Goal: Task Accomplishment & Management: Manage account settings

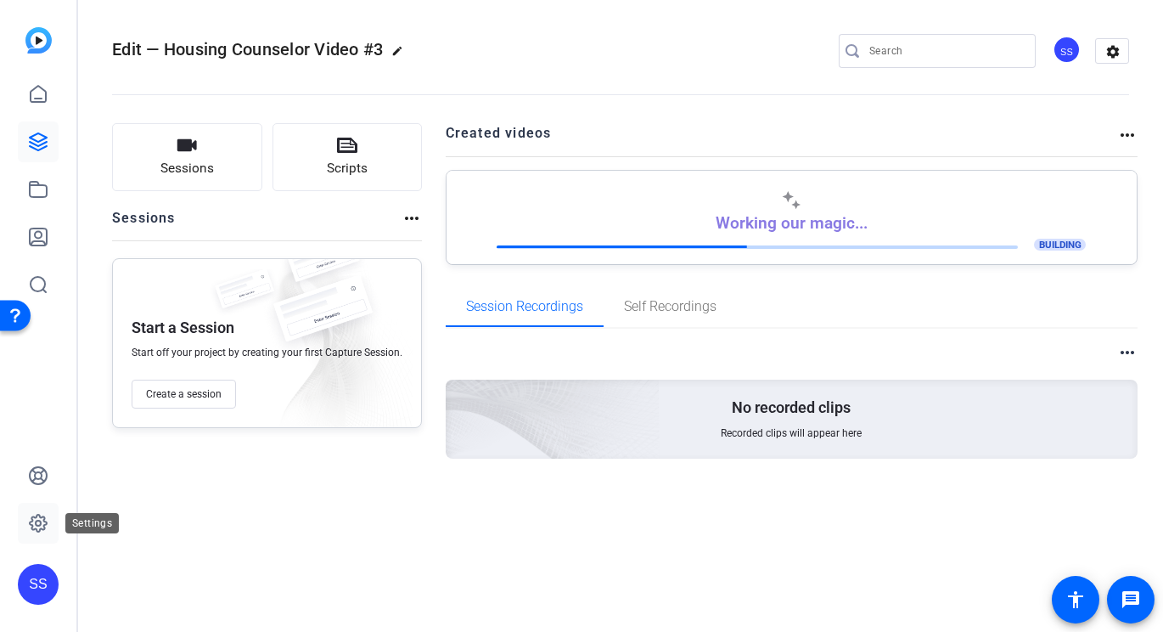
click at [44, 523] on icon at bounding box center [38, 523] width 20 height 20
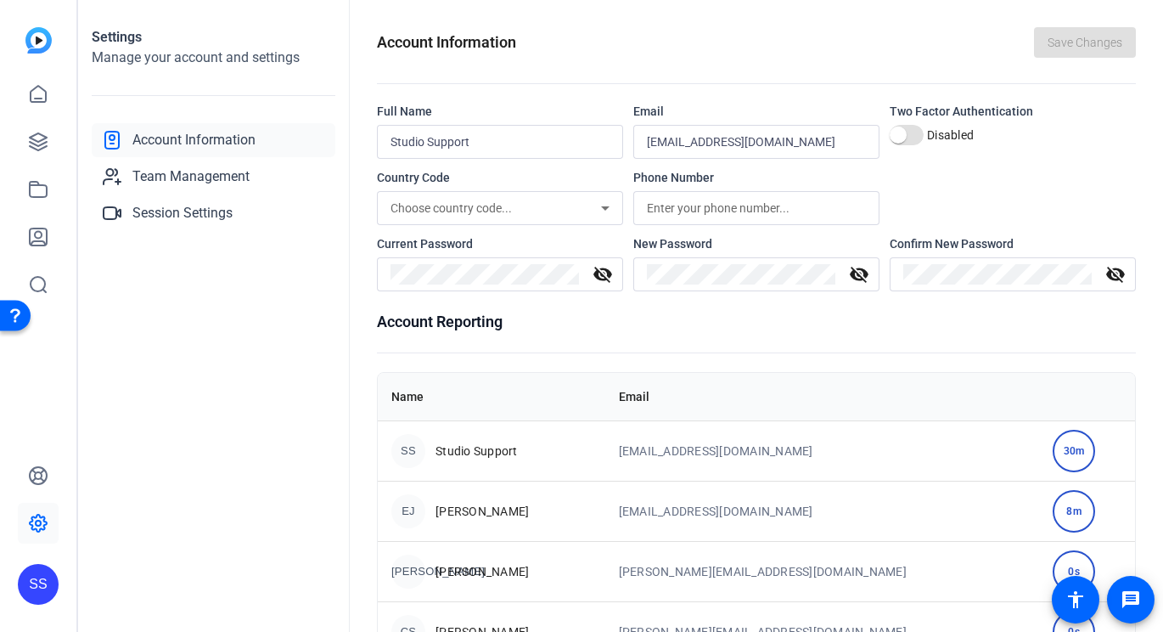
click at [48, 575] on div "SS" at bounding box center [38, 584] width 41 height 41
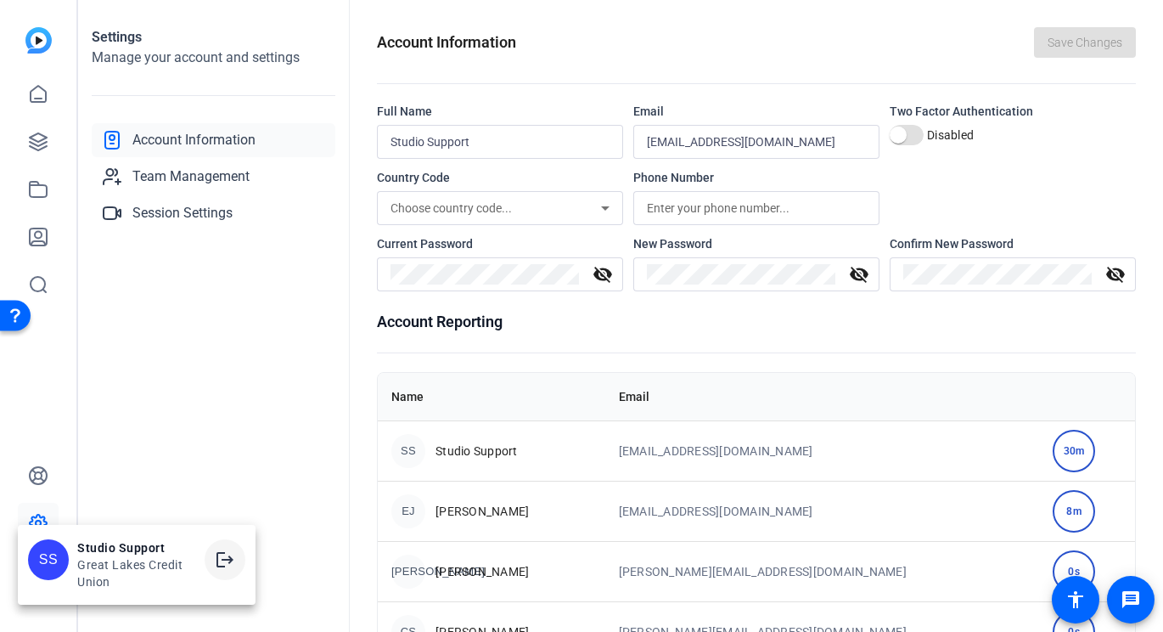
click at [223, 547] on span at bounding box center [225, 559] width 41 height 41
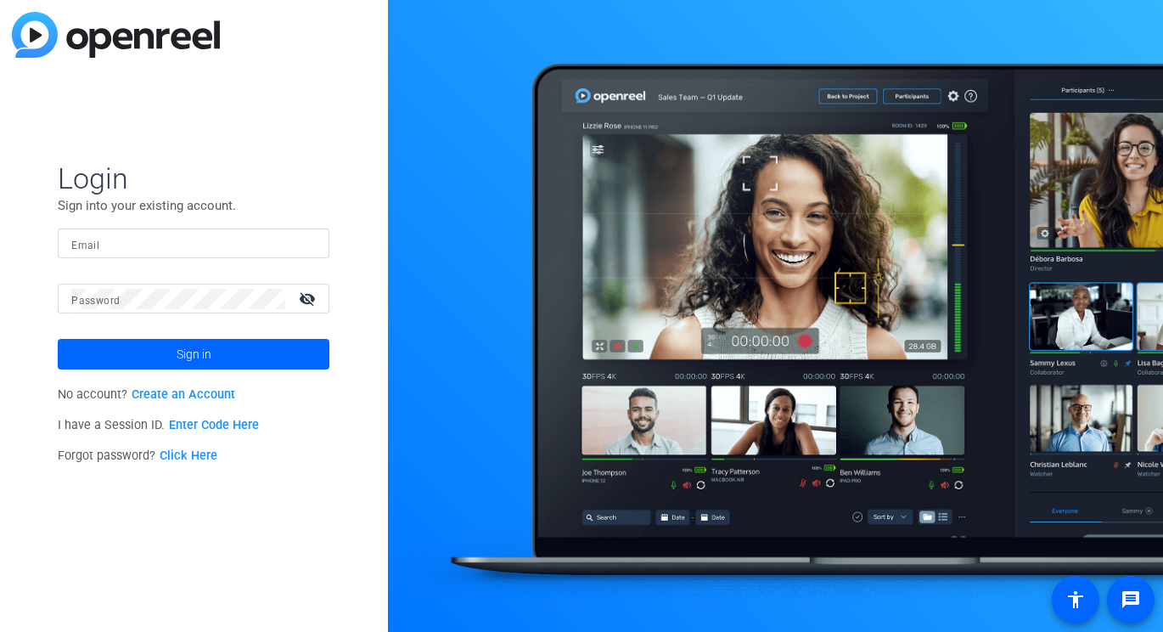
click at [251, 252] on input "Email" at bounding box center [193, 243] width 245 height 20
click at [332, 245] on div "Login Sign into your existing account. Email Password visibility_off Sign in No…" at bounding box center [194, 316] width 388 height 632
click at [306, 245] on div at bounding box center [193, 243] width 245 height 30
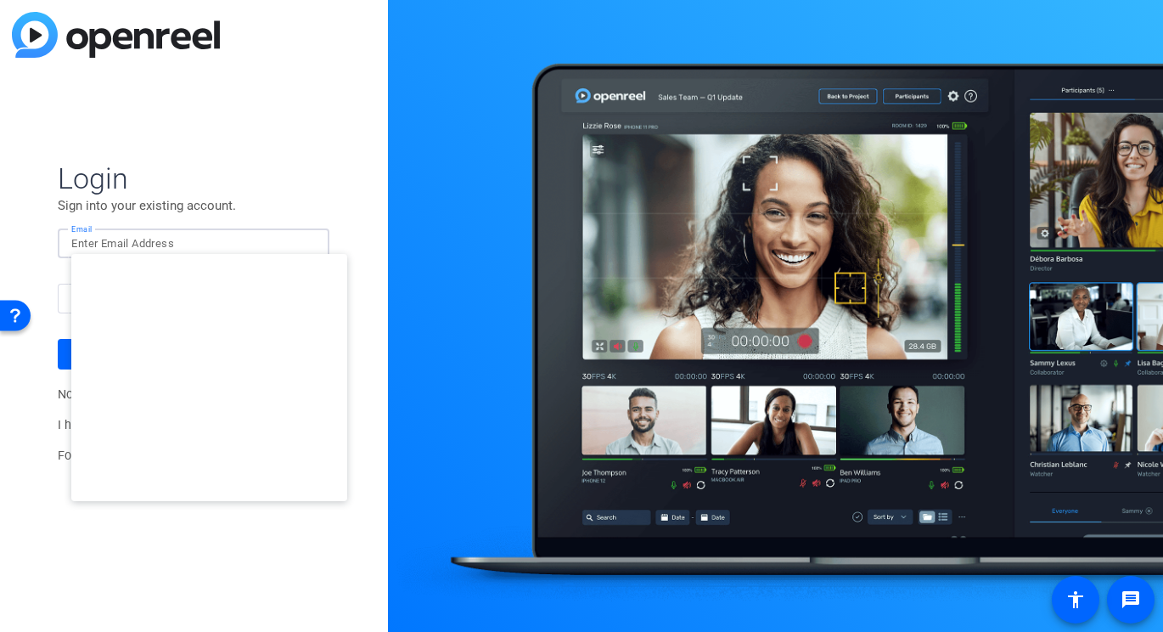
click at [306, 245] on img at bounding box center [301, 243] width 12 height 20
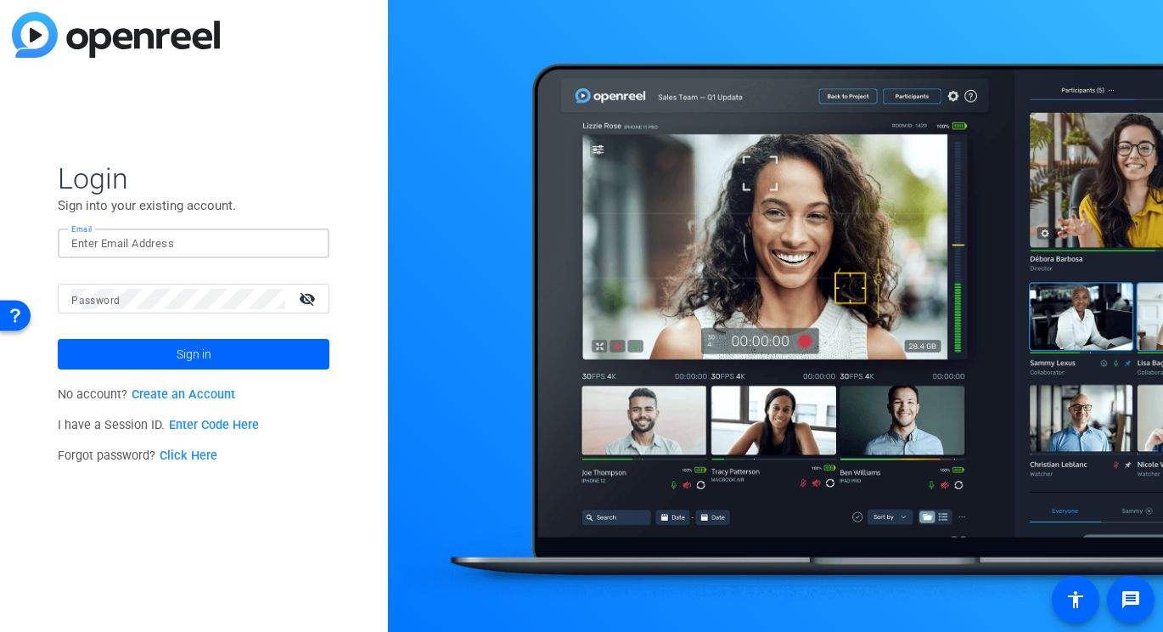
click at [306, 245] on img at bounding box center [301, 243] width 12 height 20
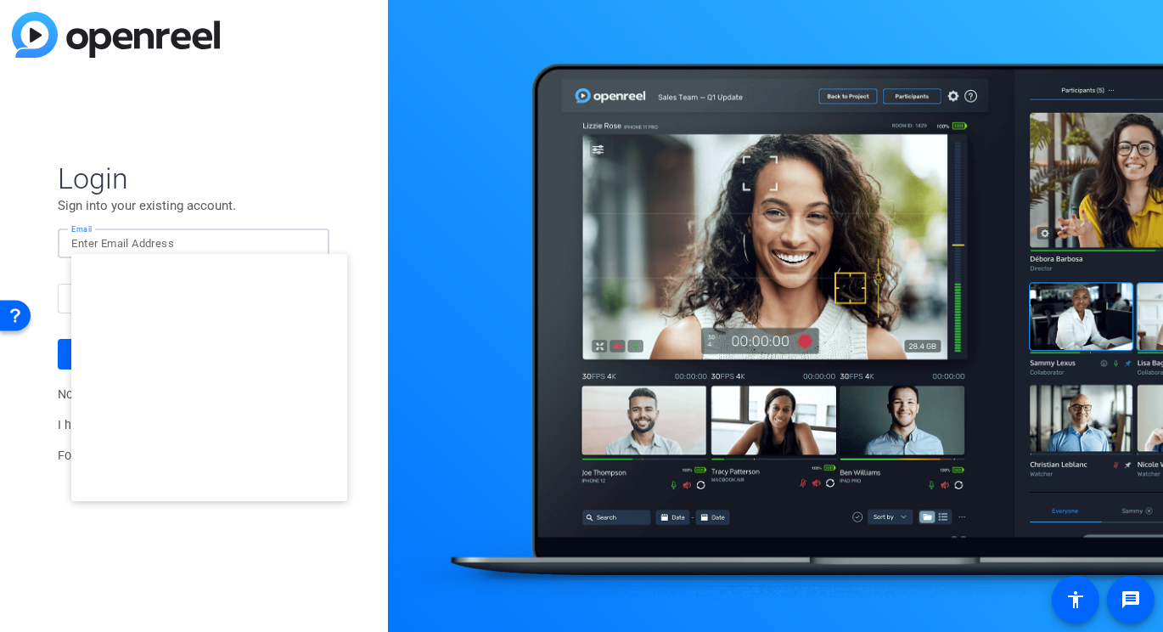
type input "studiosupport@openreel.com"
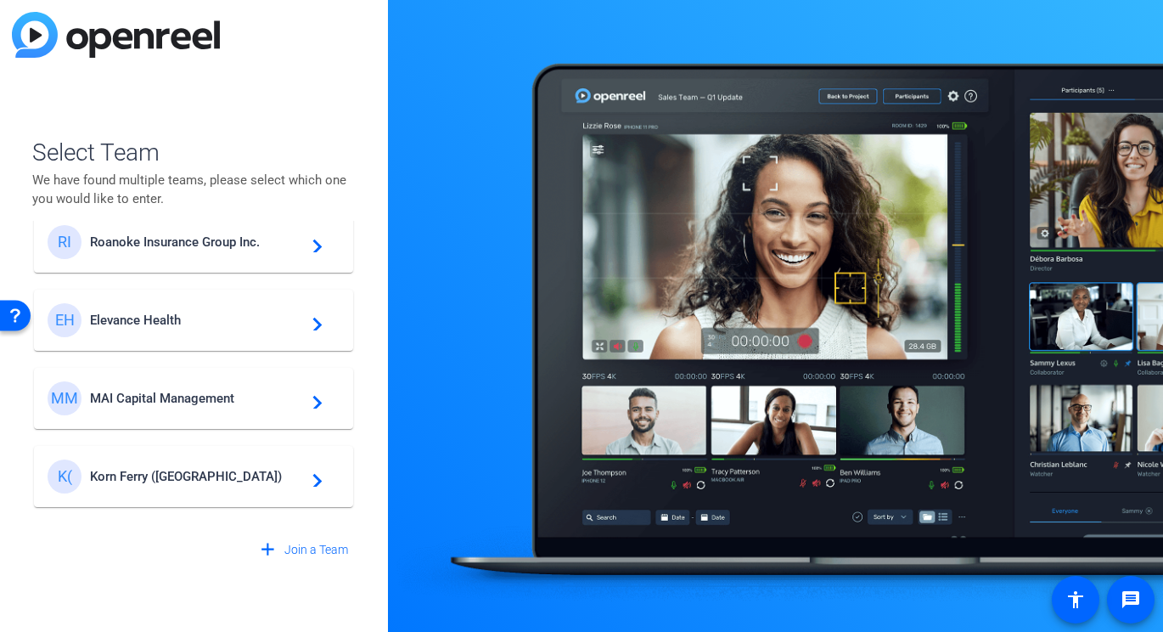
scroll to position [121, 0]
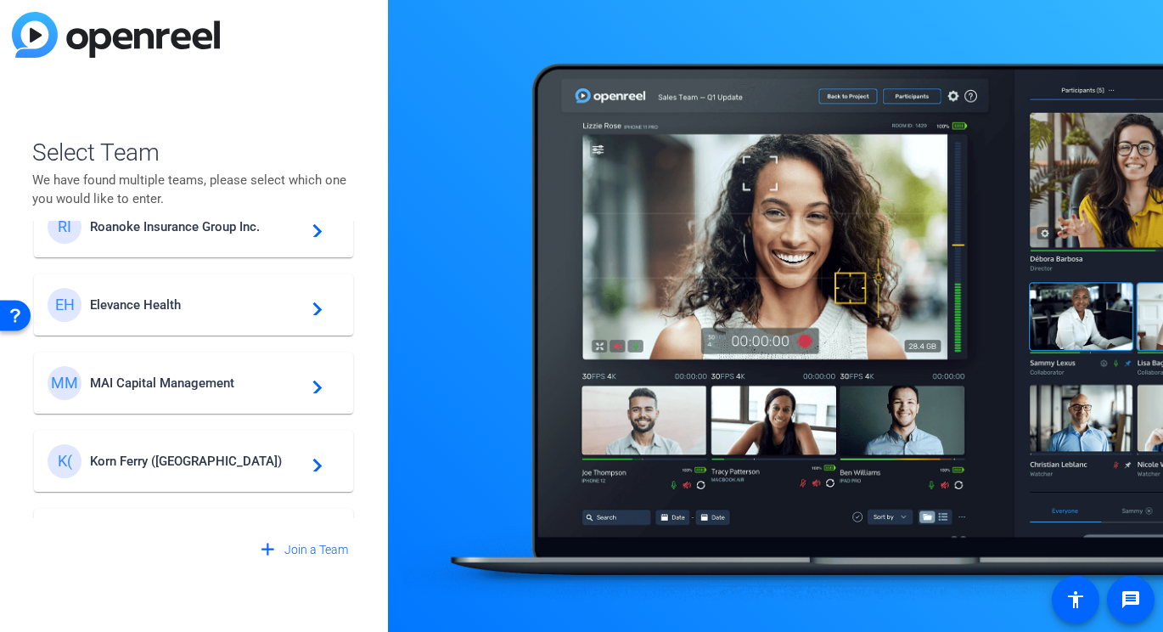
click at [208, 382] on span "MAI Capital Management" at bounding box center [196, 382] width 212 height 15
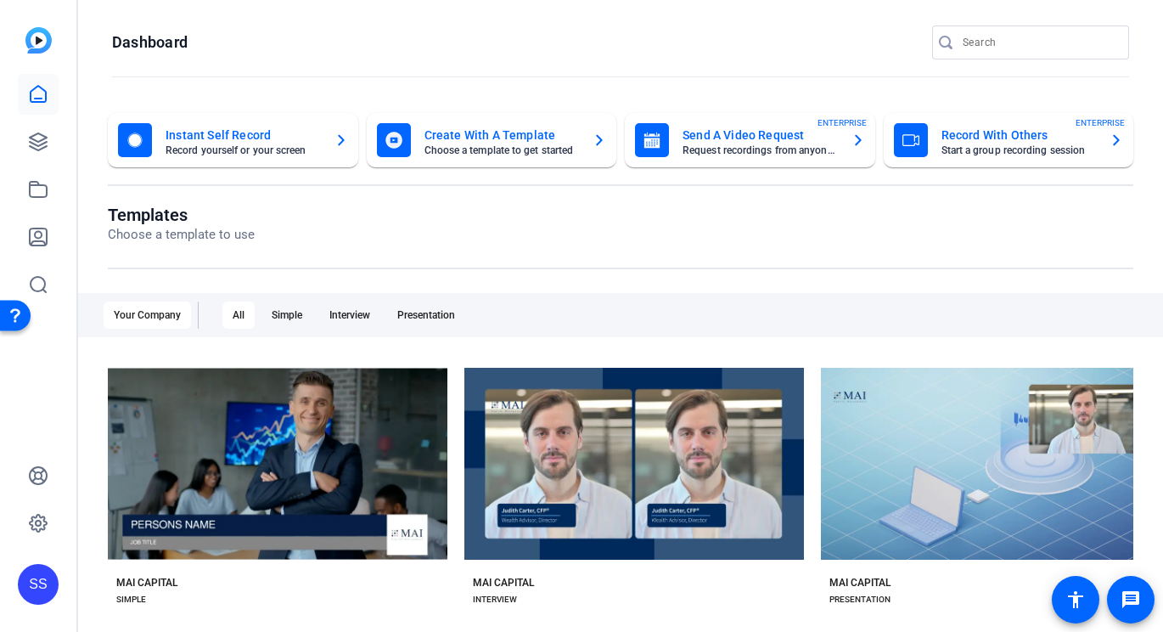
click at [29, 585] on div "SS" at bounding box center [38, 584] width 41 height 41
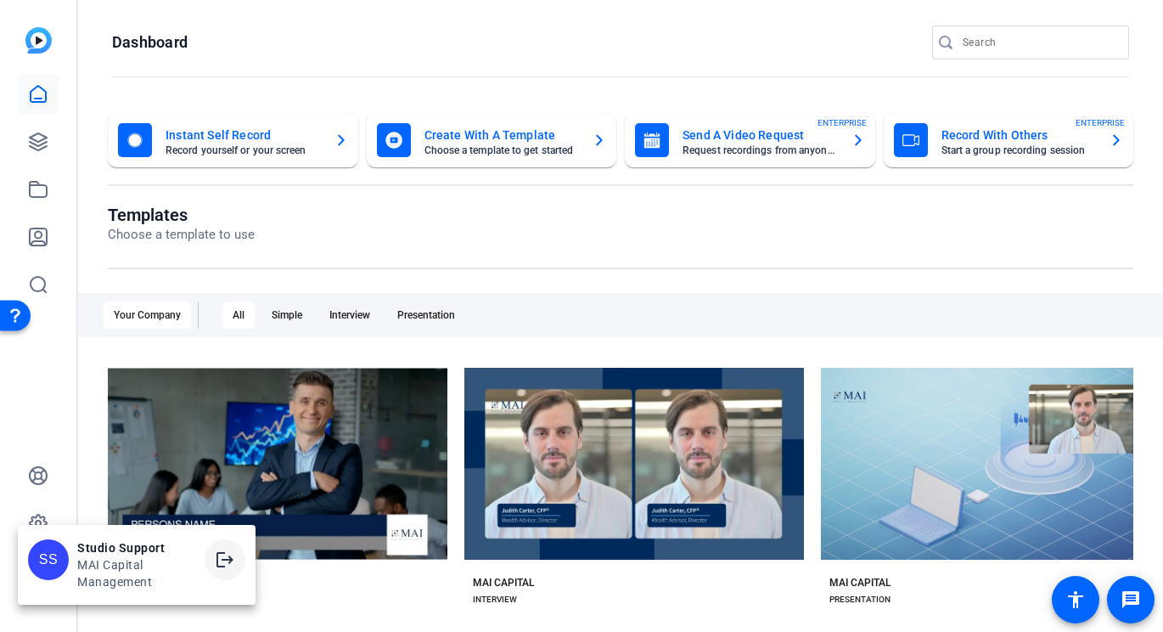
click at [230, 554] on mat-icon "logout" at bounding box center [225, 559] width 20 height 20
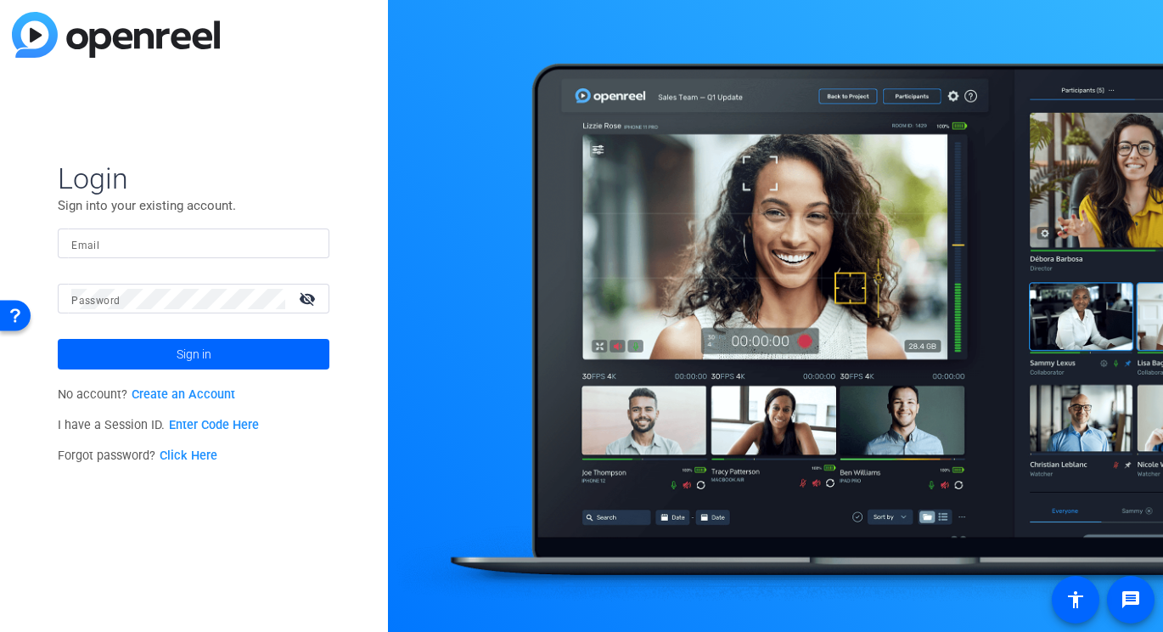
click at [145, 247] on input "Email" at bounding box center [193, 243] width 245 height 20
click at [120, 355] on span at bounding box center [194, 354] width 272 height 41
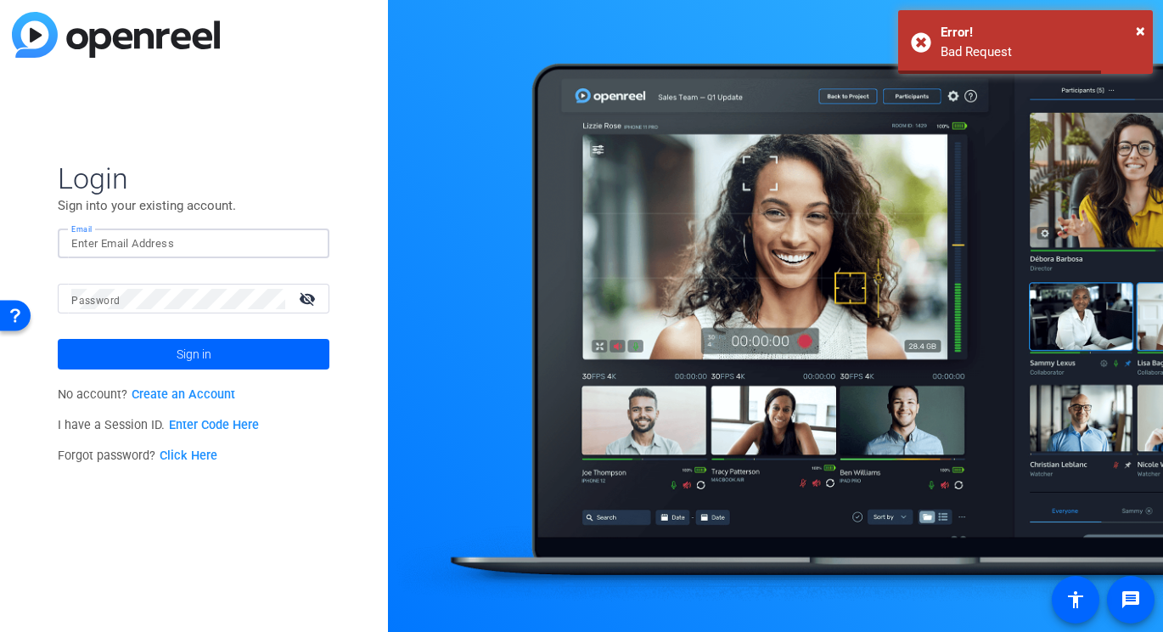
click at [255, 243] on input "Email" at bounding box center [193, 243] width 245 height 20
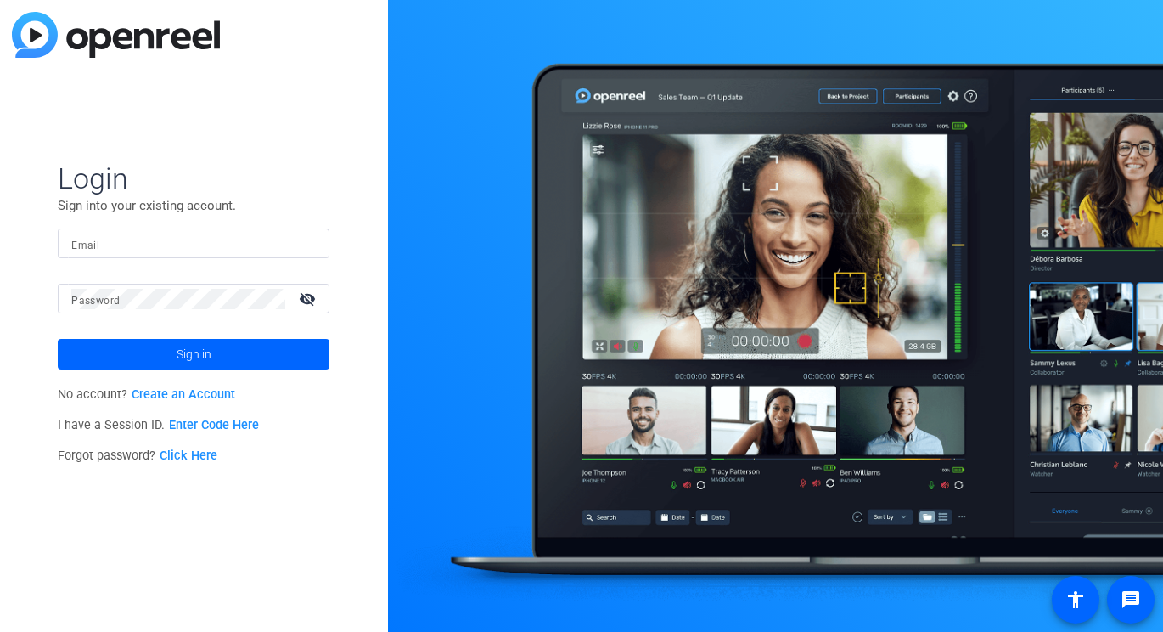
click at [301, 237] on div at bounding box center [193, 243] width 245 height 30
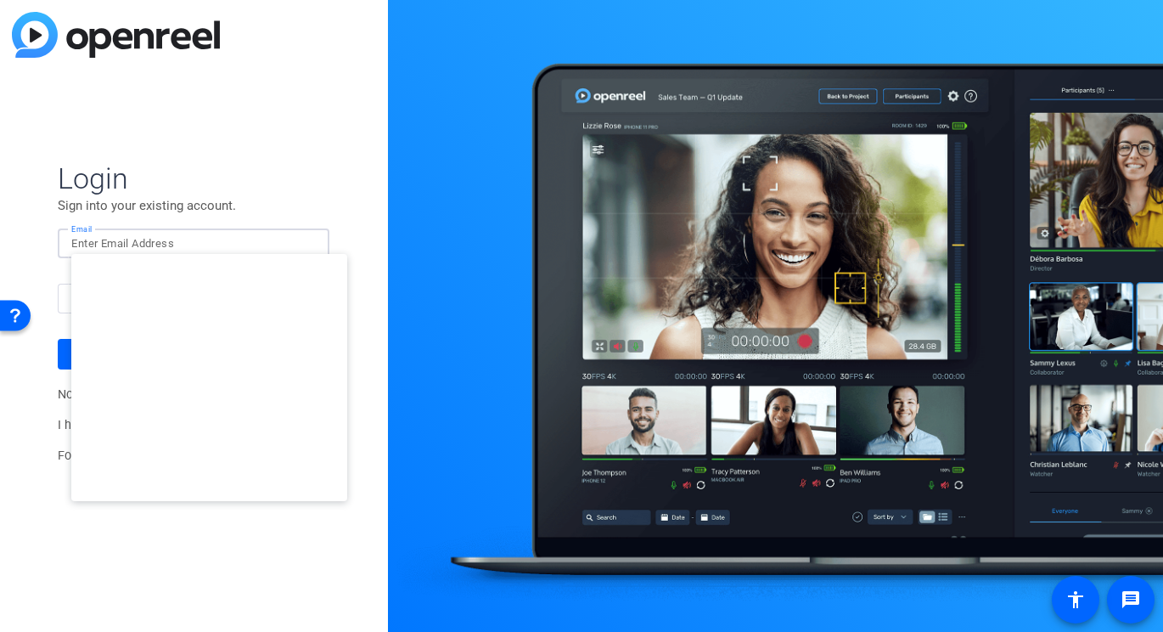
type input "studiosupport+3@openreel.com"
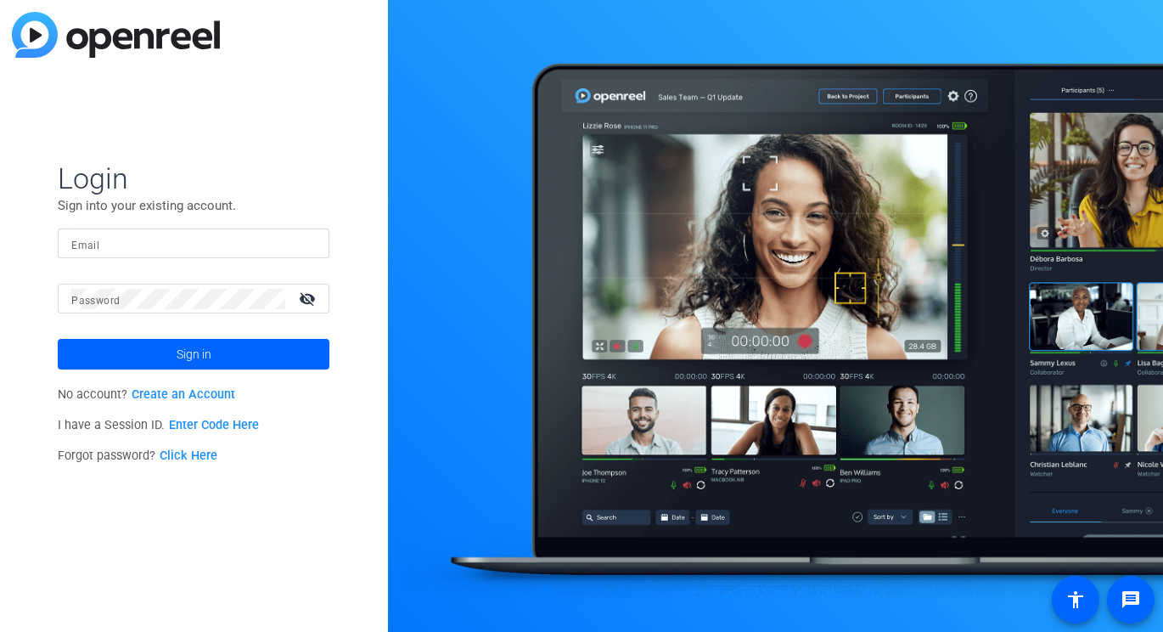
click at [260, 242] on input "Email" at bounding box center [193, 243] width 245 height 20
click at [301, 245] on img at bounding box center [301, 243] width 12 height 20
click at [308, 249] on div at bounding box center [305, 243] width 20 height 20
type input "[PERSON_NAME][EMAIL_ADDRESS][DOMAIN_NAME]"
click at [274, 253] on input "Email" at bounding box center [193, 243] width 245 height 20
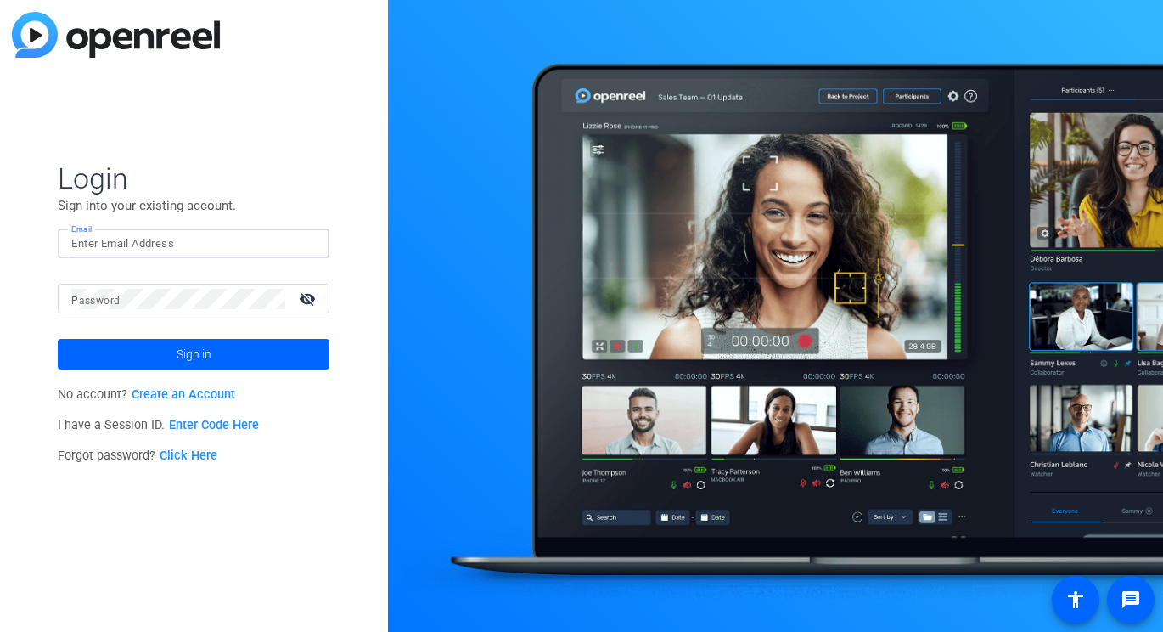
click at [296, 245] on img at bounding box center [301, 243] width 12 height 20
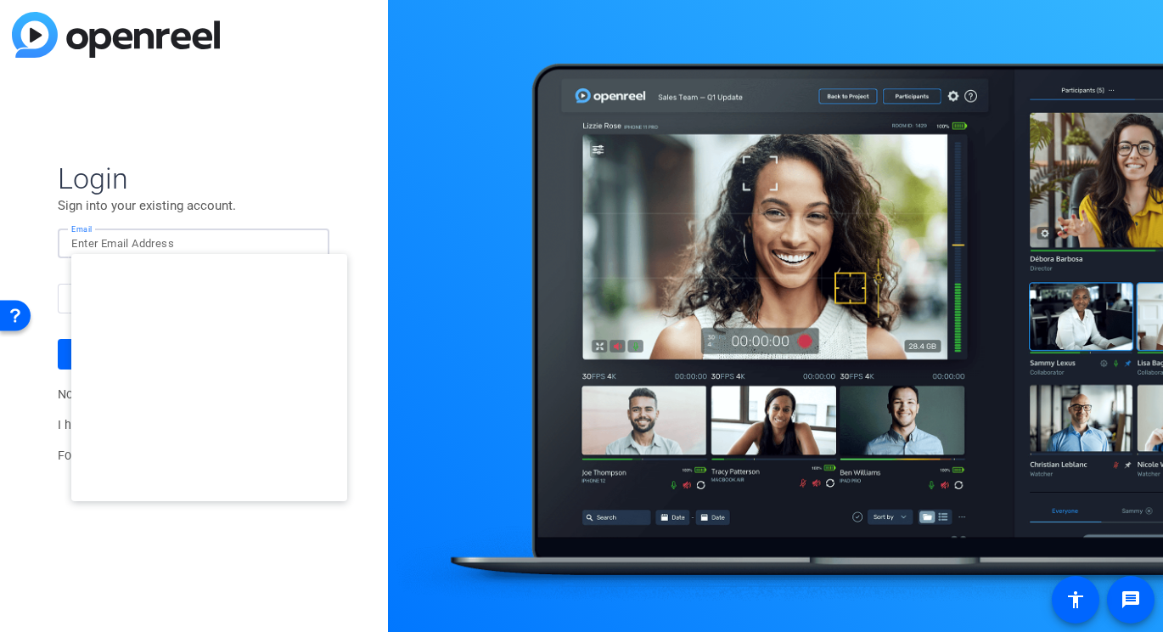
type input "studiosupport@openreel.com"
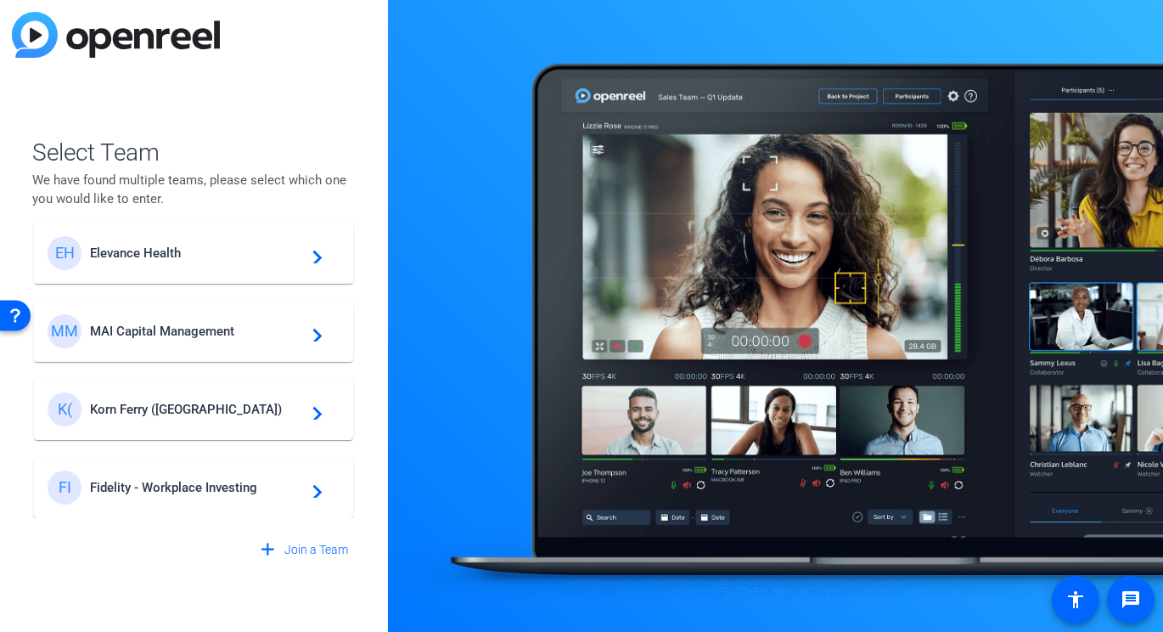
scroll to position [209, 0]
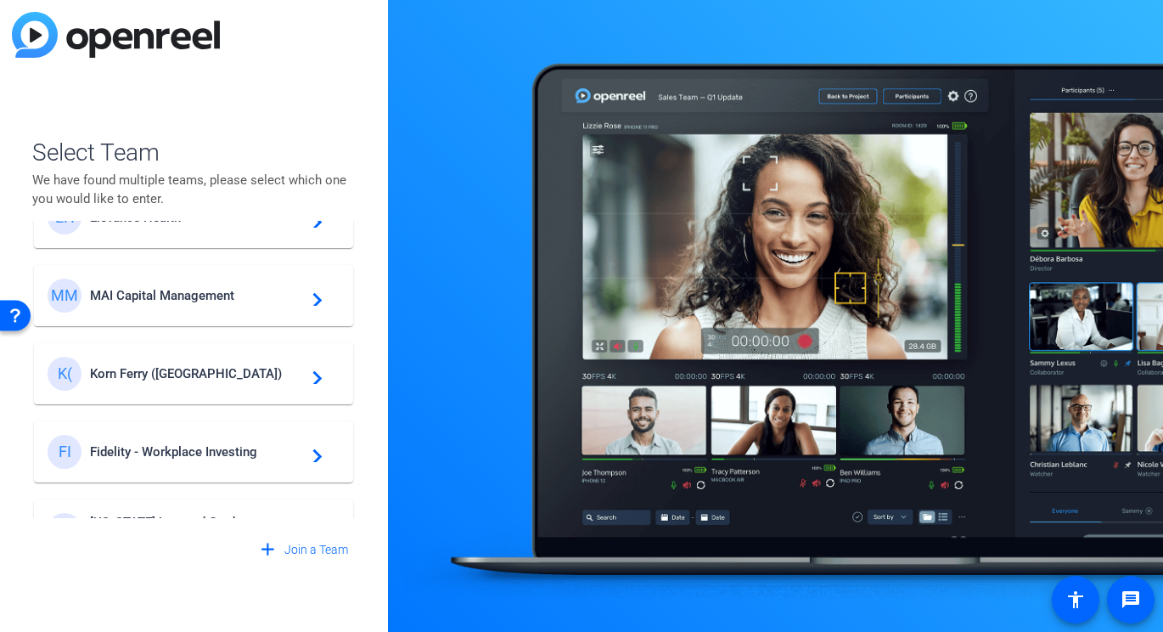
click at [226, 316] on mat-card-content "MM MAI Capital Management navigate_next" at bounding box center [193, 295] width 319 height 61
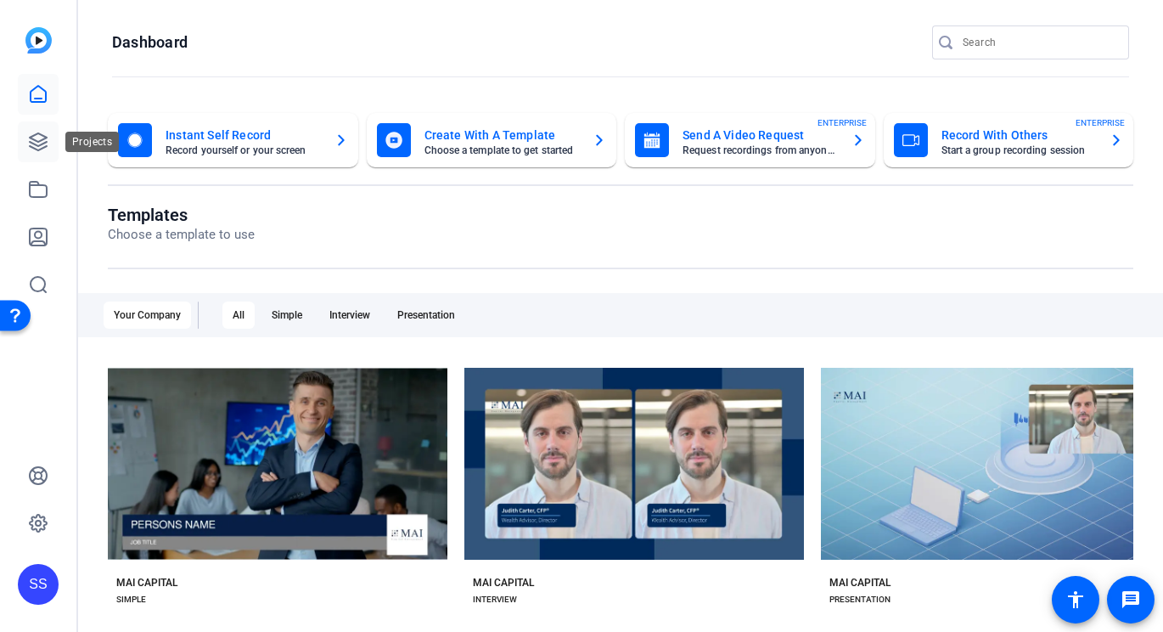
click at [55, 149] on link at bounding box center [38, 141] width 41 height 41
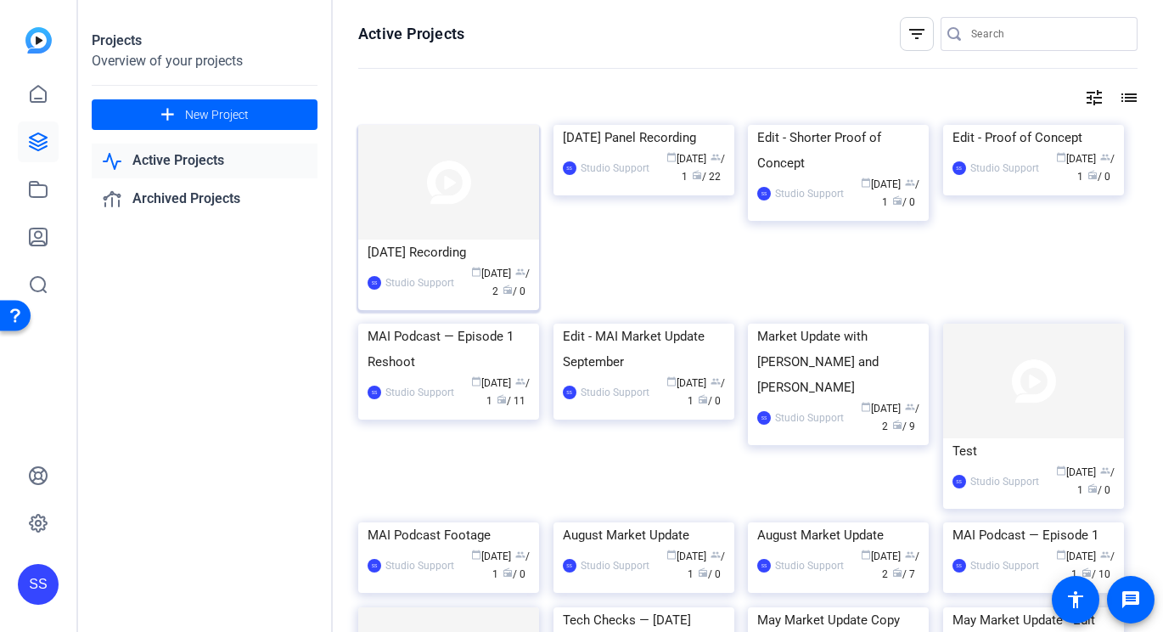
click at [399, 261] on div "Oct. 1st Recording" at bounding box center [449, 251] width 162 height 25
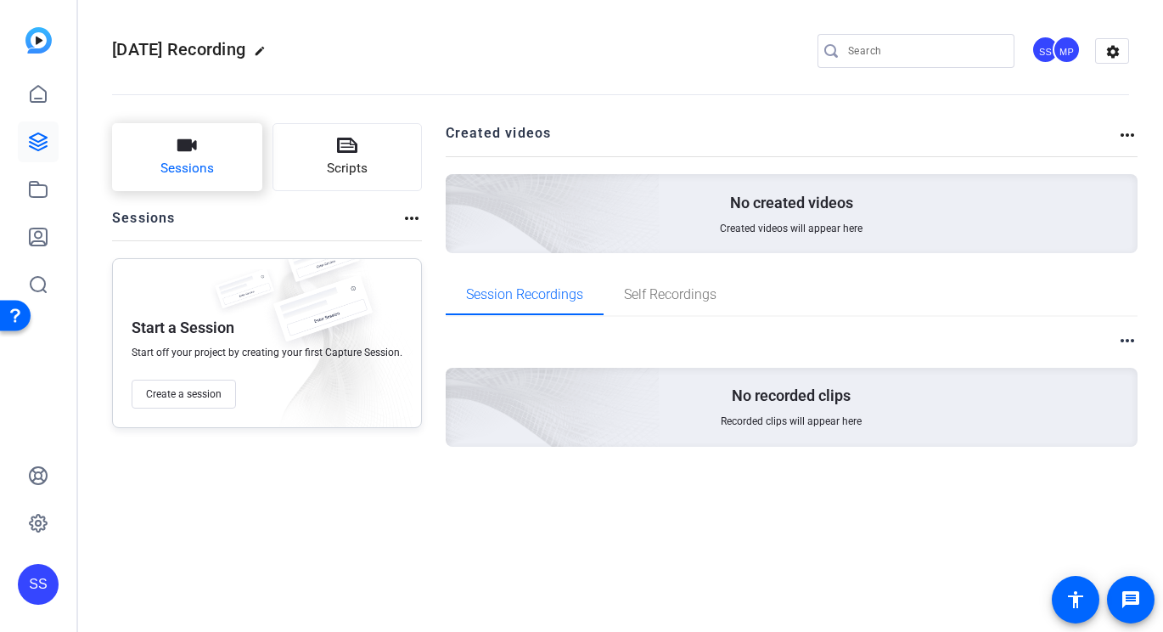
click at [185, 172] on span "Sessions" at bounding box center [186, 169] width 53 height 20
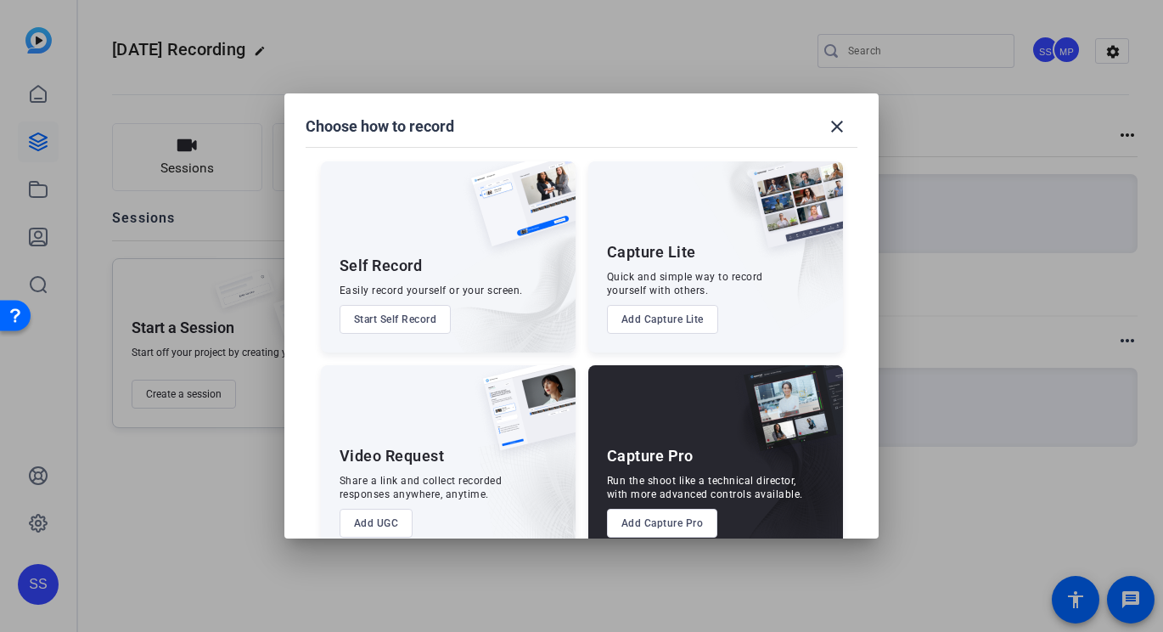
click at [635, 512] on button "Add Capture Pro" at bounding box center [662, 523] width 111 height 29
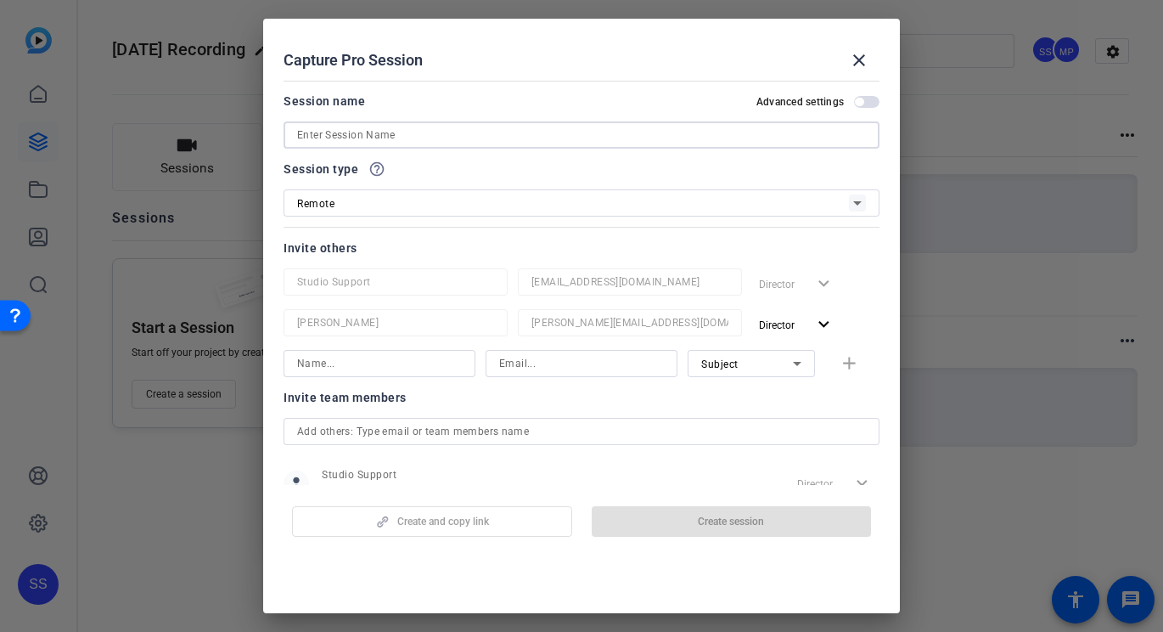
click at [459, 142] on input at bounding box center [581, 135] width 569 height 20
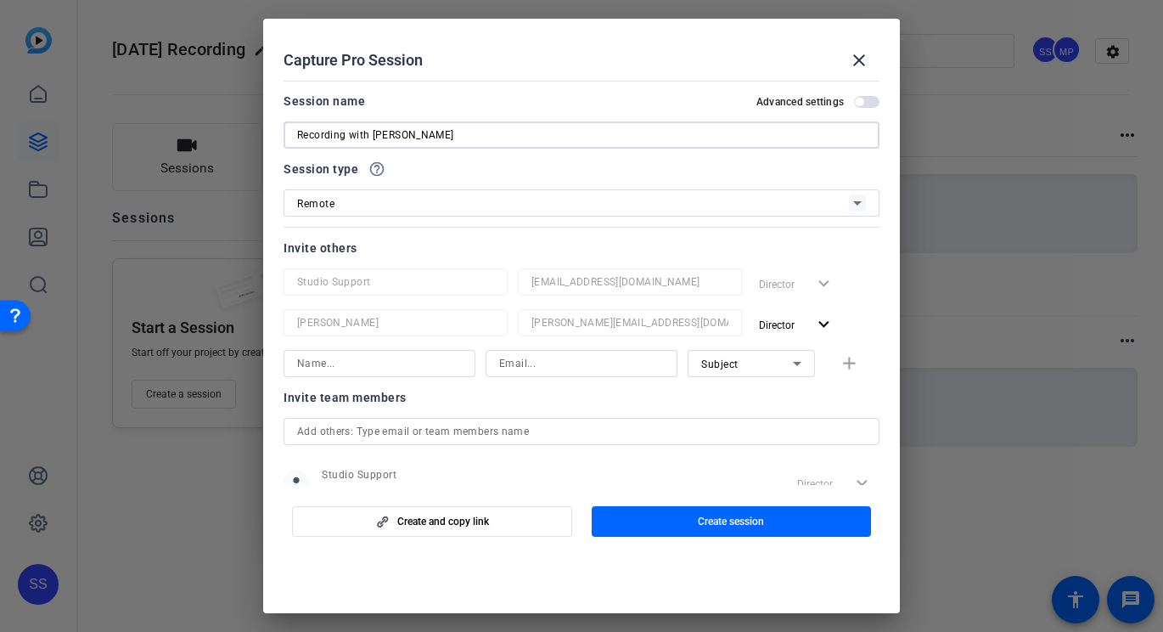
type input "Recording with Lynne"
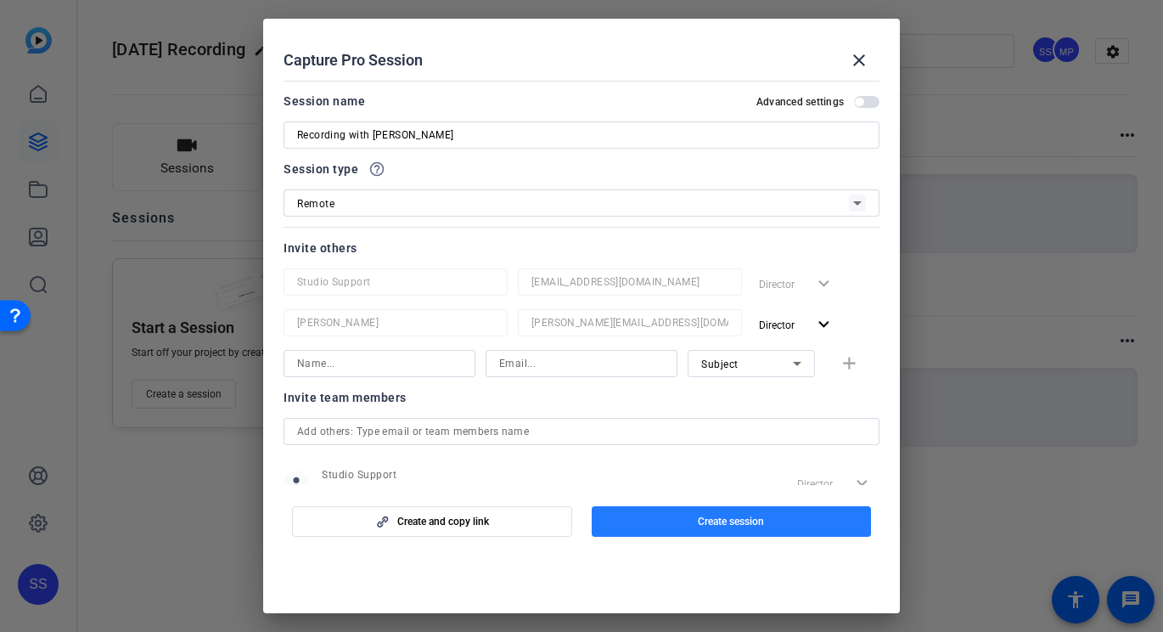
click at [660, 523] on span "button" at bounding box center [732, 521] width 280 height 41
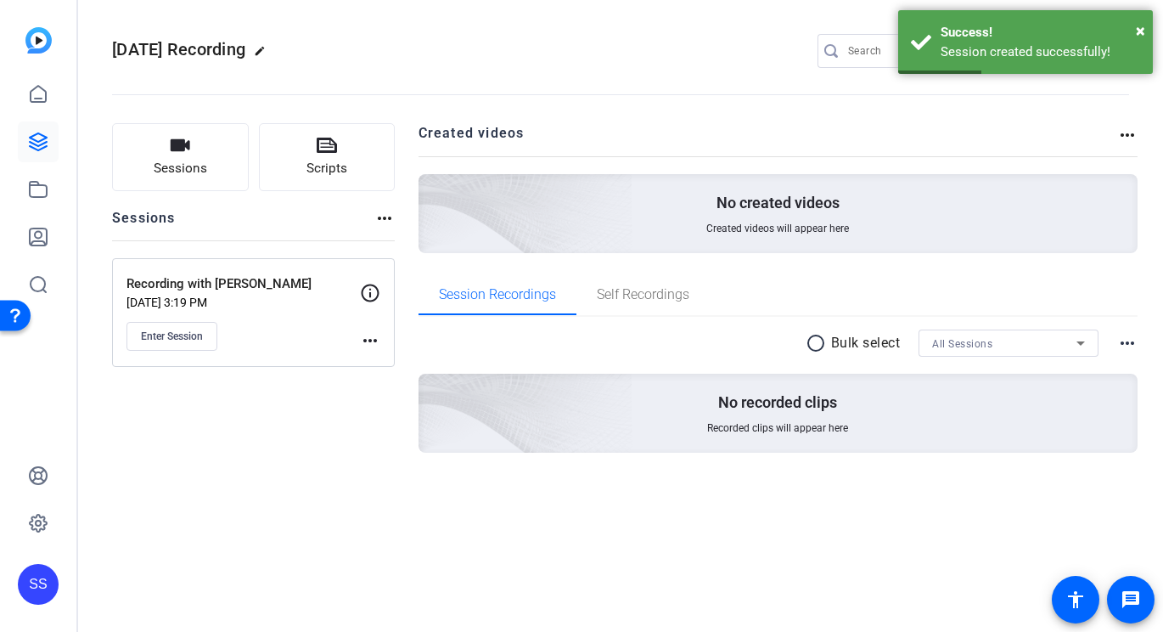
click at [376, 349] on mat-icon "more_horiz" at bounding box center [370, 340] width 20 height 20
click at [380, 365] on span "Edit Session" at bounding box center [412, 365] width 77 height 20
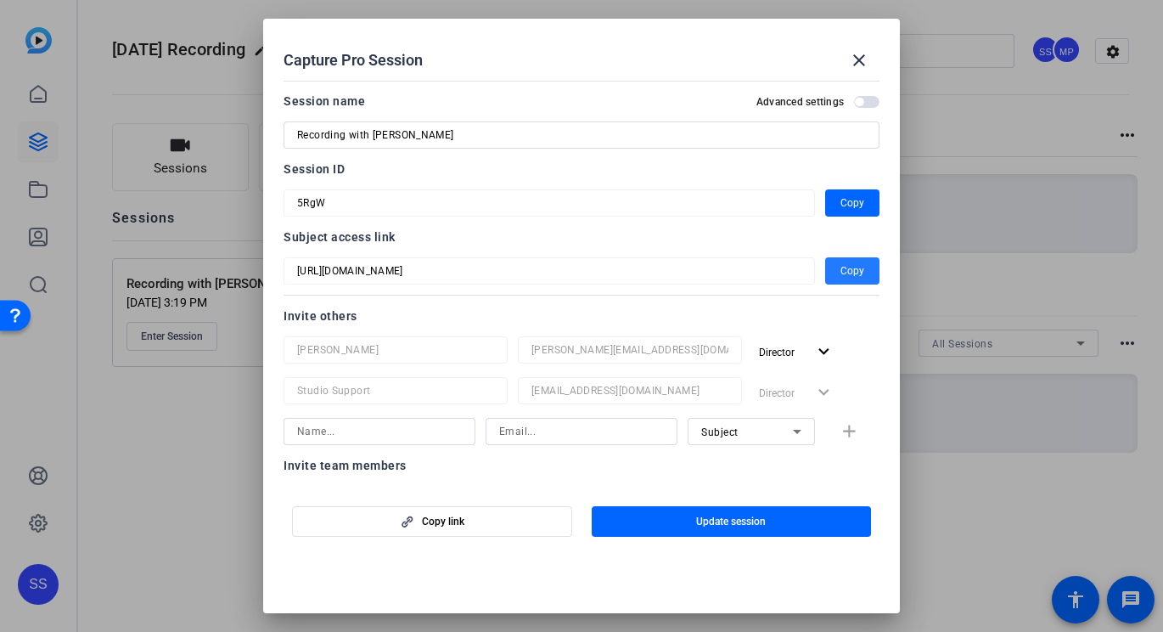
click at [842, 265] on span "Copy" at bounding box center [853, 271] width 24 height 20
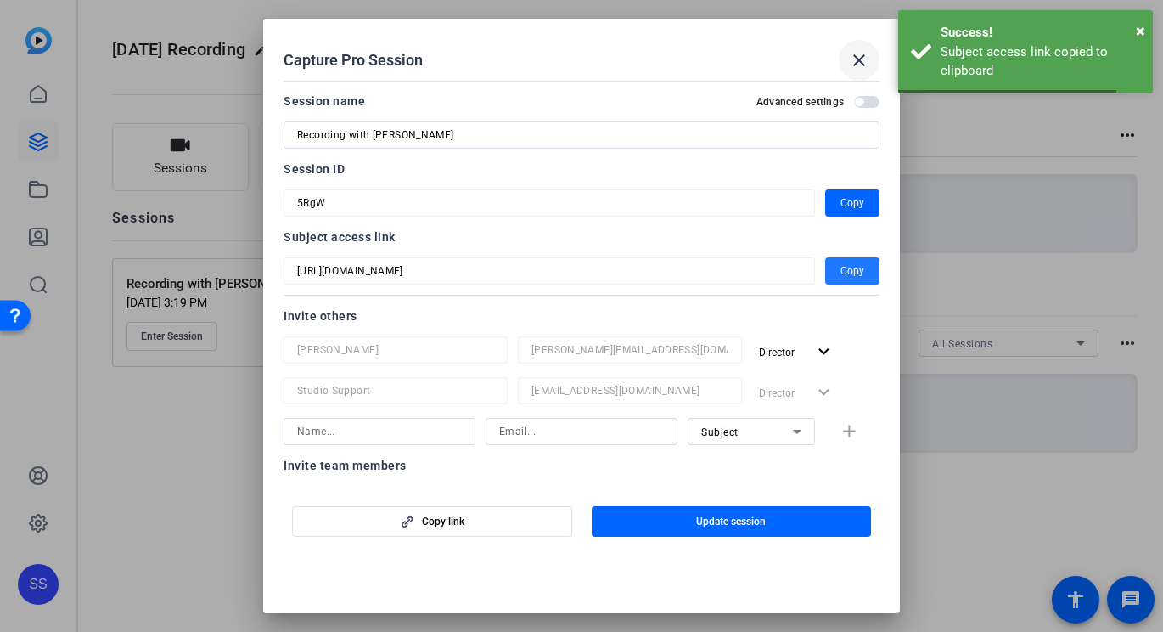
click at [861, 40] on span at bounding box center [859, 60] width 41 height 41
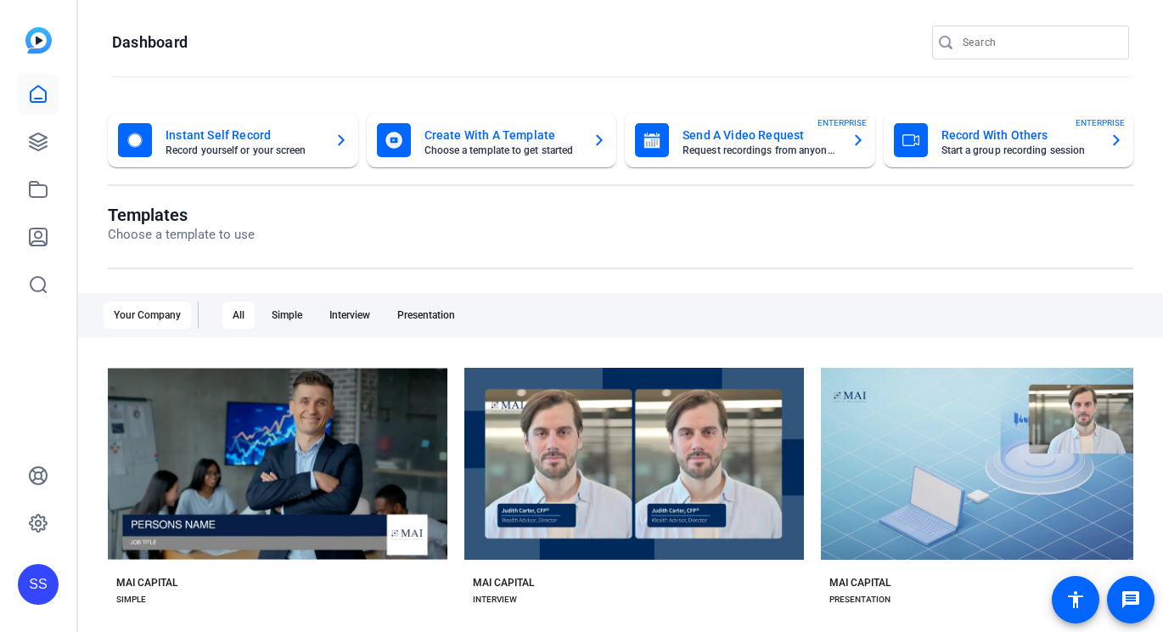
click at [35, 596] on div "SS" at bounding box center [38, 584] width 41 height 41
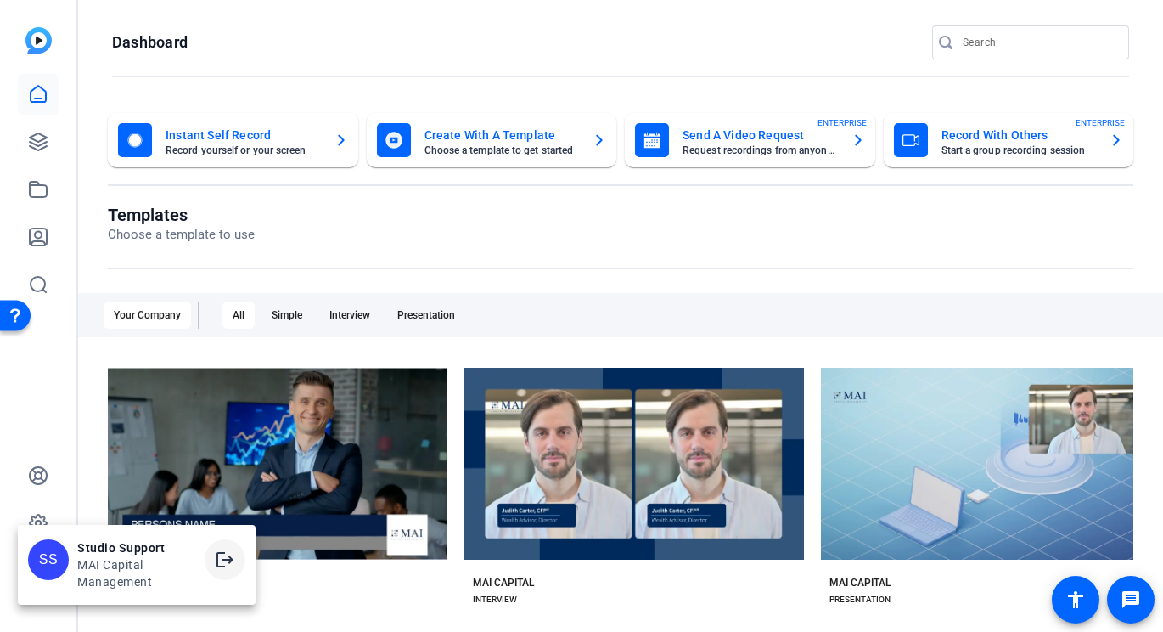
click at [232, 562] on mat-icon "logout" at bounding box center [225, 559] width 20 height 20
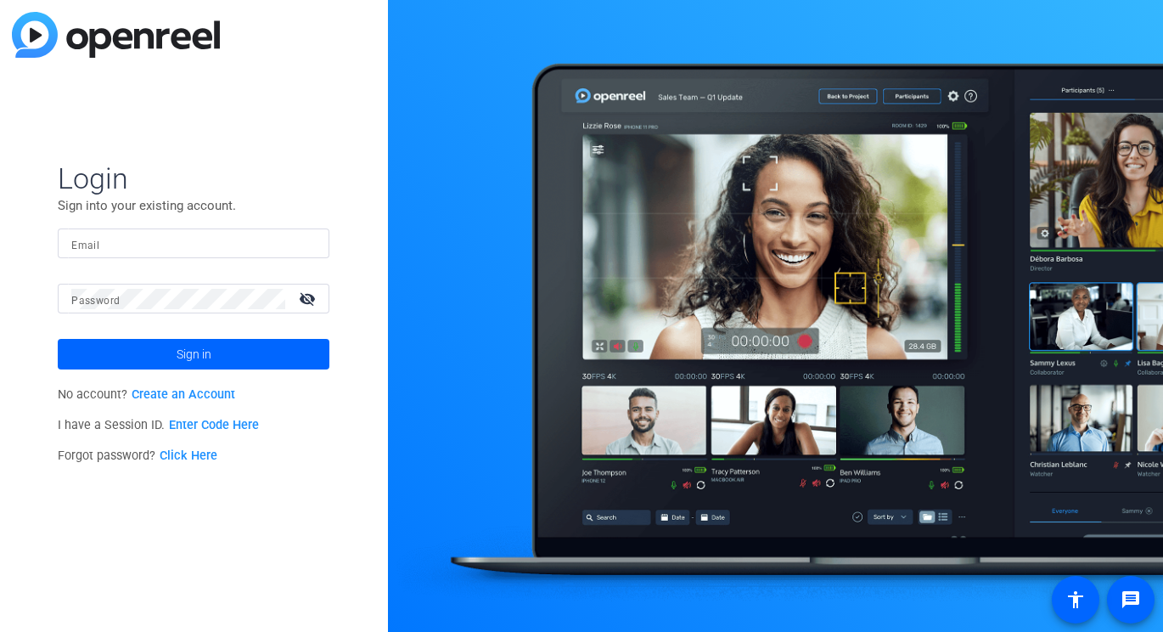
click at [192, 250] on input "Email" at bounding box center [193, 243] width 245 height 20
click at [306, 240] on img at bounding box center [301, 243] width 12 height 20
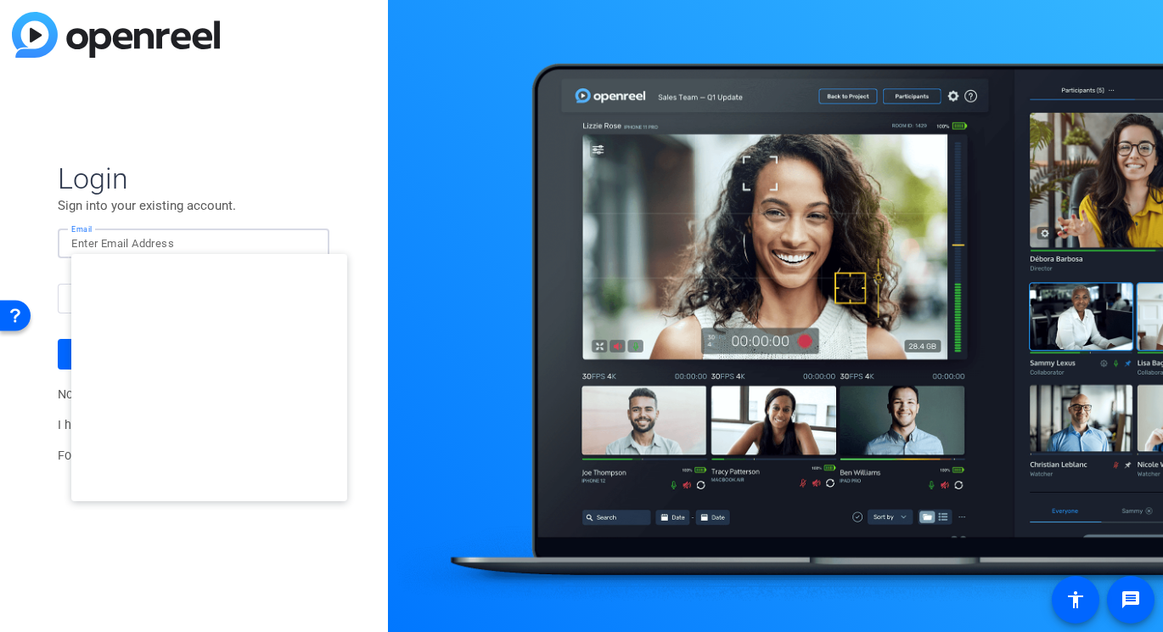
type input "[PERSON_NAME][EMAIL_ADDRESS][DOMAIN_NAME]"
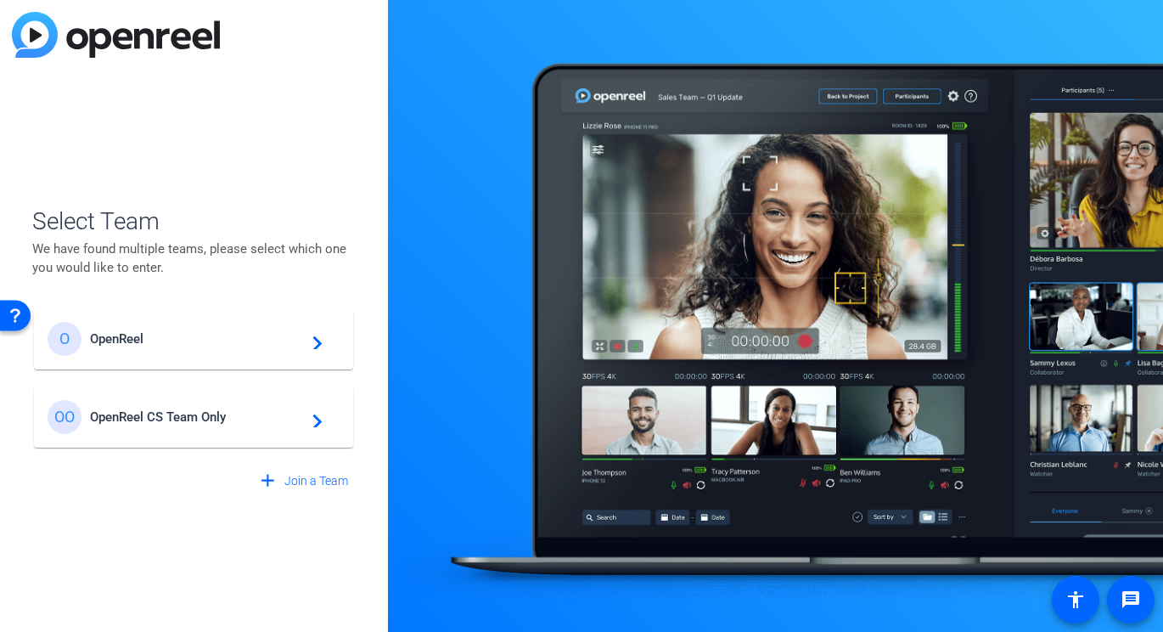
click at [155, 345] on span "OpenReel" at bounding box center [196, 338] width 212 height 15
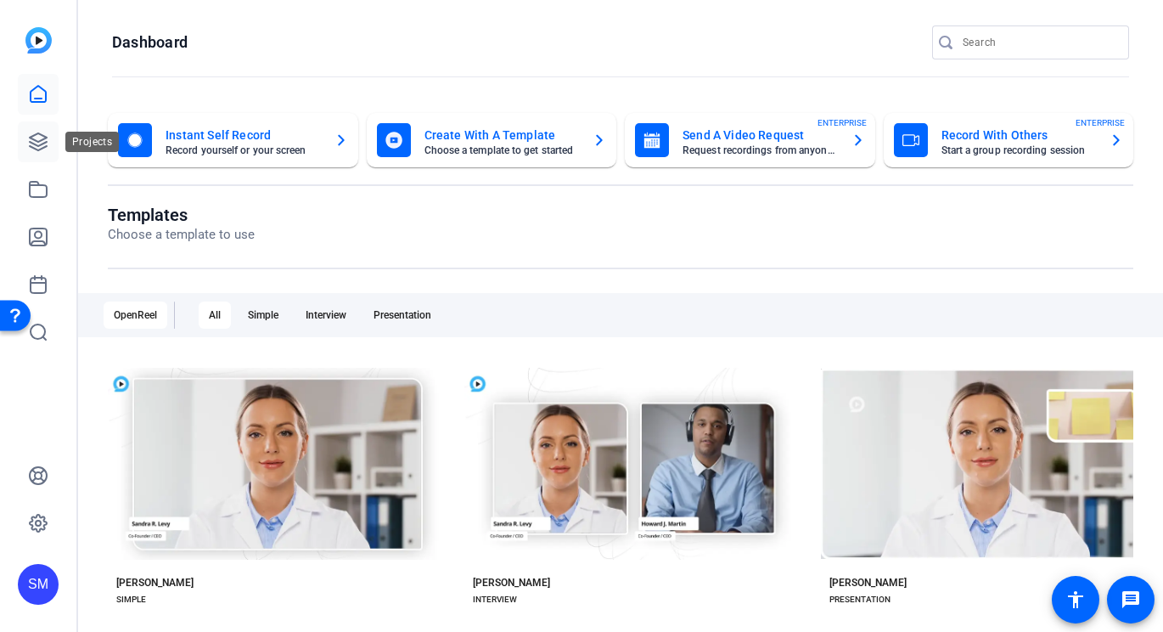
click at [37, 136] on icon at bounding box center [38, 142] width 20 height 20
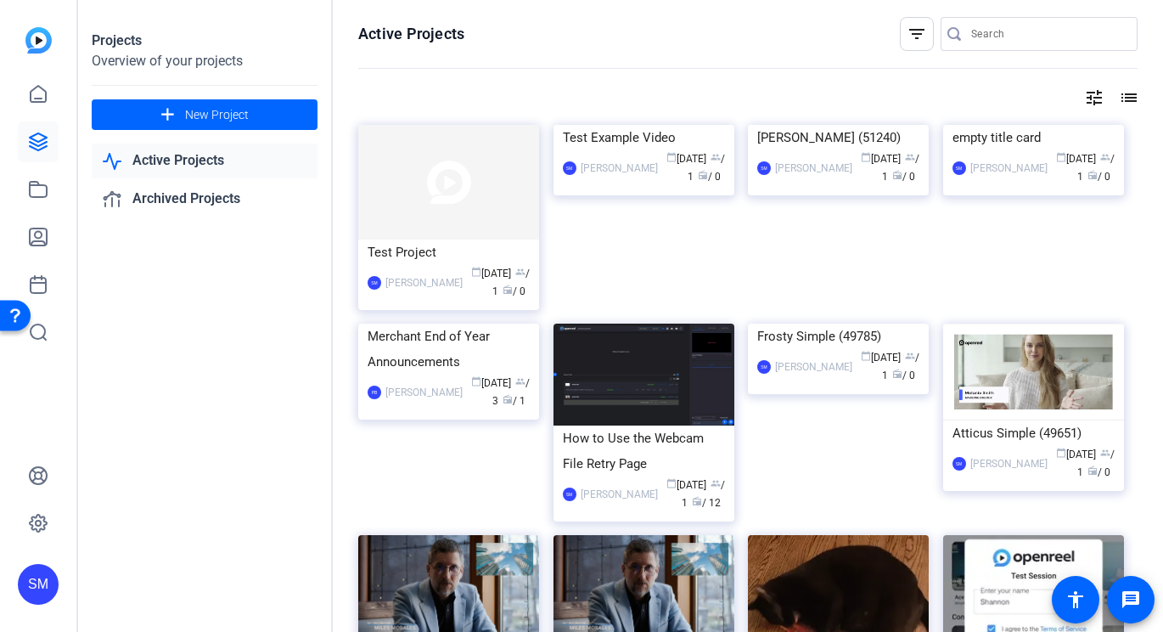
click at [42, 586] on div "SM" at bounding box center [38, 584] width 41 height 41
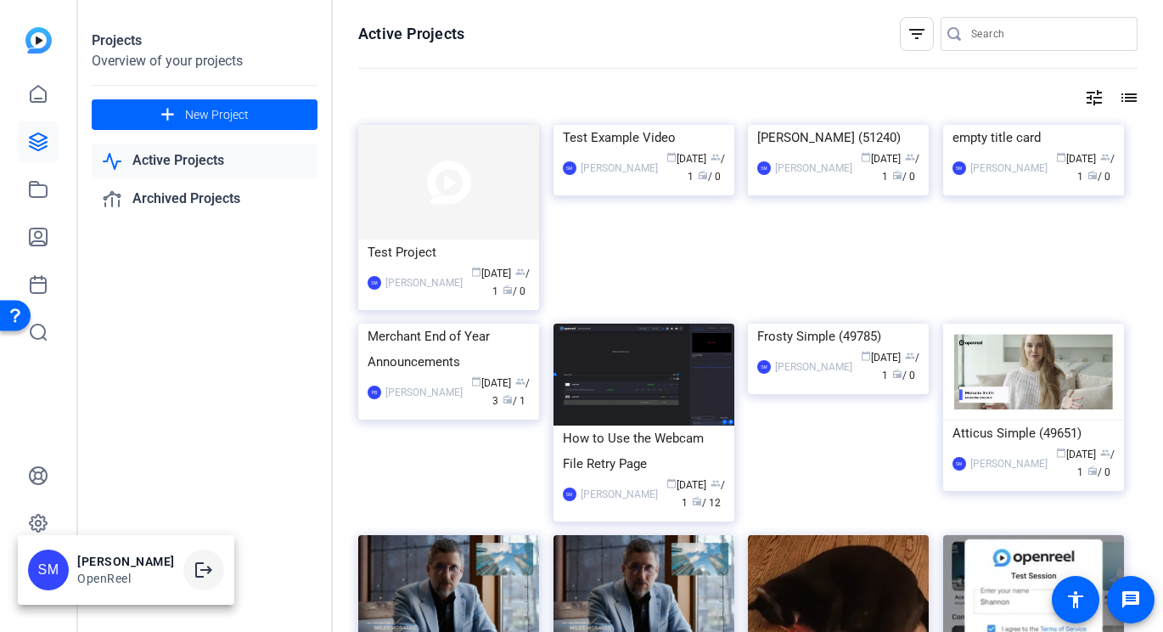
click at [222, 558] on span at bounding box center [203, 569] width 41 height 41
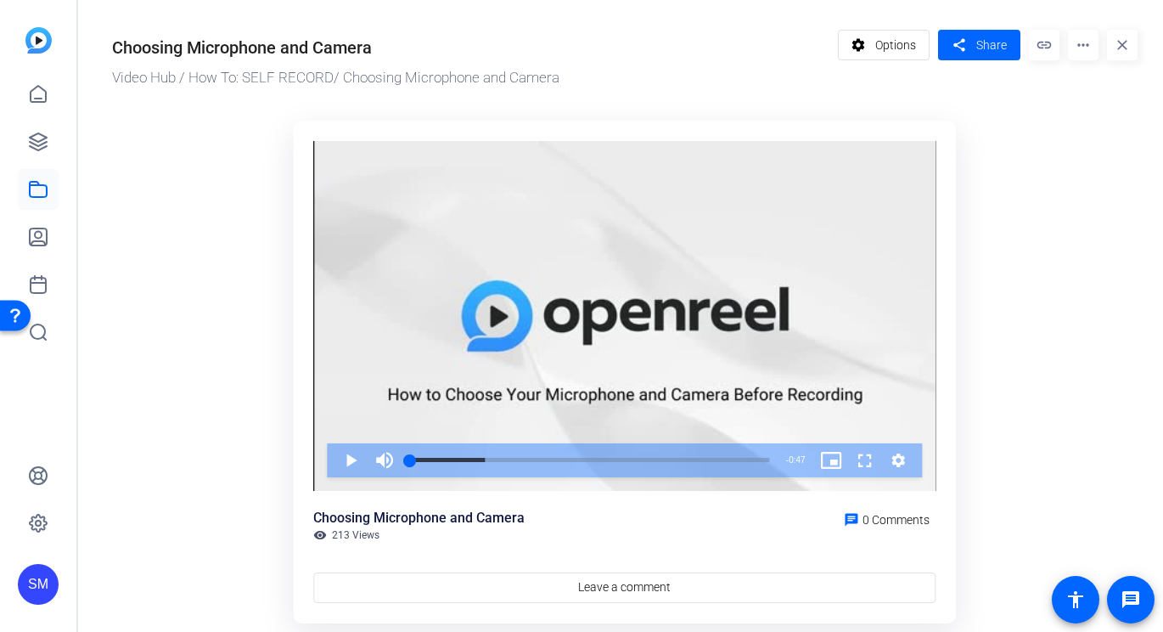
click at [307, 359] on div "Video Player is loading. Play Video Play Mute Current Time 0:00 / Duration 0:47…" at bounding box center [624, 372] width 663 height 503
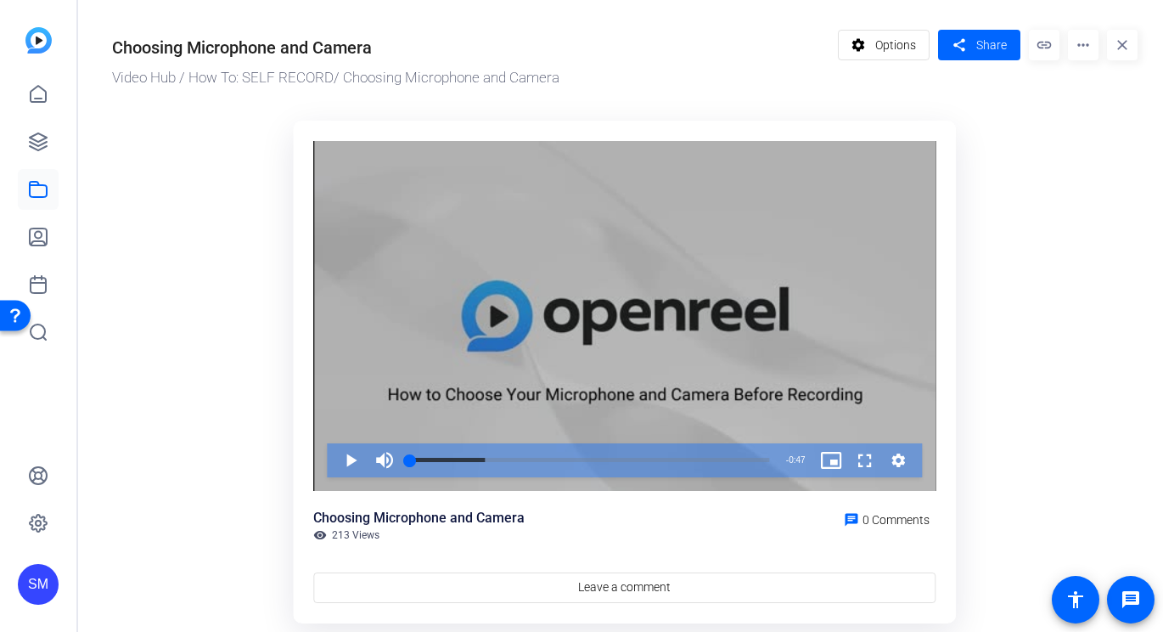
click at [335, 357] on div "Video Player" at bounding box center [624, 316] width 622 height 350
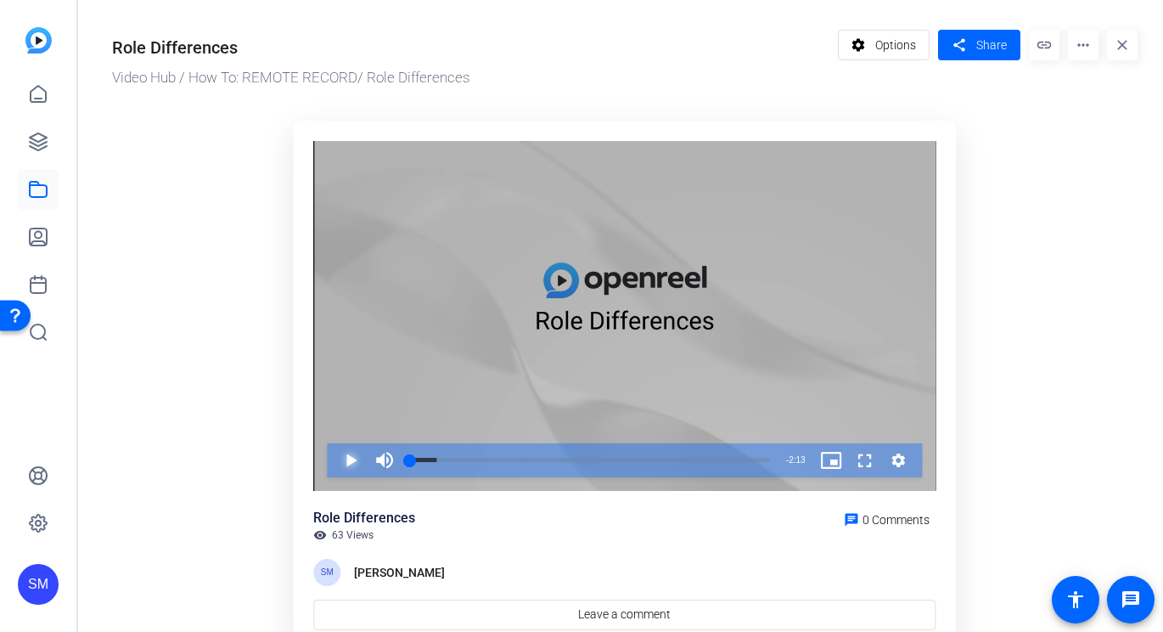
click at [334, 454] on span "Video Player" at bounding box center [334, 460] width 0 height 34
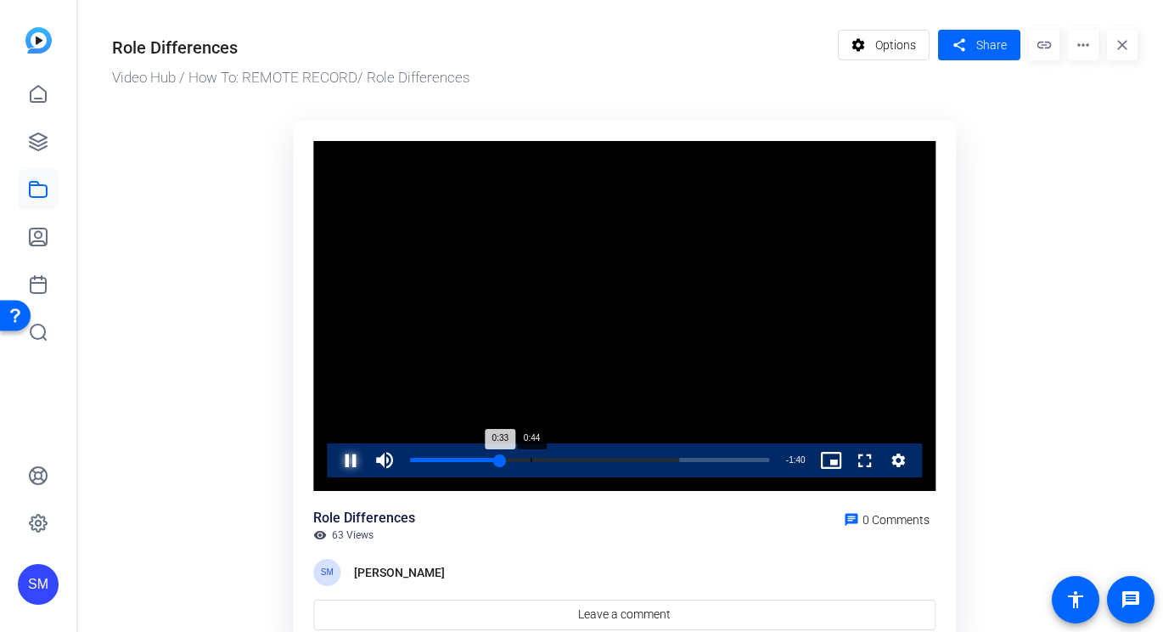
click at [532, 453] on div "Loaded : 74.97% 0:44 0:33" at bounding box center [590, 460] width 376 height 34
click at [568, 454] on div "Loaded : 89.97% 0:58 0:58" at bounding box center [590, 460] width 376 height 34
click at [593, 453] on div "Loaded : 89.97% 1:08 1:08" at bounding box center [590, 460] width 376 height 34
click at [645, 453] on div "Loaded : 100.00% 1:27 1:27" at bounding box center [590, 460] width 376 height 34
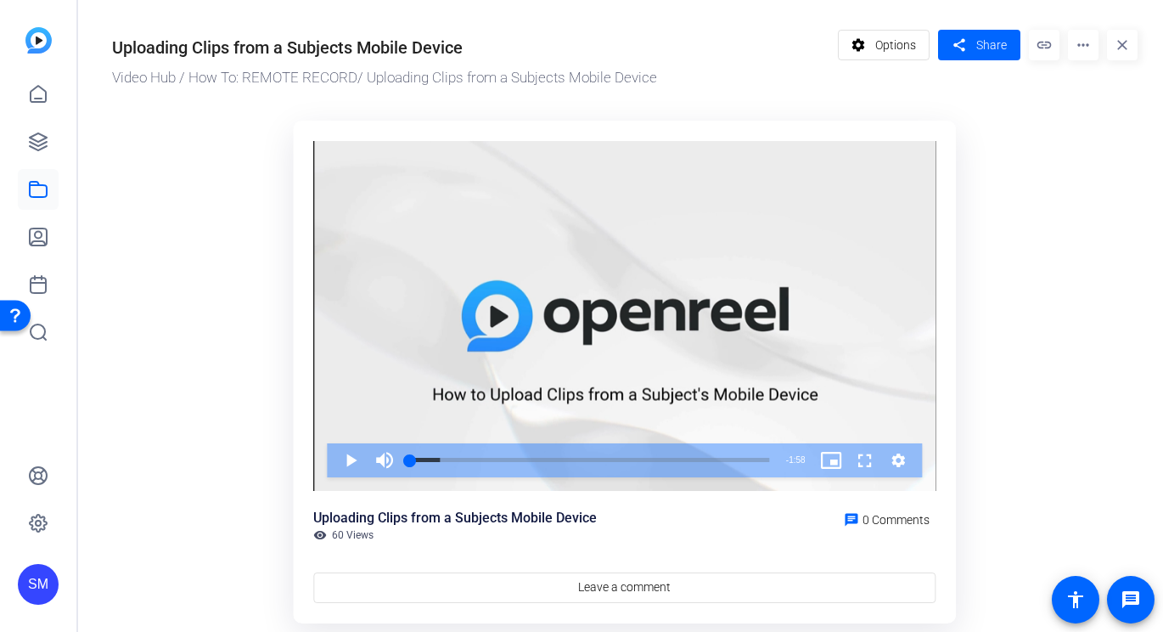
click at [532, 389] on div "Video Player" at bounding box center [624, 316] width 622 height 350
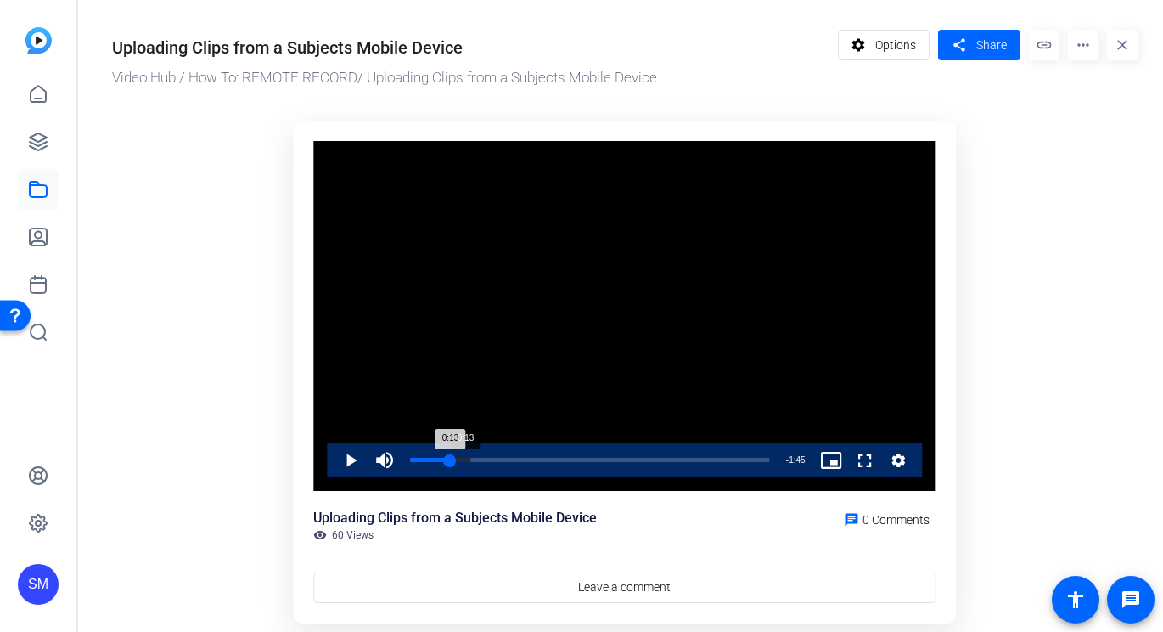
click at [449, 458] on div "Loaded : 16.78% 0:13 0:13" at bounding box center [589, 460] width 359 height 4
click at [477, 455] on div "Loaded : 50.45% 0:22 0:22" at bounding box center [590, 460] width 376 height 34
click at [501, 451] on div "Loaded : 67.28% 0:30 0:22" at bounding box center [590, 460] width 376 height 34
click at [527, 452] on div "Loaded : 84.12% 0:38 0:38" at bounding box center [590, 460] width 376 height 34
click at [592, 465] on div "Progress Bar" at bounding box center [589, 471] width 359 height 14
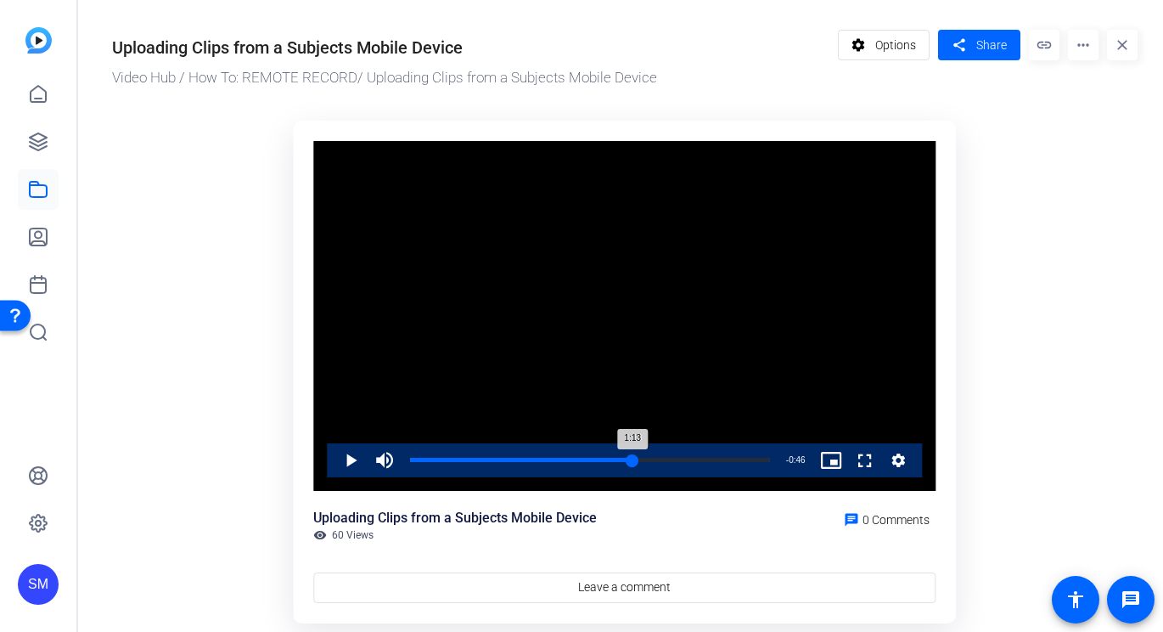
click at [633, 460] on div "Loaded : 100.00% 1:13 1:13" at bounding box center [589, 460] width 359 height 4
click at [674, 453] on div "Loaded : 100.00% 1:26 1:14" at bounding box center [590, 460] width 376 height 34
click at [718, 451] on div "Loaded : 100.00% 1:42 1:42" at bounding box center [590, 460] width 376 height 34
click at [733, 449] on div "Loaded : 100.00% 1:47 1:43" at bounding box center [590, 460] width 376 height 34
click at [473, 452] on div "Loaded : 100.00% 0:20 0:20" at bounding box center [590, 460] width 376 height 34
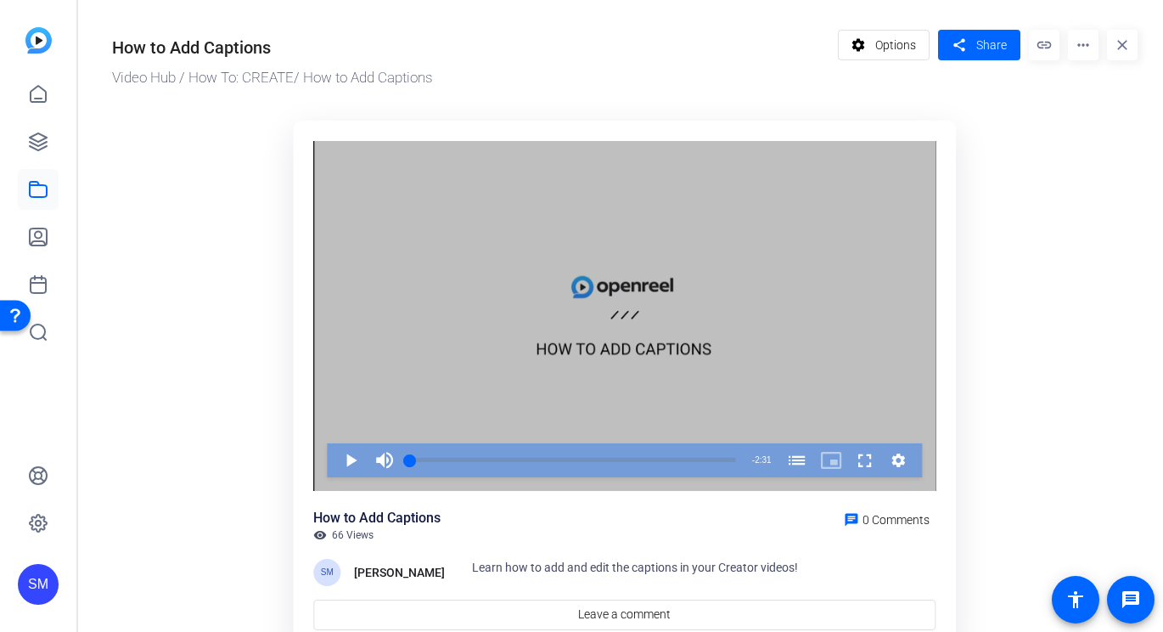
click at [593, 301] on div "Video Player" at bounding box center [624, 316] width 622 height 350
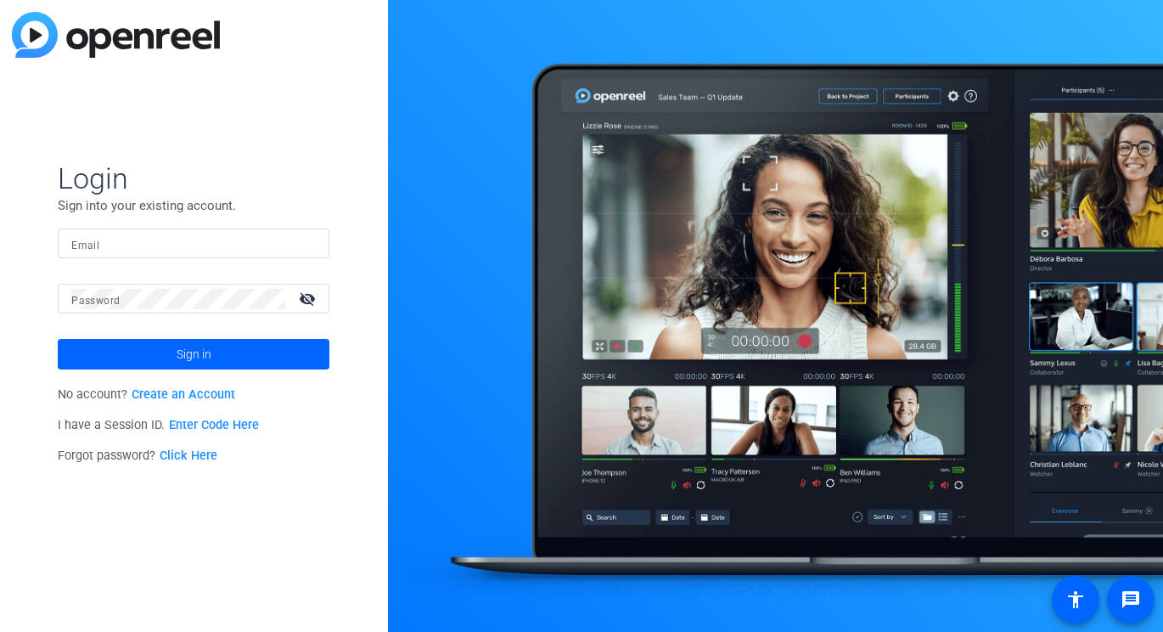
click at [242, 251] on input "Email" at bounding box center [193, 243] width 245 height 20
click at [306, 240] on img at bounding box center [301, 243] width 12 height 20
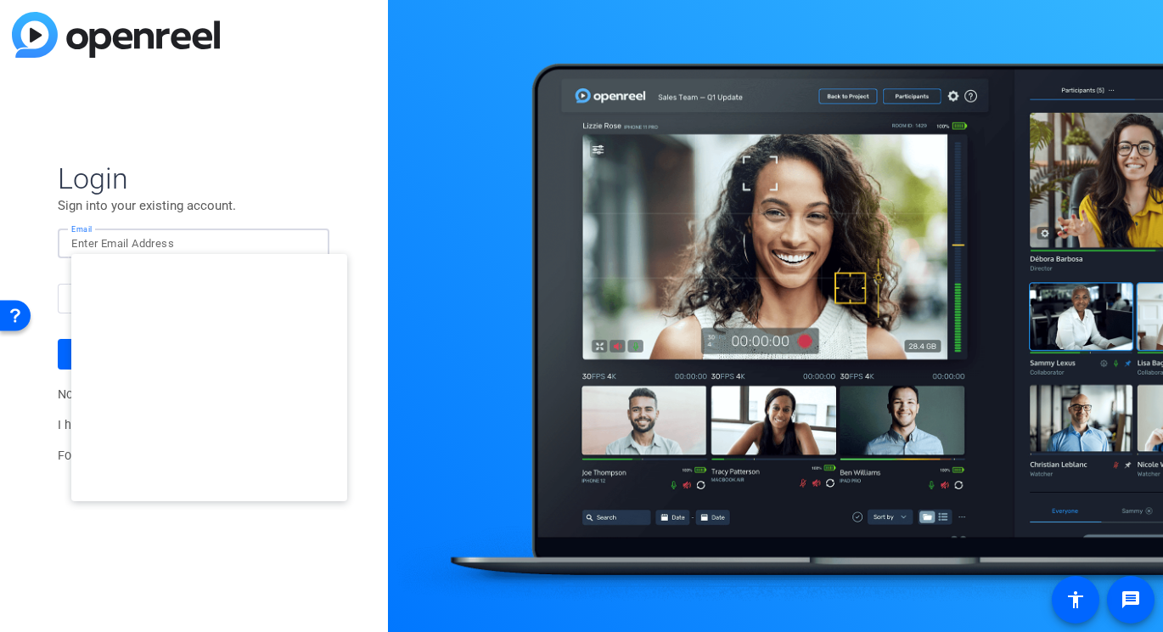
type input "studiosupport+2@openreel.com"
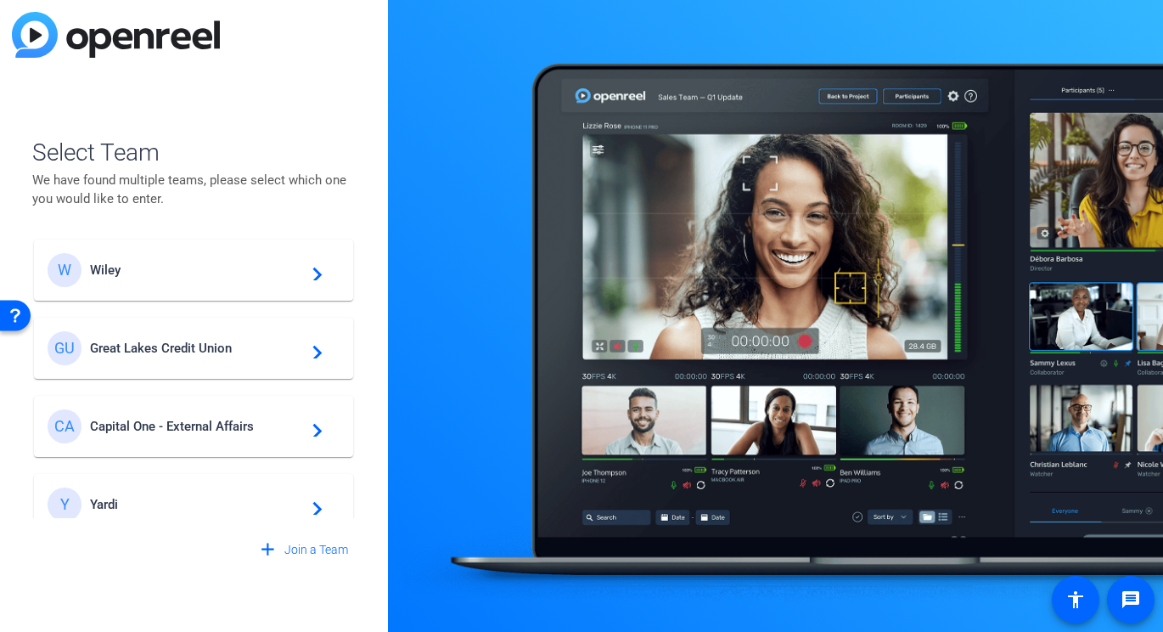
click at [217, 355] on span "Great Lakes Credit Union" at bounding box center [196, 347] width 212 height 15
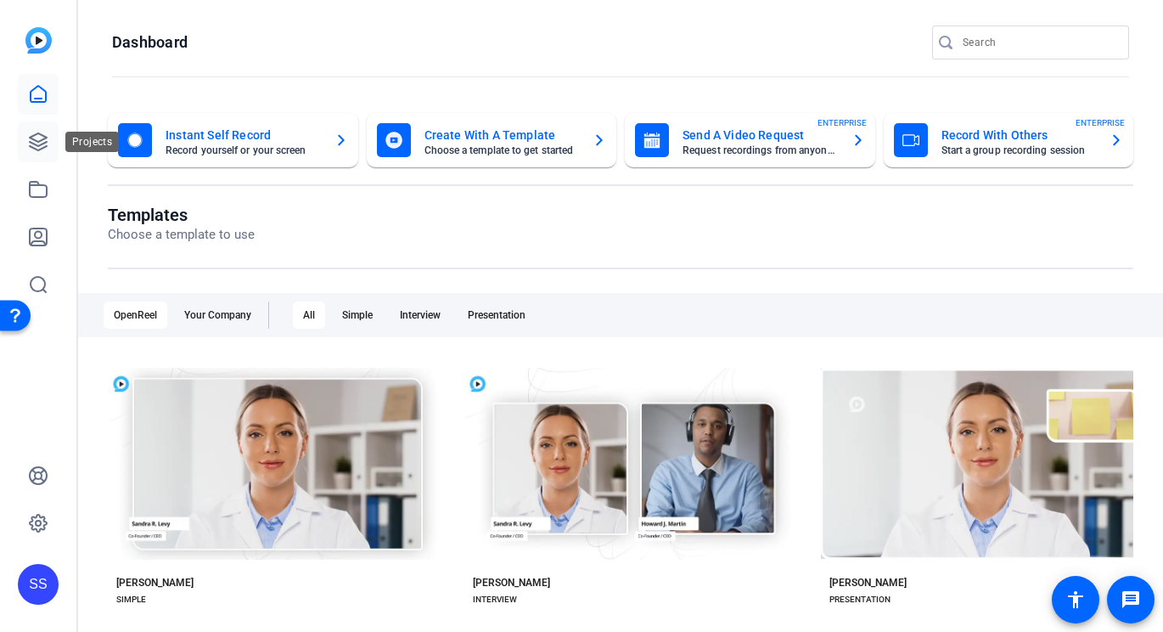
click at [47, 132] on icon at bounding box center [38, 142] width 20 height 20
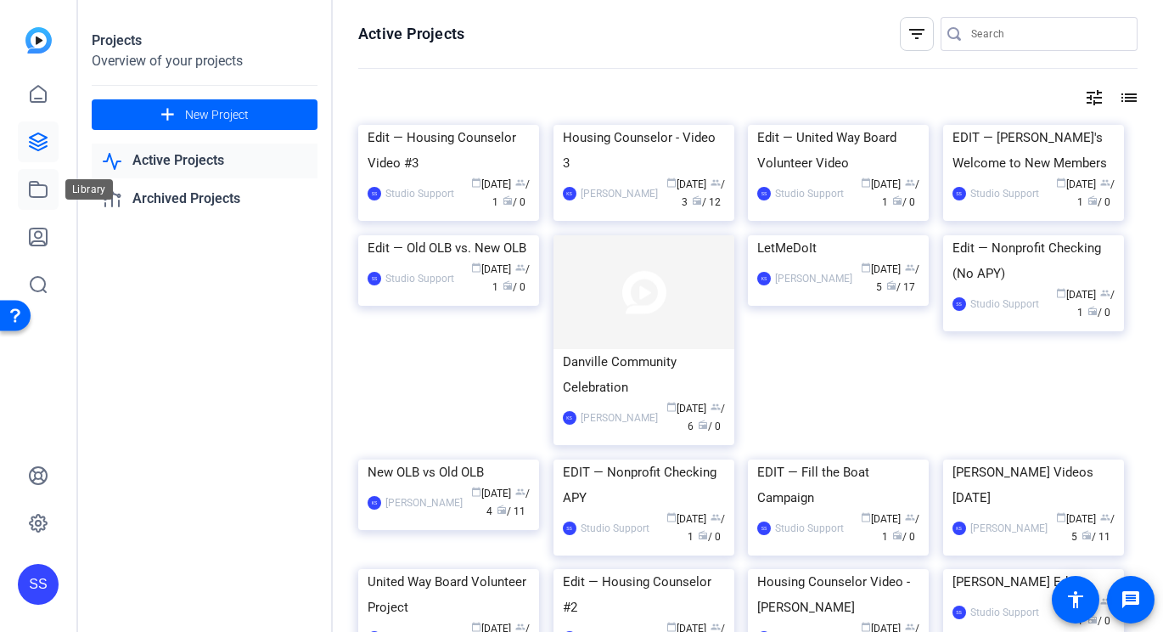
click at [34, 188] on icon at bounding box center [38, 189] width 20 height 20
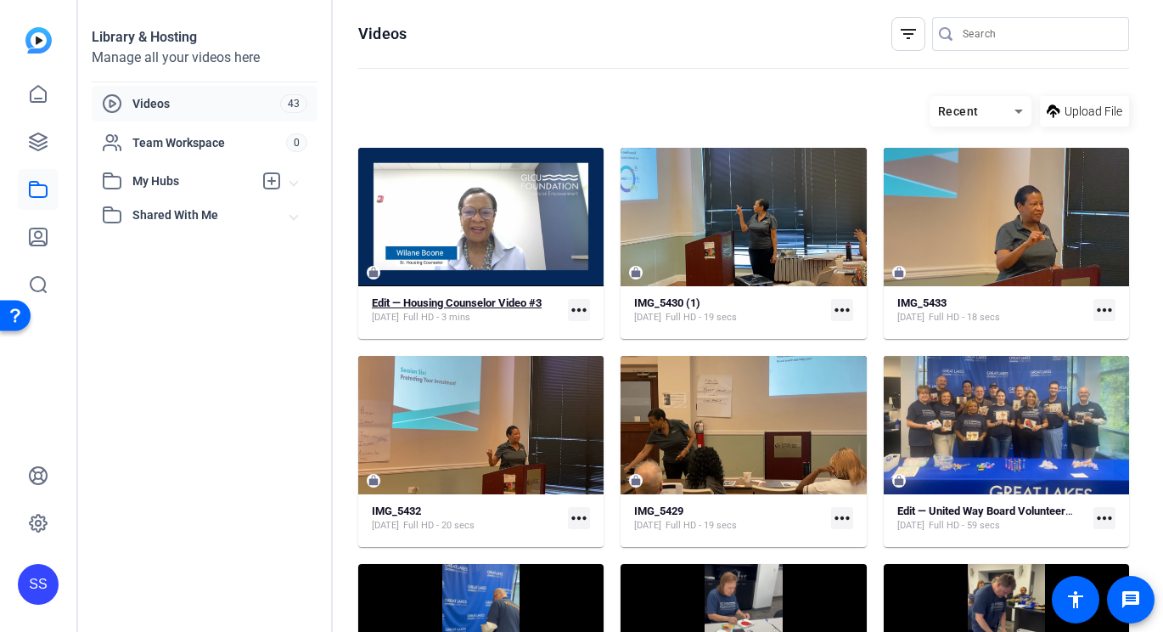
click at [430, 306] on strong "Edit — Housing Counselor Video #3" at bounding box center [457, 302] width 170 height 13
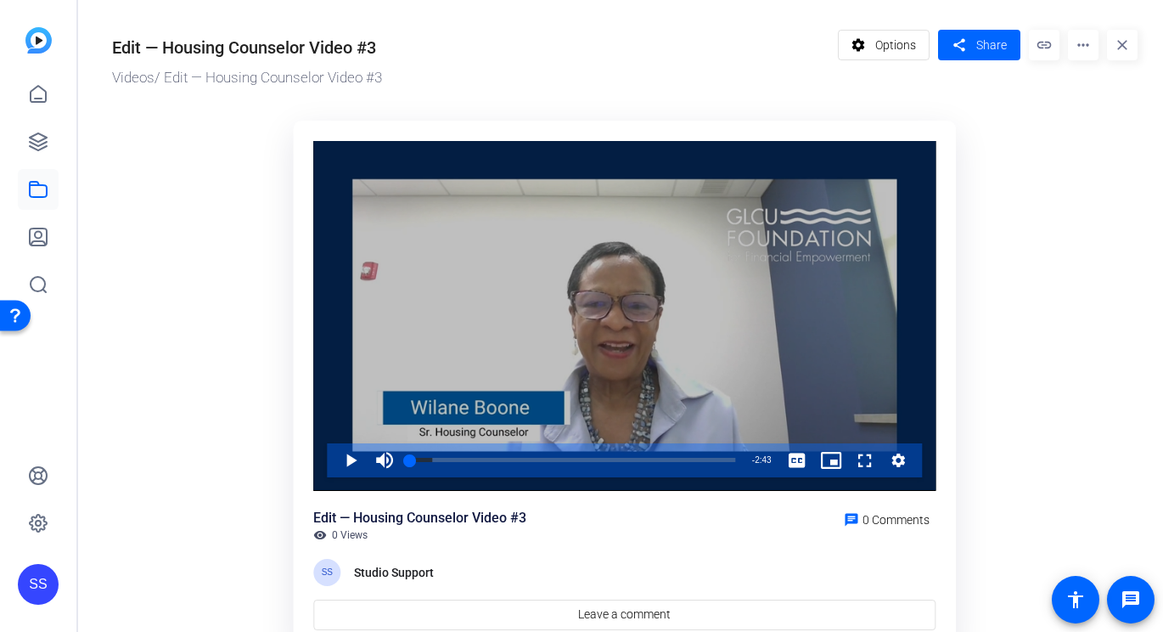
click at [485, 337] on div "Video Player" at bounding box center [624, 316] width 622 height 350
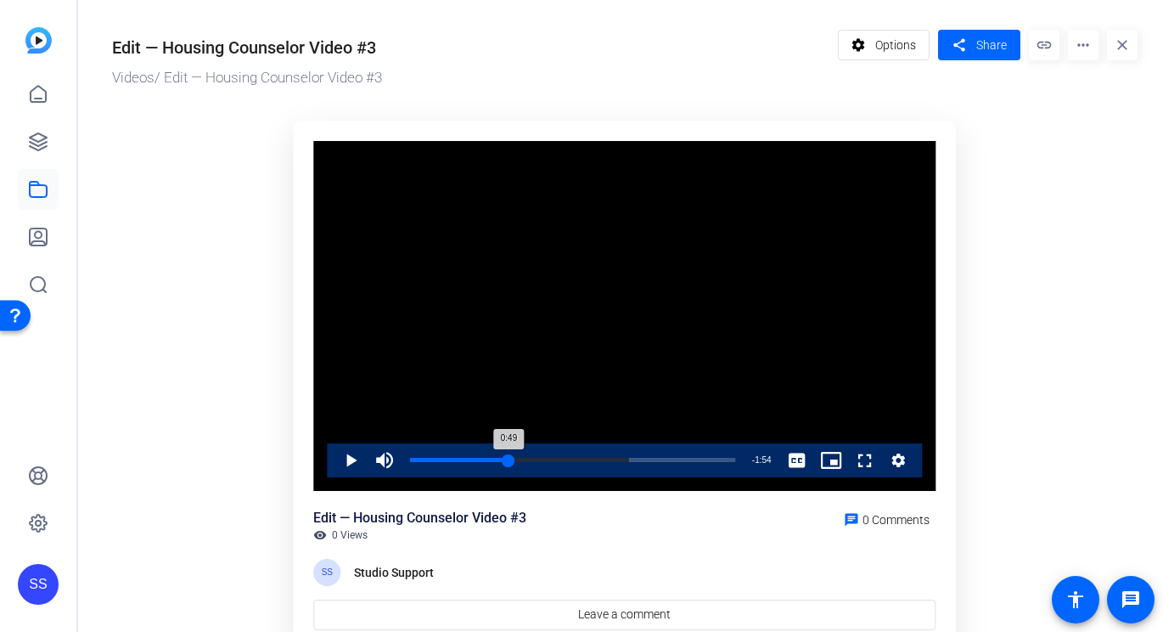
drag, startPoint x: 417, startPoint y: 464, endPoint x: 509, endPoint y: 465, distance: 91.7
click at [509, 462] on div "0:49" at bounding box center [459, 460] width 98 height 4
drag, startPoint x: 509, startPoint y: 465, endPoint x: 597, endPoint y: 464, distance: 88.3
click at [597, 462] on div "1:34" at bounding box center [504, 460] width 188 height 4
drag, startPoint x: 605, startPoint y: 459, endPoint x: 755, endPoint y: 460, distance: 149.4
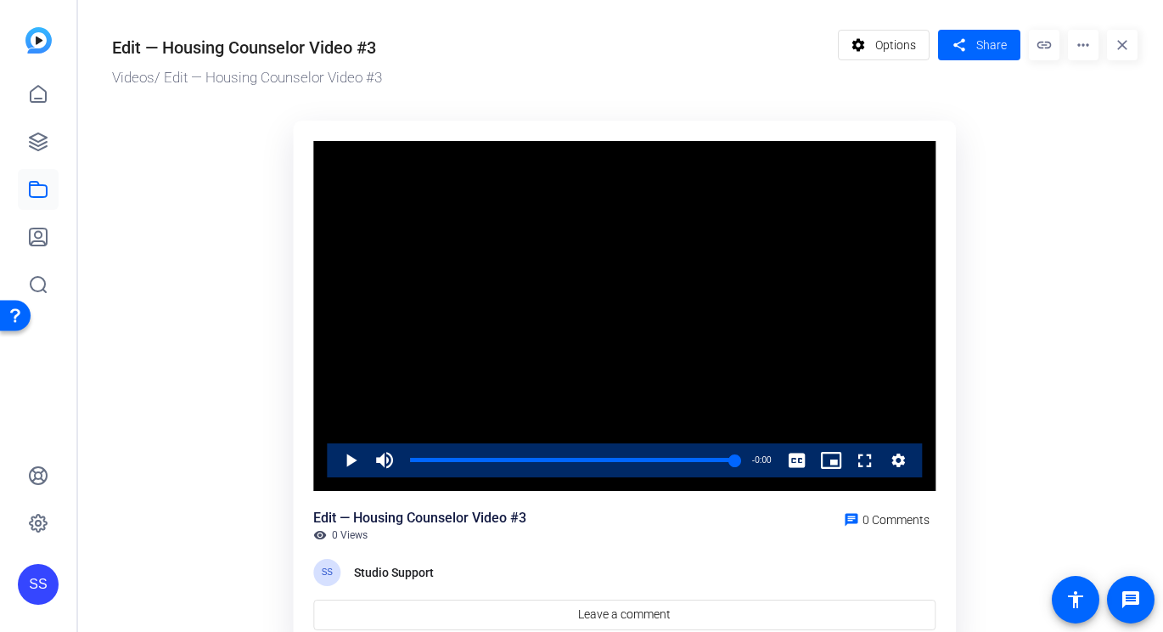
click at [755, 460] on div "Play Mute Current Time 2:43 / Duration 2:43 Loaded : 100.00% 2:43 2:43 Stream T…" at bounding box center [624, 460] width 595 height 34
click at [874, 53] on span at bounding box center [884, 45] width 91 height 41
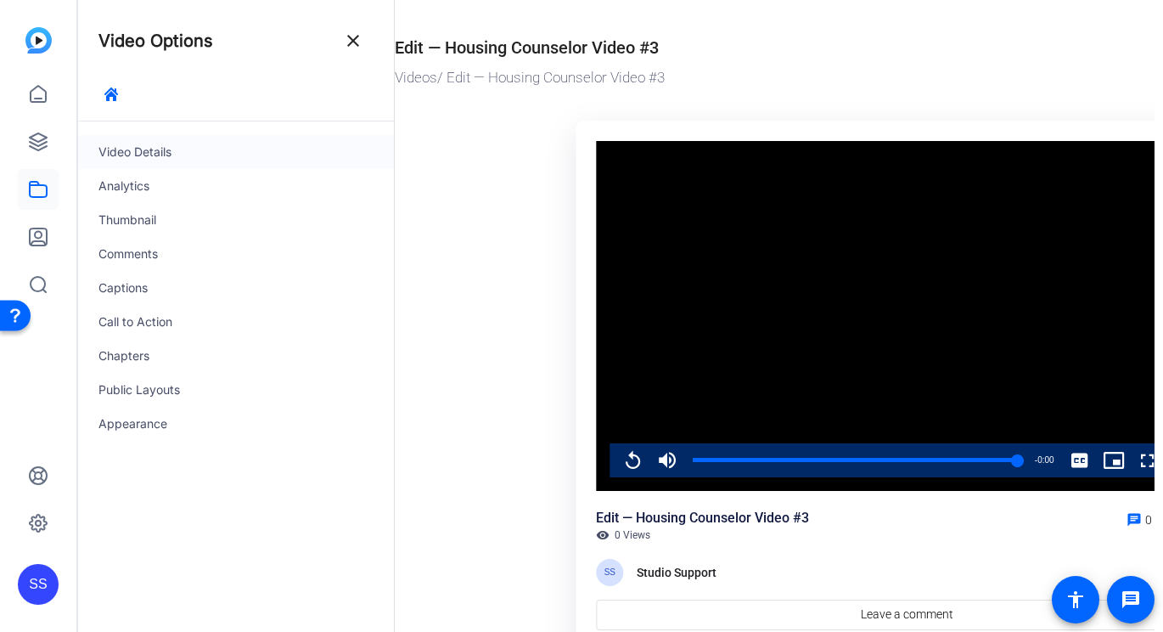
click at [188, 143] on div "Video Details" at bounding box center [236, 152] width 316 height 34
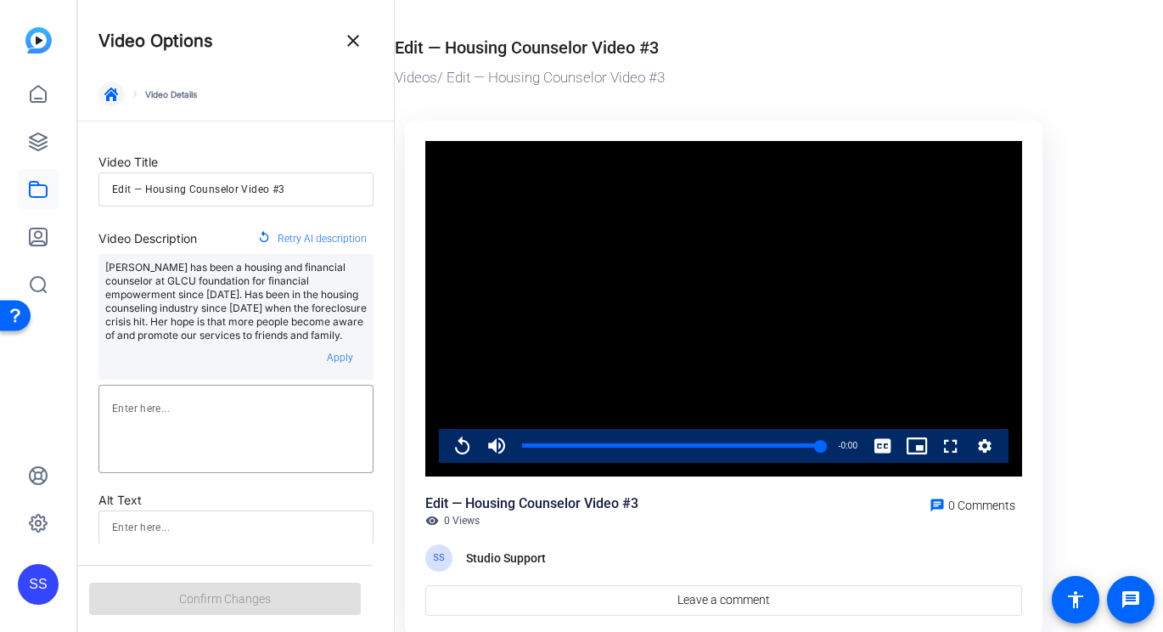
click at [109, 89] on icon "button" at bounding box center [111, 94] width 14 height 14
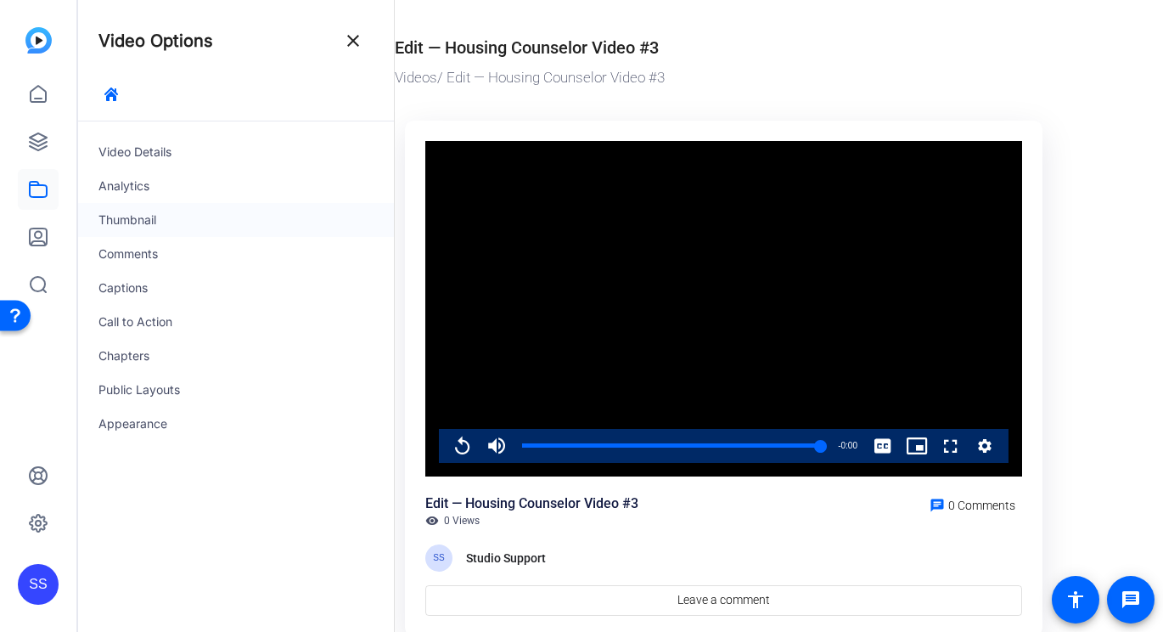
click at [159, 228] on div "Thumbnail" at bounding box center [236, 220] width 316 height 34
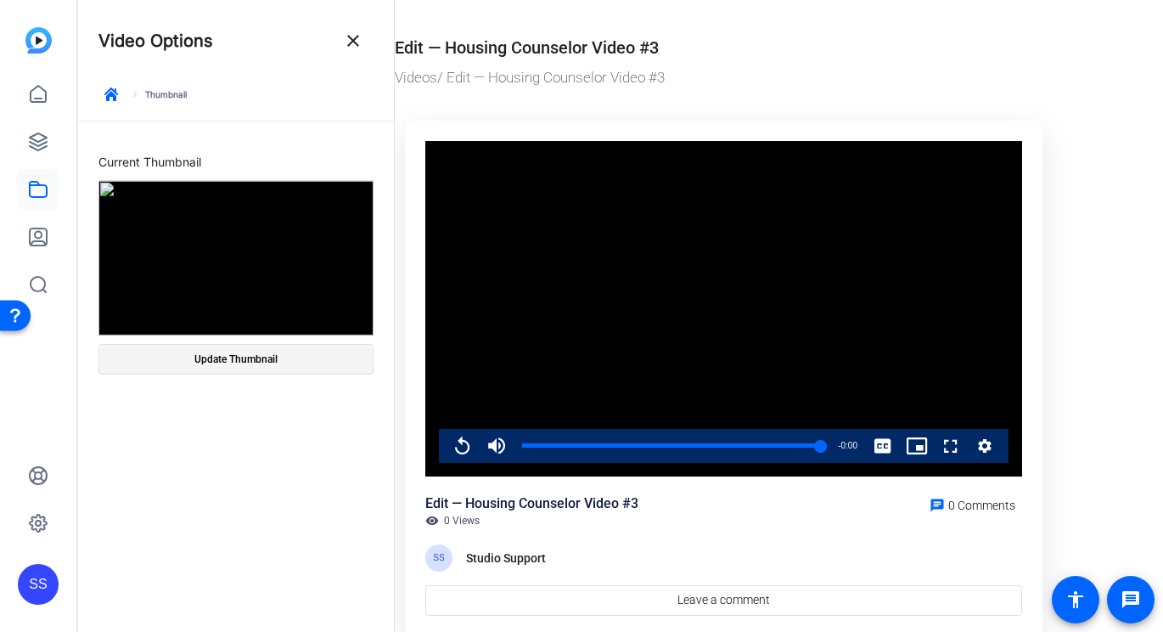
click at [236, 368] on span at bounding box center [235, 359] width 273 height 41
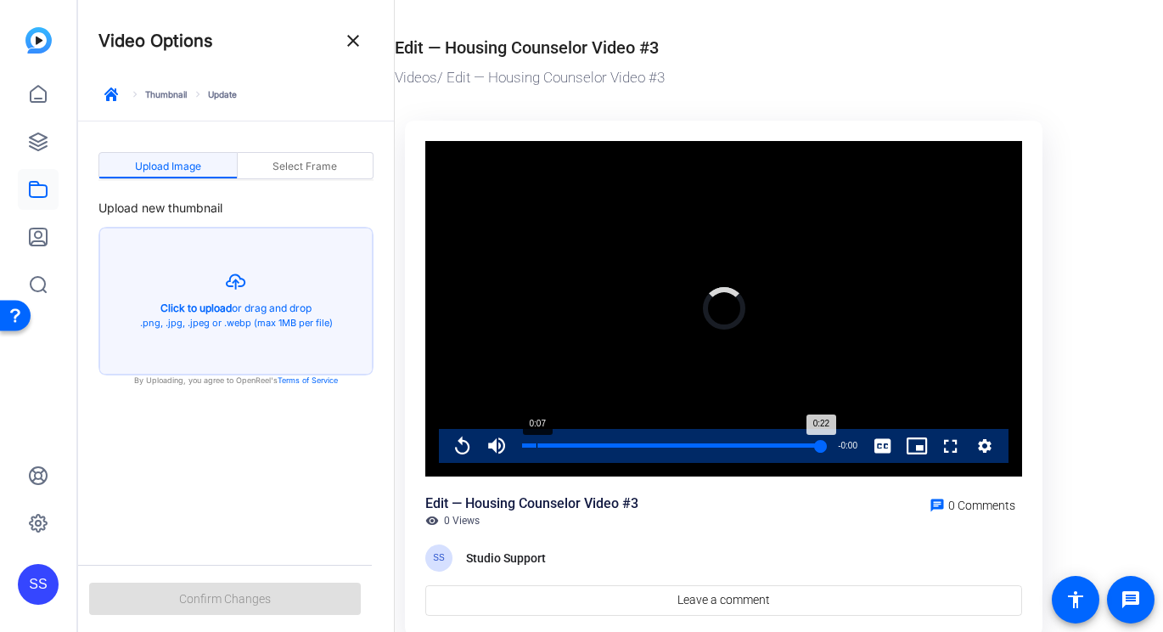
drag, startPoint x: 571, startPoint y: 447, endPoint x: 530, endPoint y: 447, distance: 40.8
click at [530, 447] on div "Loaded : 0.00% 0:07 0:22" at bounding box center [671, 445] width 299 height 4
click at [531, 447] on div "0:04" at bounding box center [531, 445] width 1 height 4
drag, startPoint x: 560, startPoint y: 445, endPoint x: 512, endPoint y: 445, distance: 47.5
click at [512, 445] on div "Play Unmute 0% Current Time 0:00 / Duration 2:43 Loaded : 24.45% 0:00 0:00 Stre…" at bounding box center [724, 446] width 570 height 34
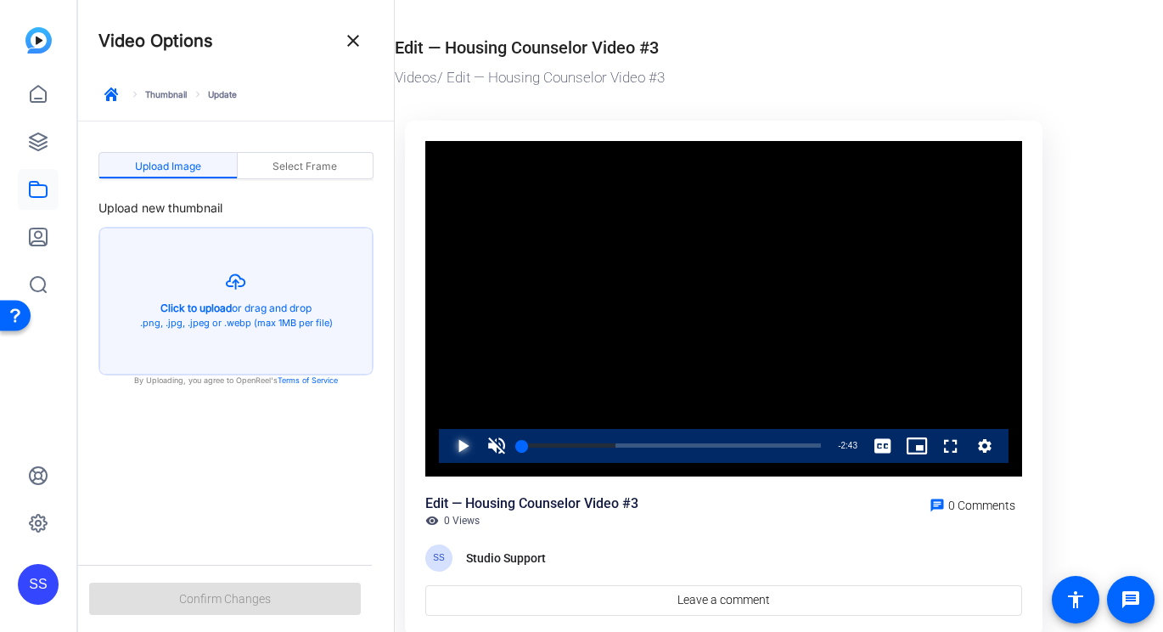
click at [446, 444] on span "Video Player" at bounding box center [446, 446] width 0 height 34
click at [327, 169] on span "Select Frame" at bounding box center [305, 166] width 65 height 10
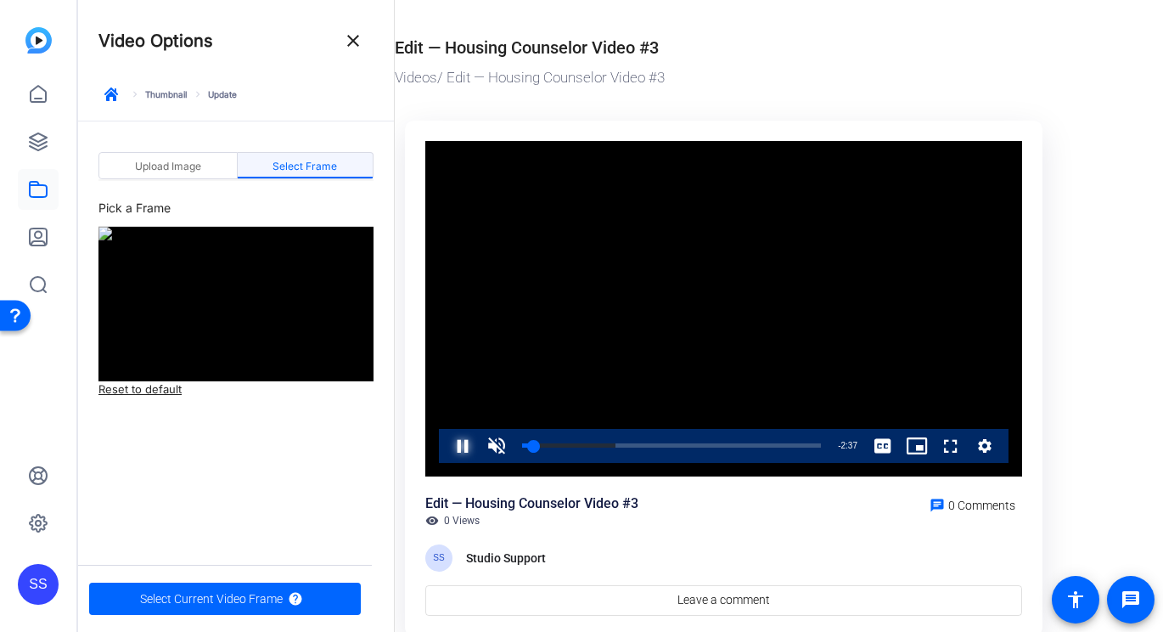
click at [446, 444] on span "Video Player" at bounding box center [446, 446] width 0 height 34
click at [314, 598] on span "button" at bounding box center [225, 598] width 272 height 41
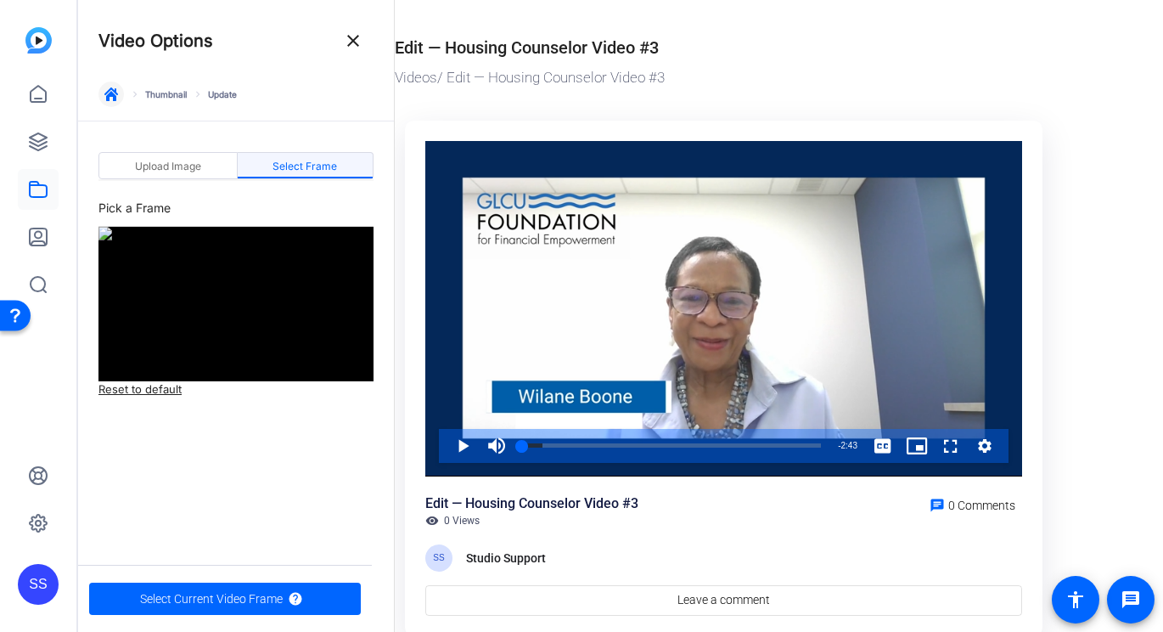
click at [111, 87] on icon "button" at bounding box center [111, 94] width 14 height 14
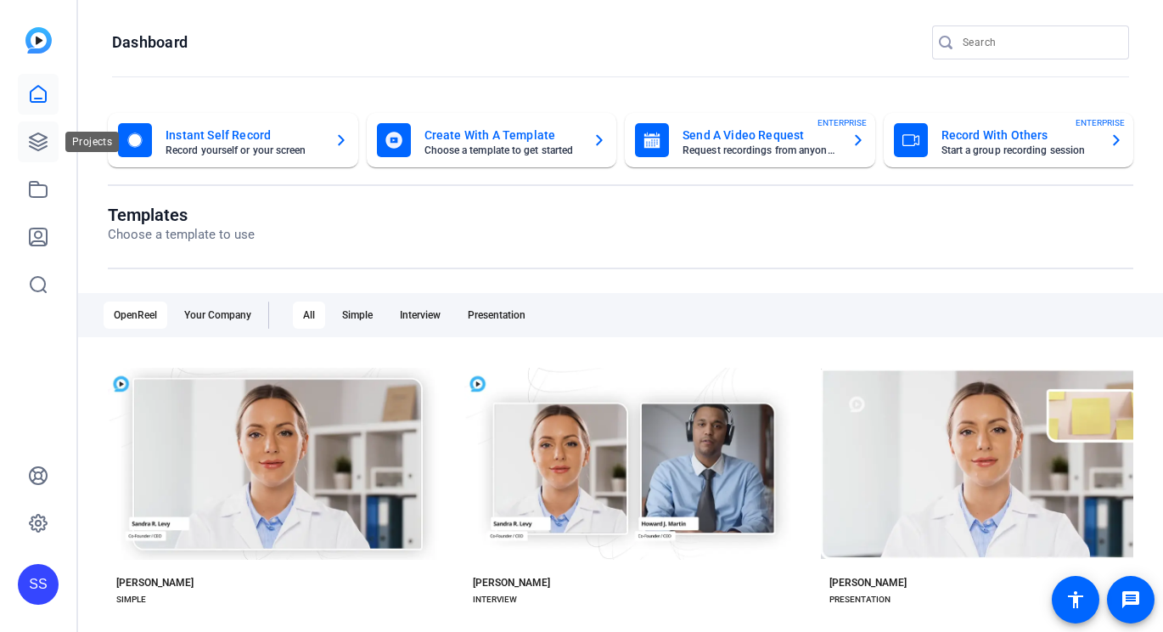
click at [40, 156] on link at bounding box center [38, 141] width 41 height 41
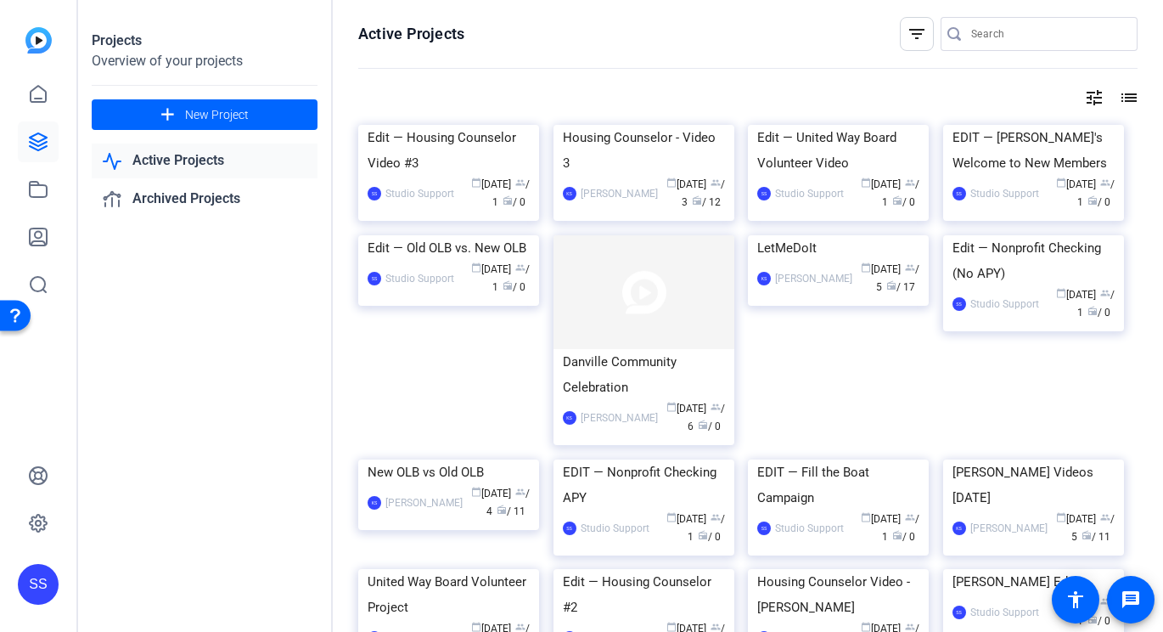
click at [29, 576] on div "SS" at bounding box center [38, 584] width 41 height 41
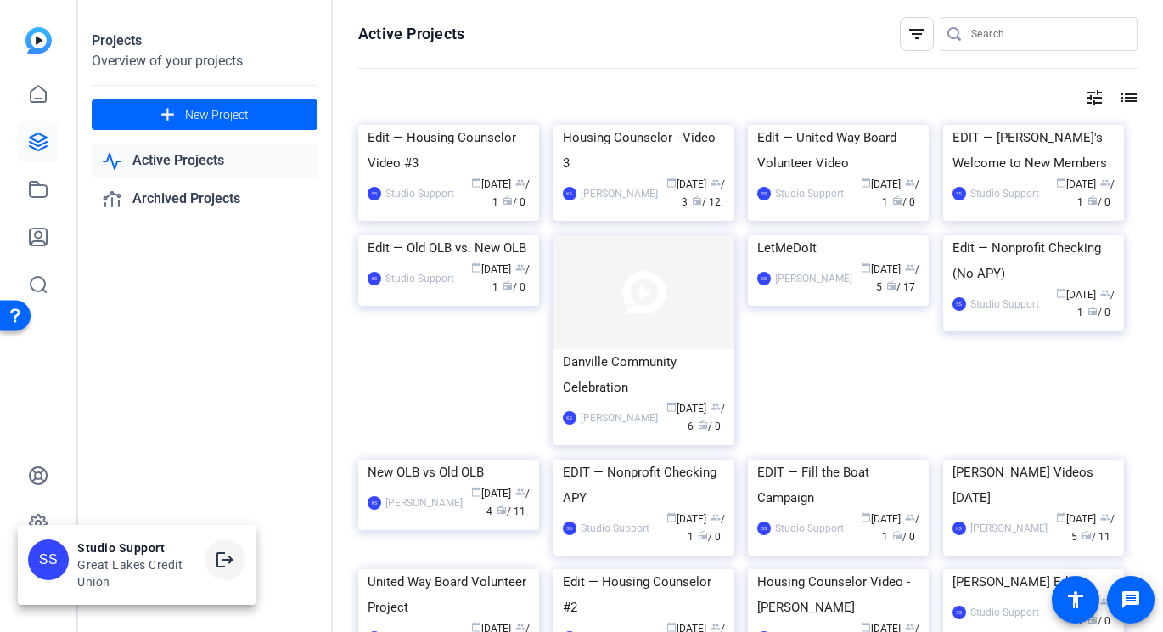
click at [220, 554] on mat-icon "logout" at bounding box center [225, 559] width 20 height 20
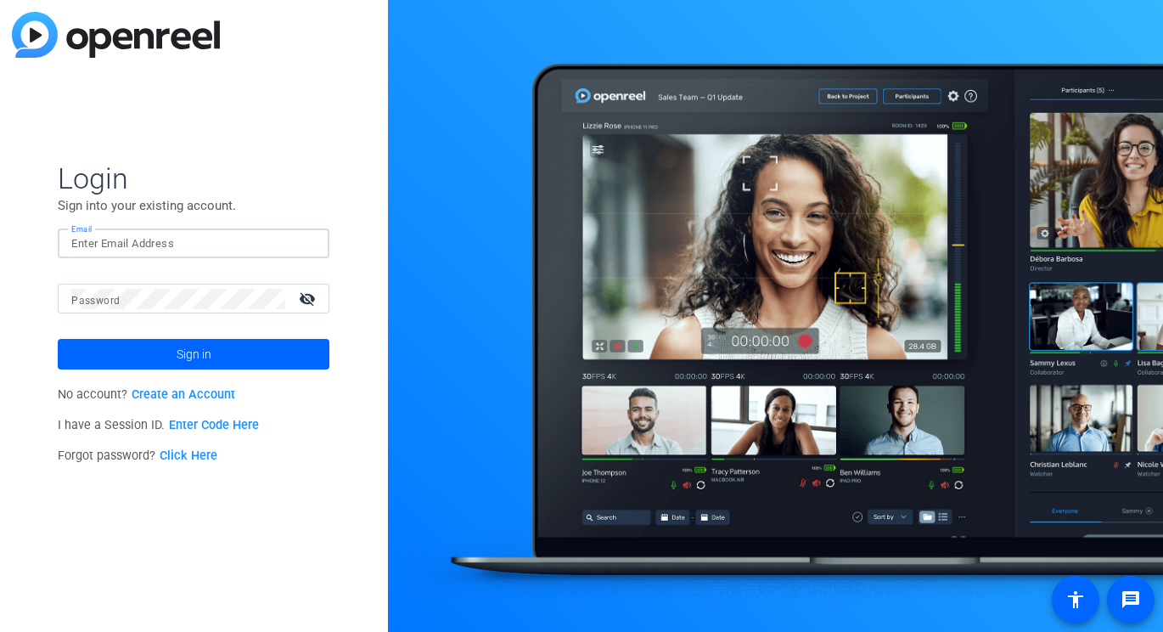
click at [295, 247] on div at bounding box center [193, 243] width 245 height 30
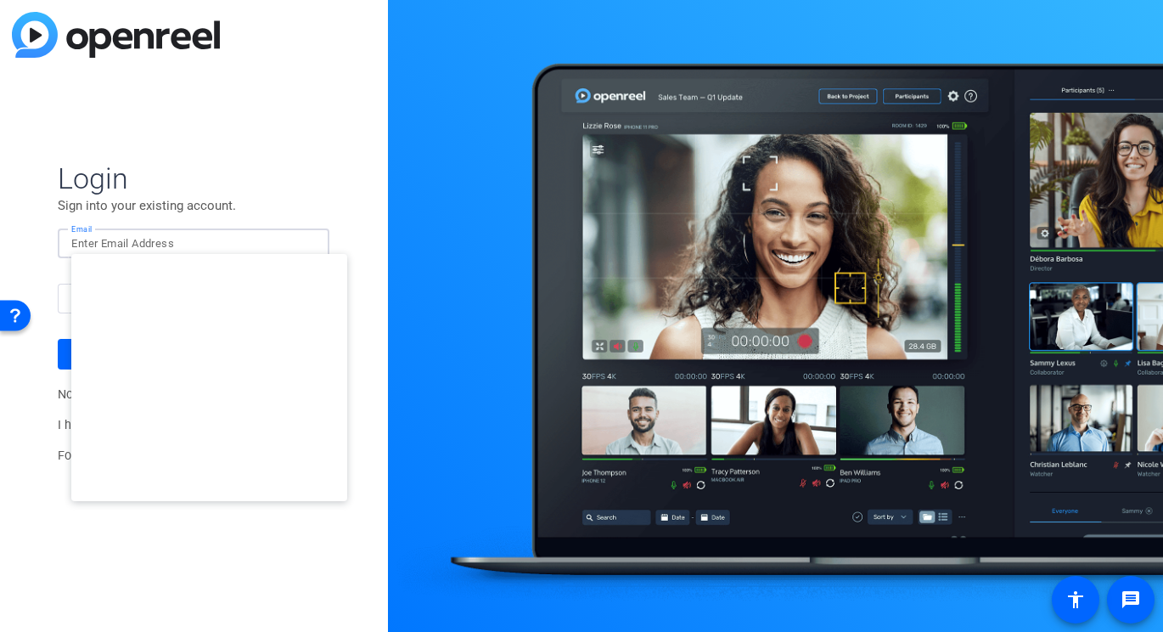
type input "[EMAIL_ADDRESS][DOMAIN_NAME]"
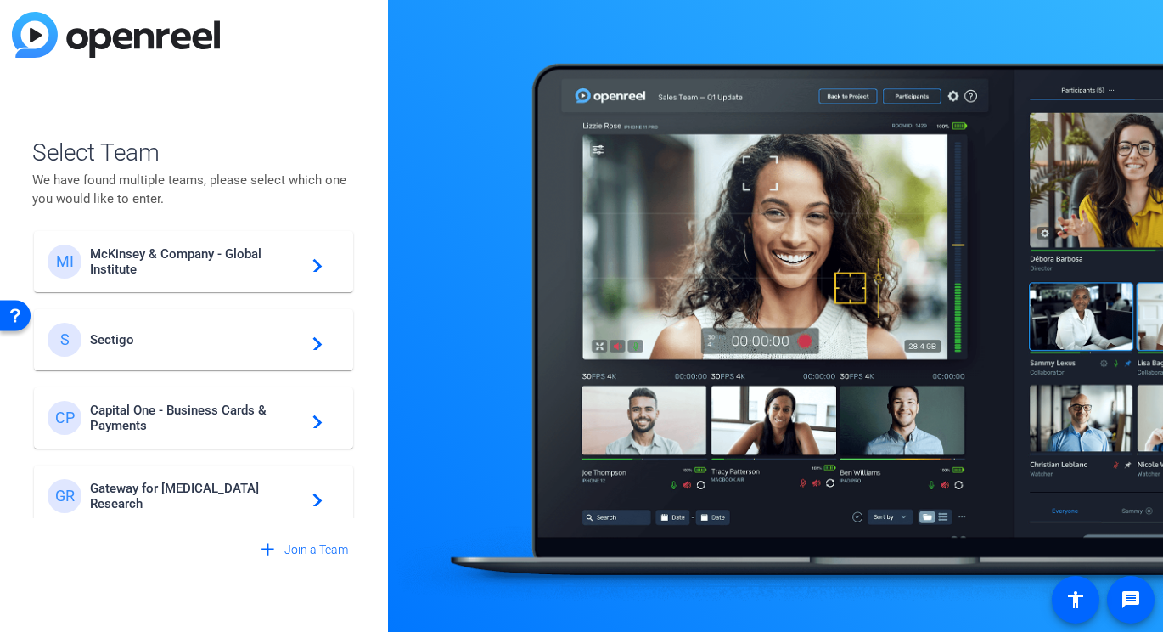
scroll to position [163, 0]
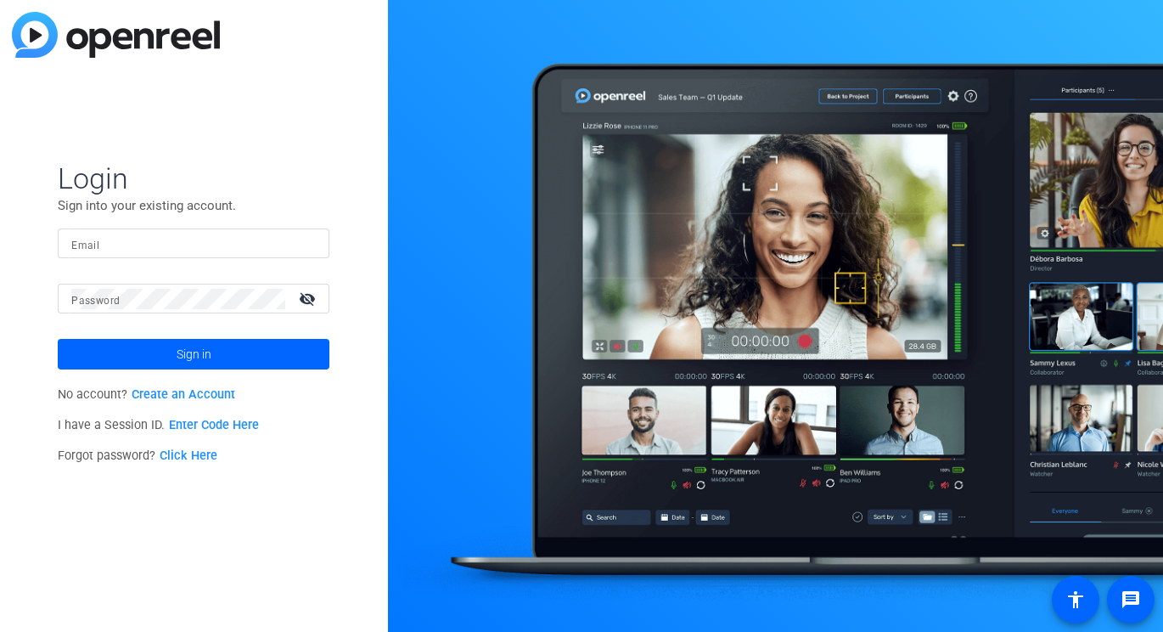
click at [239, 238] on input "Email" at bounding box center [193, 243] width 245 height 20
click at [314, 245] on div at bounding box center [305, 243] width 20 height 20
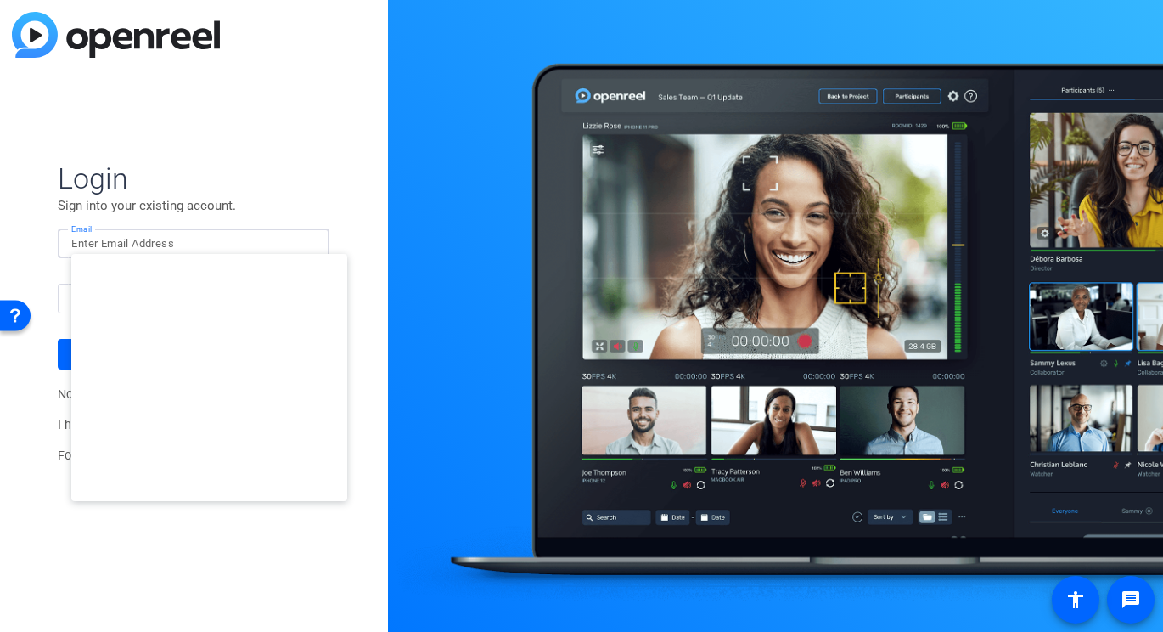
type input "studiosupport+2@openreel.com"
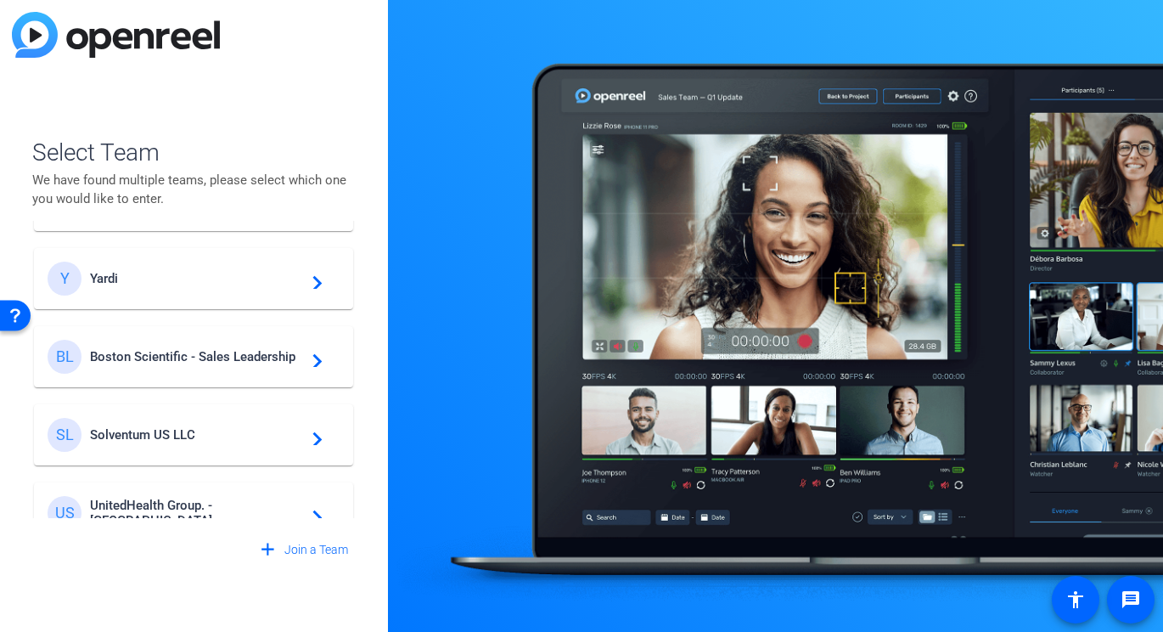
scroll to position [229, 0]
click at [265, 355] on span "Boston Scientific - Sales Leadership" at bounding box center [196, 353] width 212 height 15
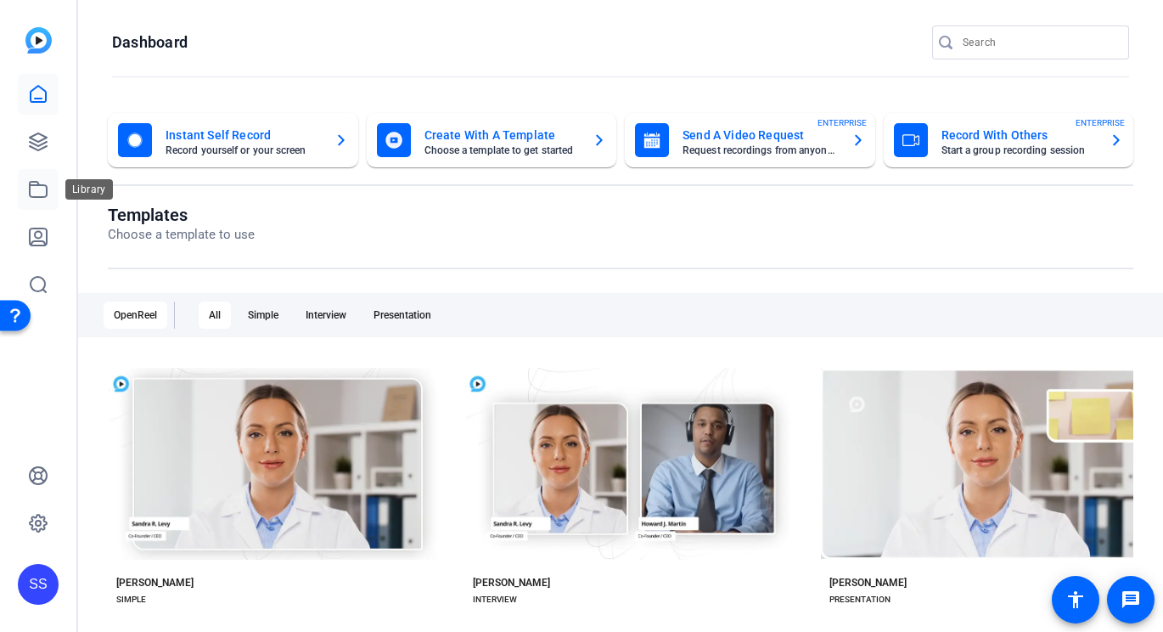
click at [35, 194] on icon at bounding box center [38, 189] width 20 height 20
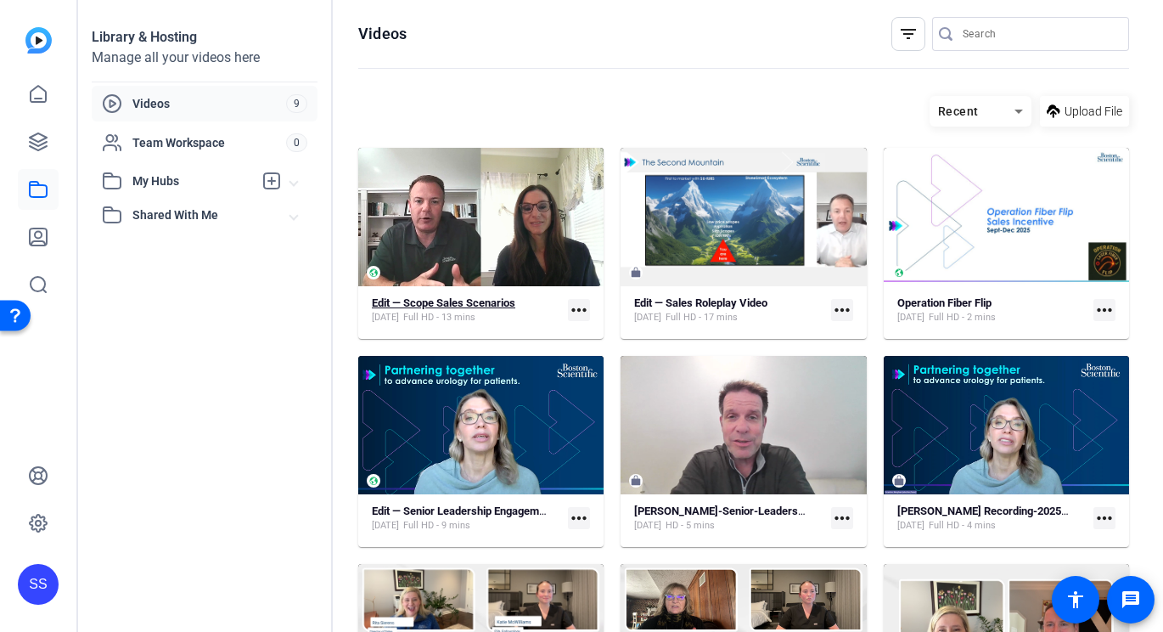
click at [463, 306] on strong "Edit — Scope Sales Scenarios" at bounding box center [443, 302] width 143 height 13
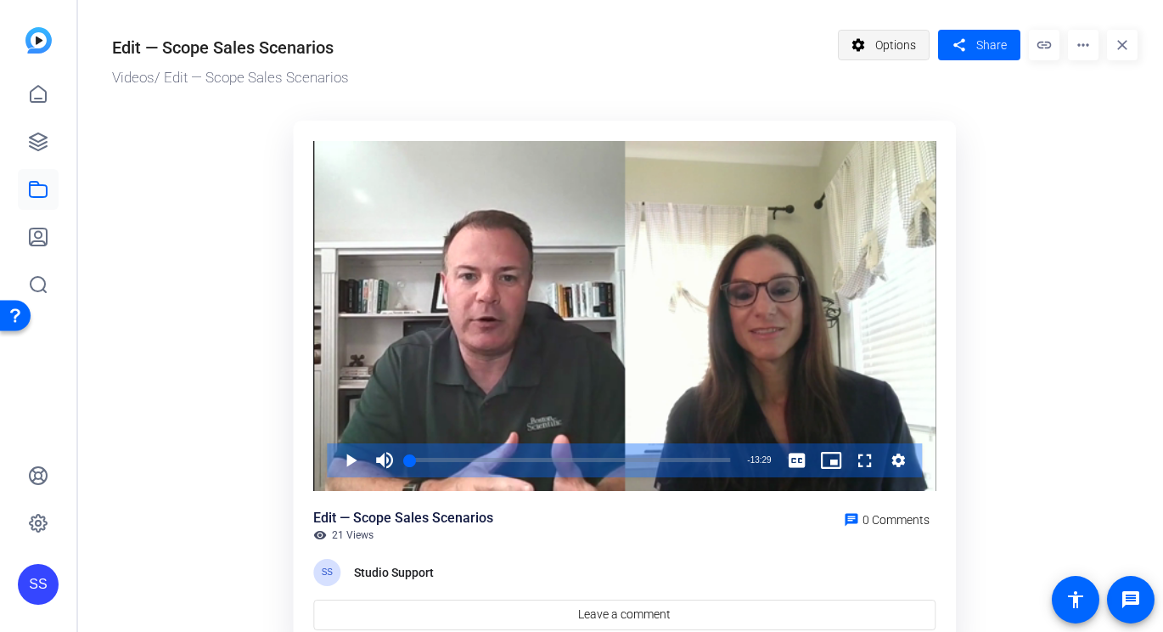
click at [903, 47] on span "Options" at bounding box center [895, 45] width 41 height 32
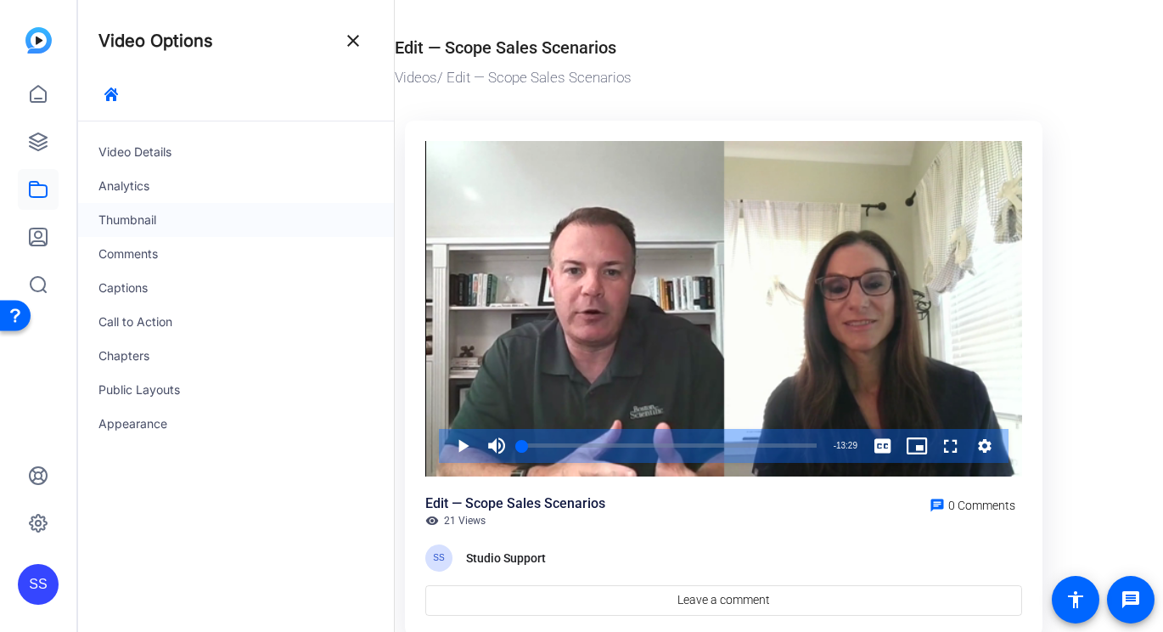
click at [180, 214] on div "Thumbnail" at bounding box center [236, 220] width 316 height 34
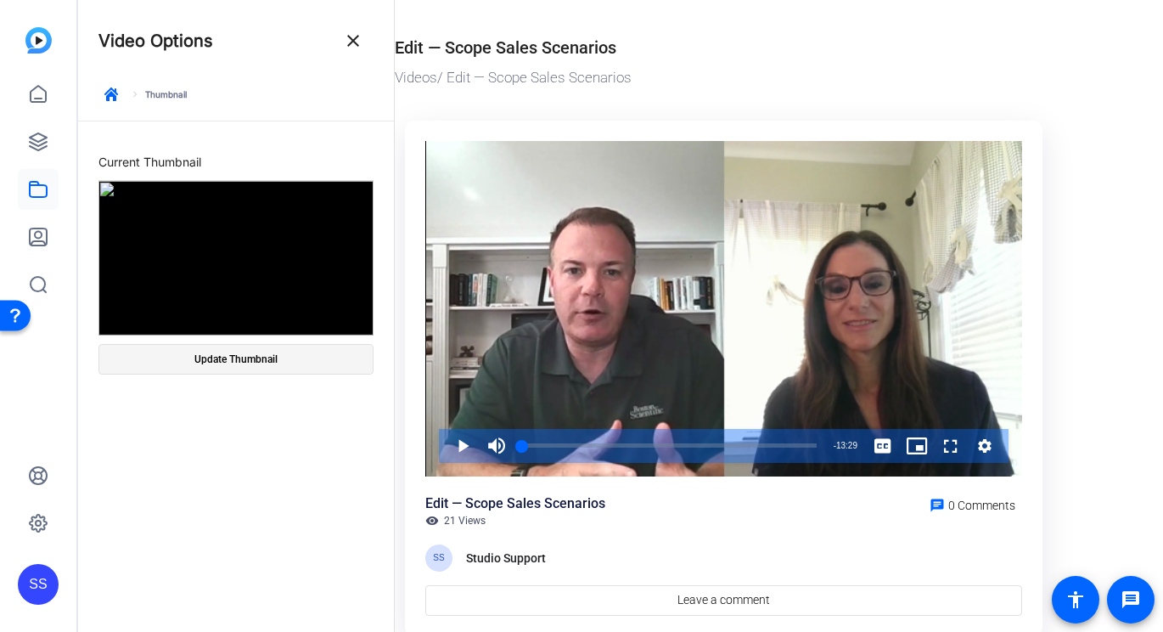
click at [332, 362] on span at bounding box center [235, 359] width 273 height 41
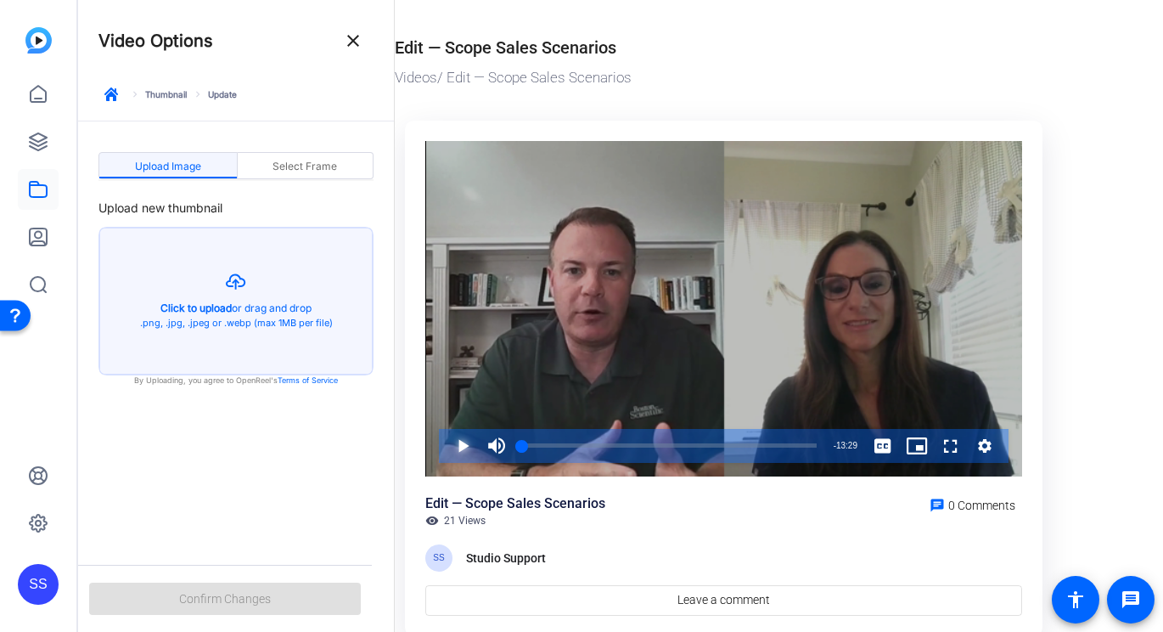
click at [446, 442] on span "Video Player" at bounding box center [446, 446] width 0 height 34
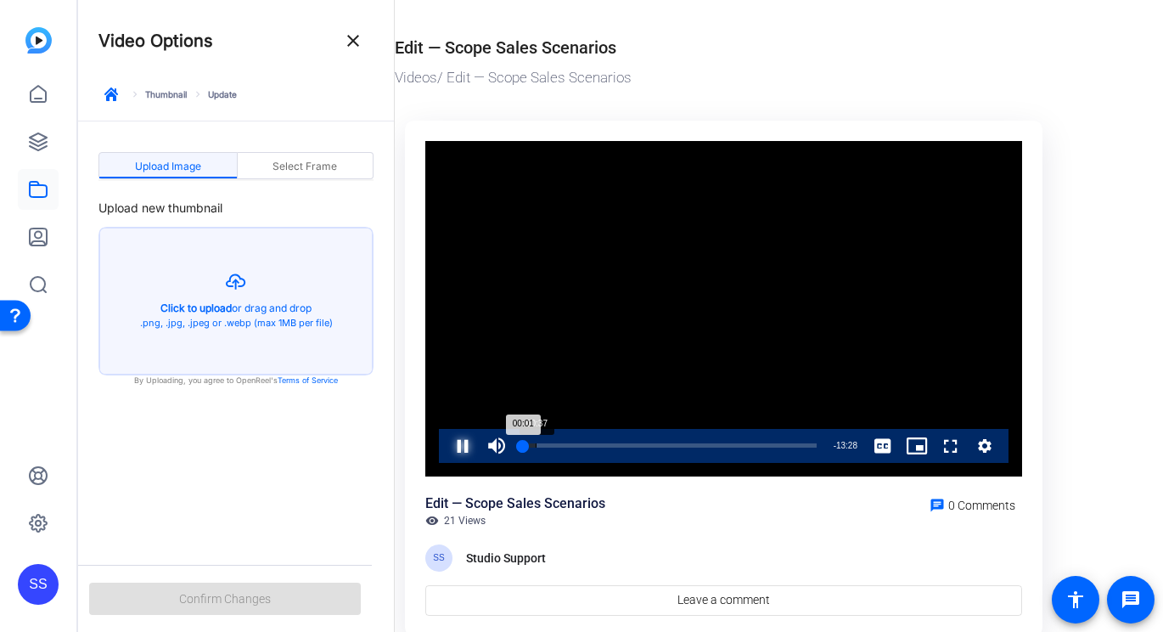
click at [535, 441] on div "Loaded : 4.93% 00:37 00:01" at bounding box center [670, 446] width 312 height 34
click at [529, 443] on div "00:37" at bounding box center [529, 445] width 14 height 4
click at [446, 447] on span "Video Player" at bounding box center [446, 446] width 0 height 34
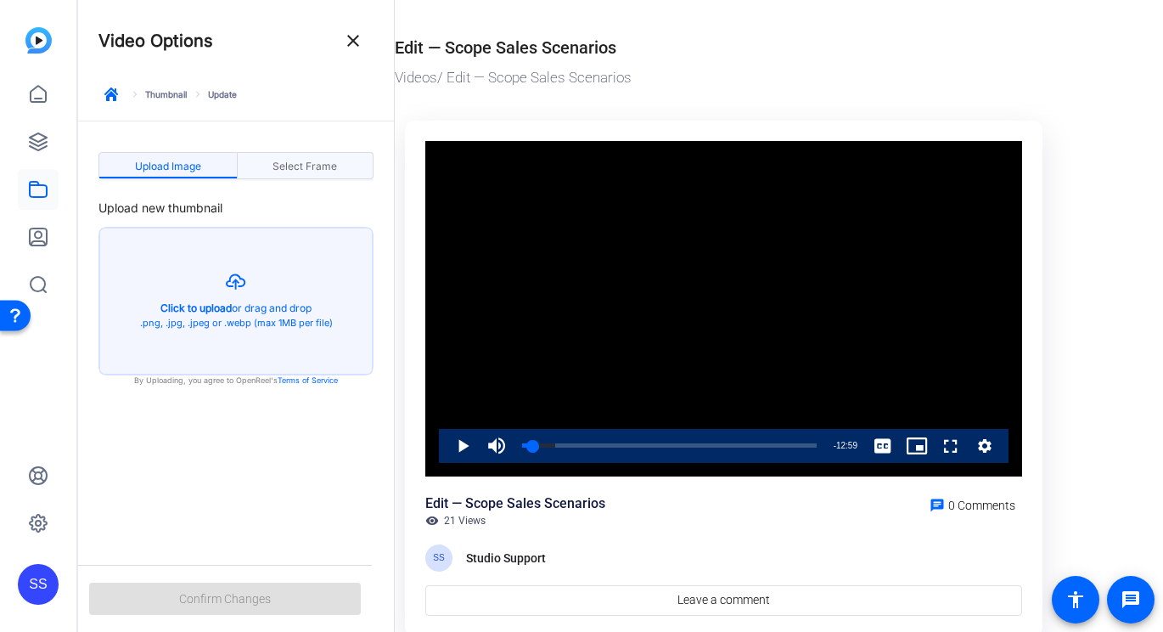
click at [315, 156] on span "Select Frame" at bounding box center [305, 166] width 65 height 27
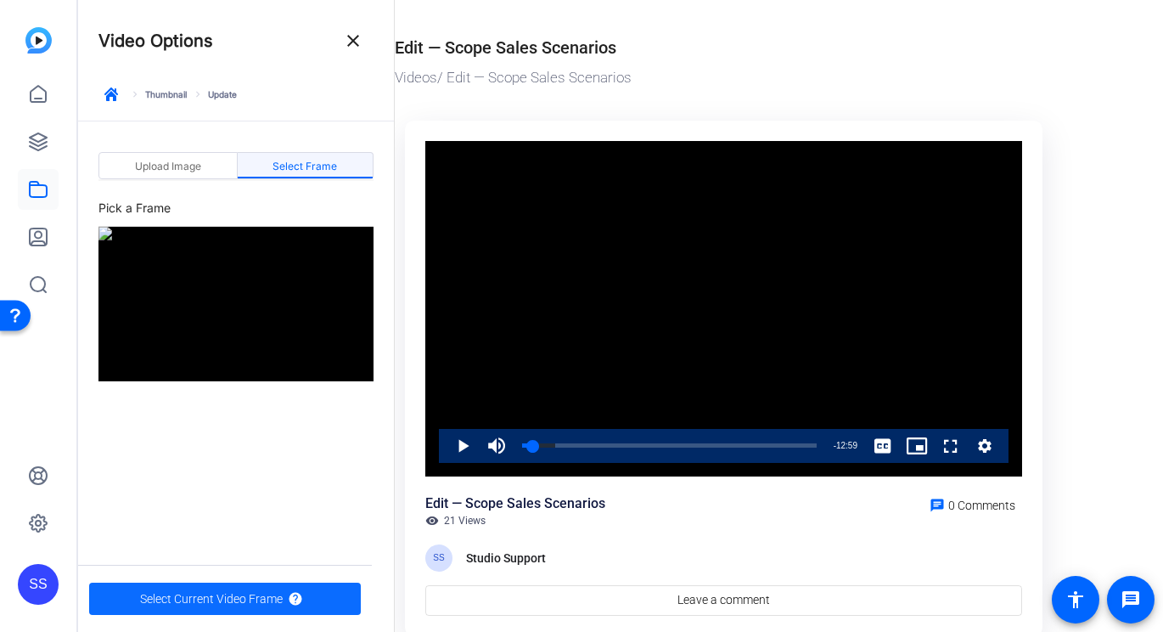
click at [223, 592] on span "Select Current Video Frame" at bounding box center [211, 598] width 143 height 32
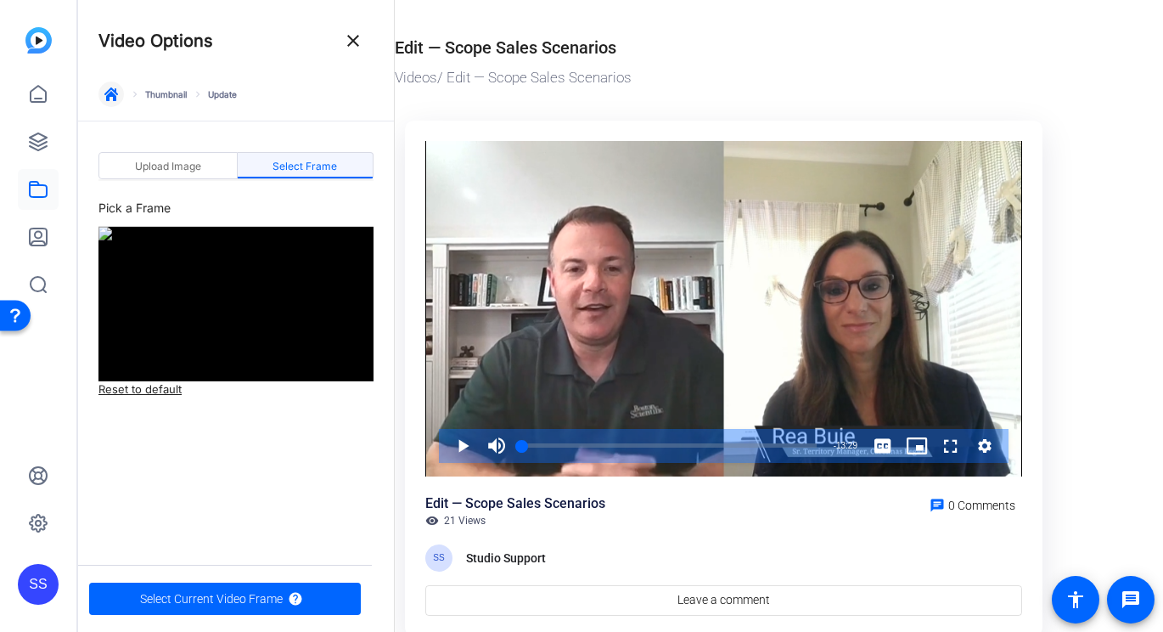
click at [106, 94] on icon "button" at bounding box center [111, 94] width 14 height 14
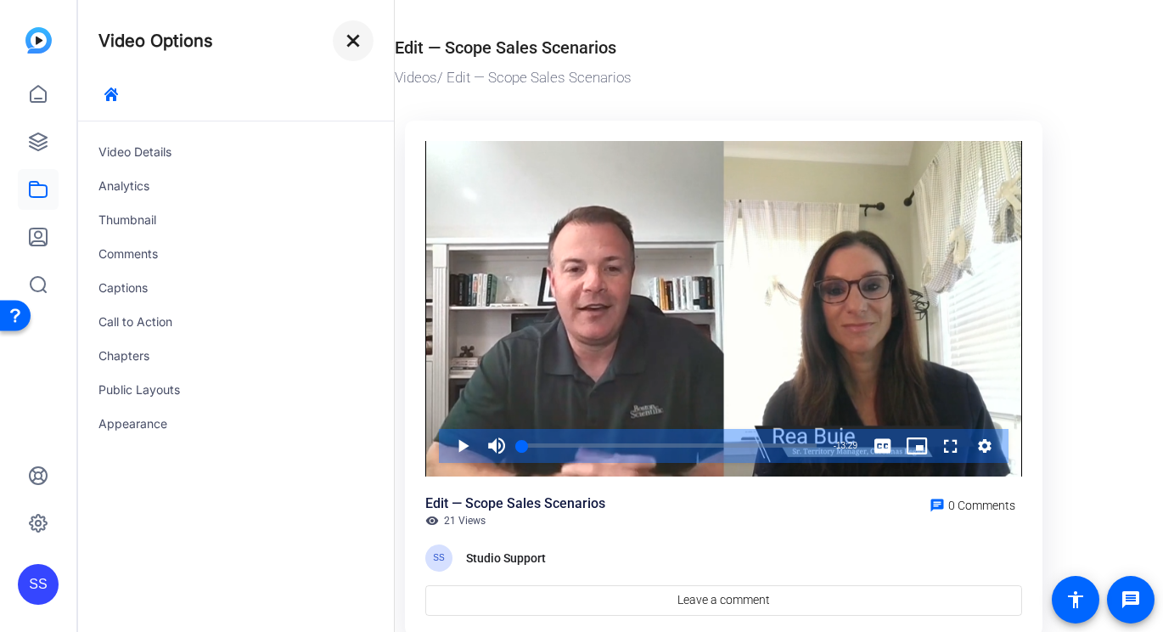
click at [350, 34] on mat-icon "close" at bounding box center [353, 41] width 20 height 20
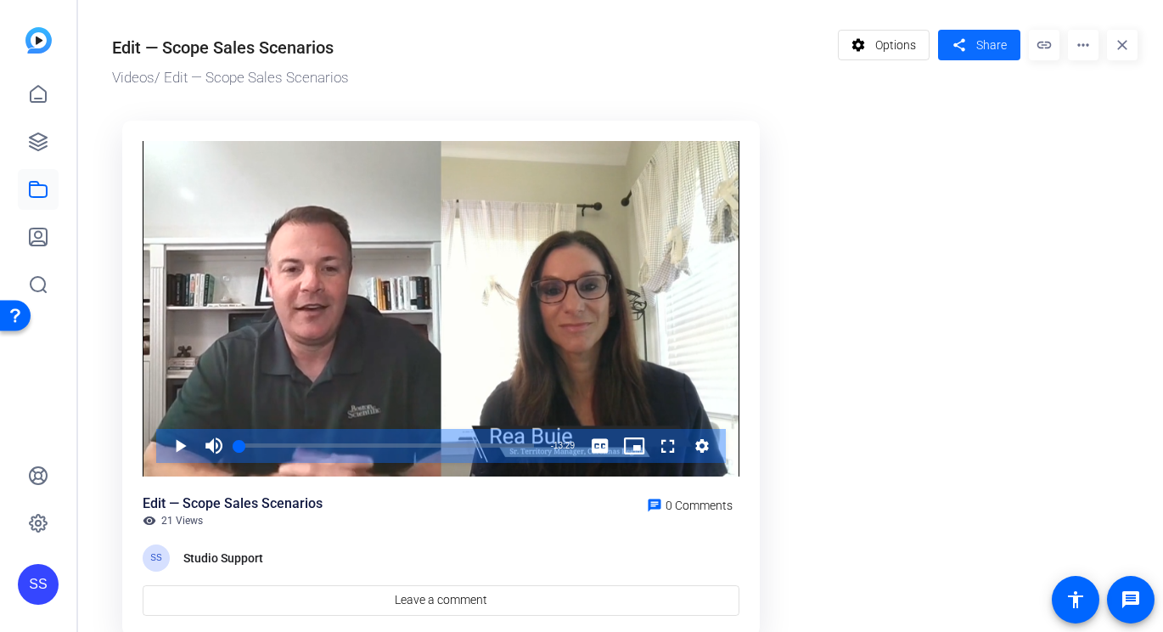
click at [952, 59] on span at bounding box center [979, 45] width 82 height 41
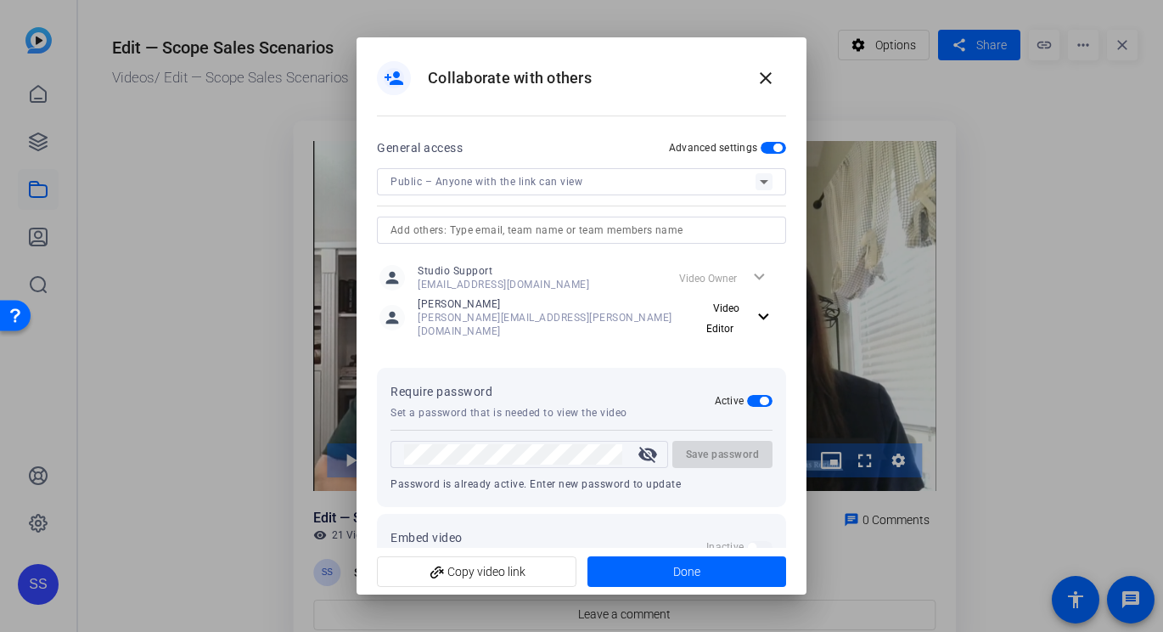
click at [760, 396] on span "button" at bounding box center [764, 400] width 8 height 8
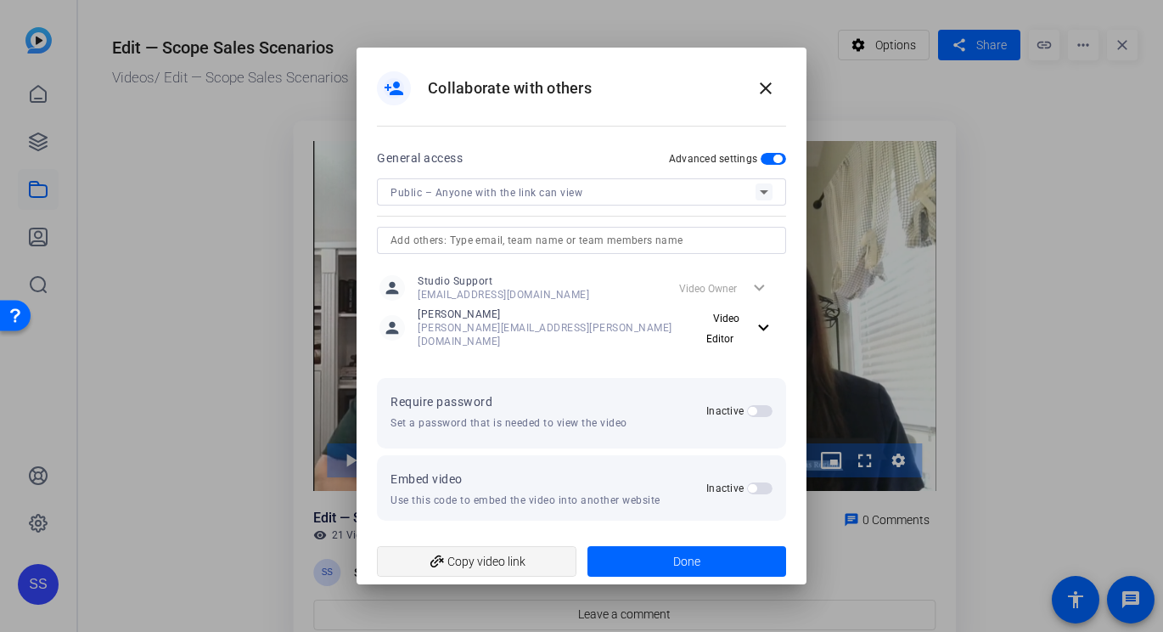
click at [477, 553] on span "add_link Copy video link" at bounding box center [477, 561] width 172 height 32
click at [635, 543] on span at bounding box center [688, 561] width 200 height 41
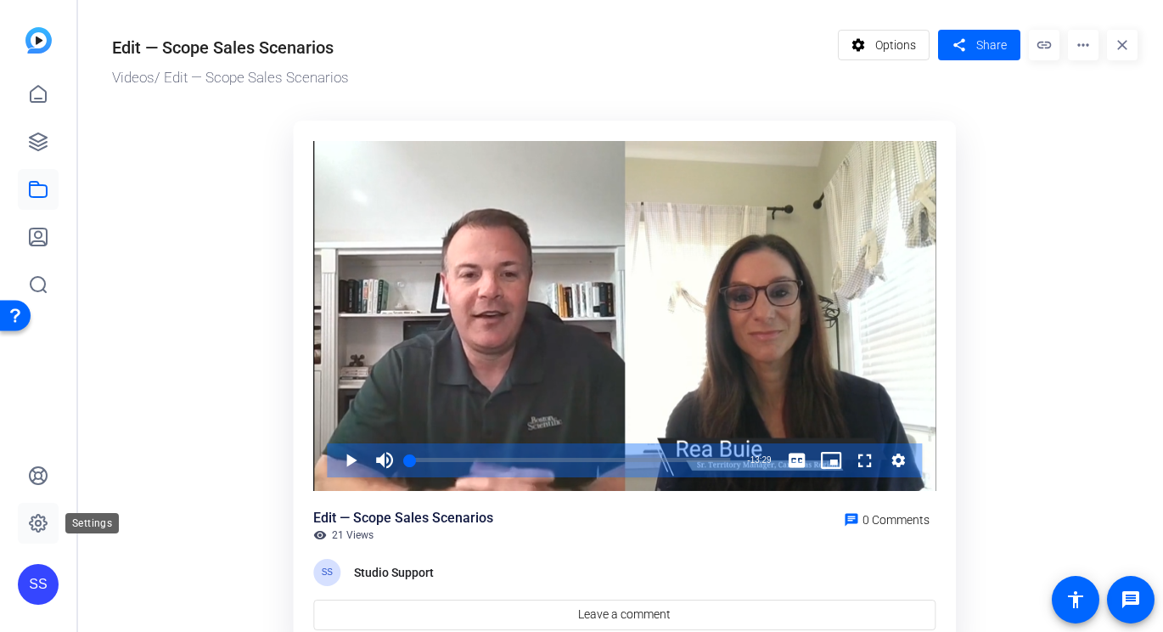
click at [44, 513] on icon at bounding box center [38, 523] width 20 height 20
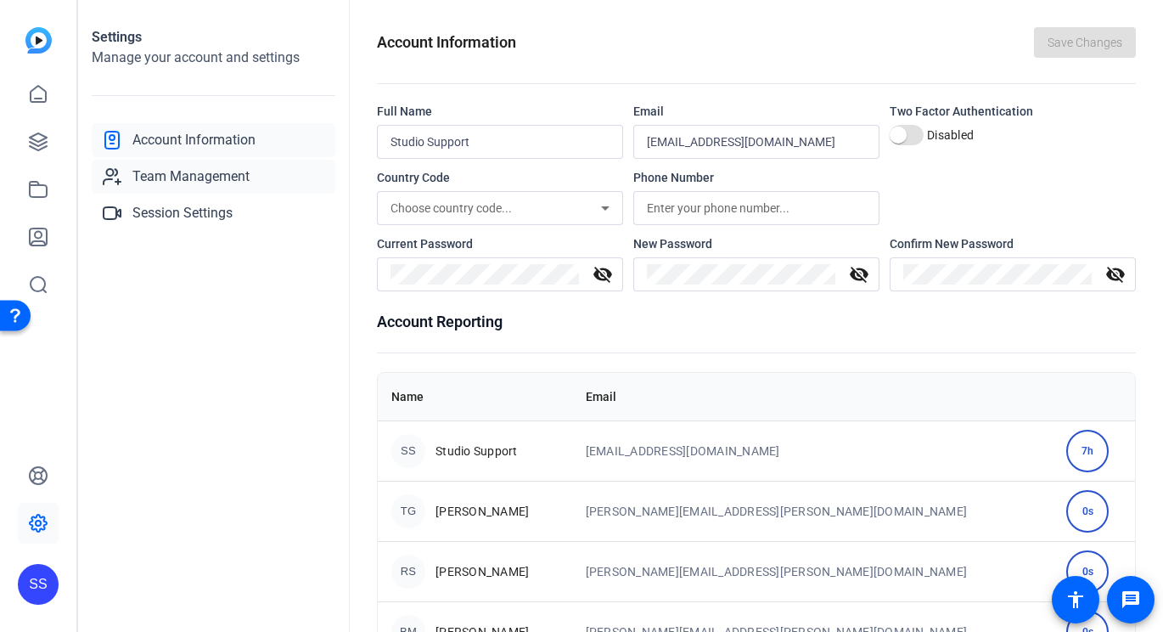
click at [219, 176] on span "Team Management" at bounding box center [190, 176] width 117 height 20
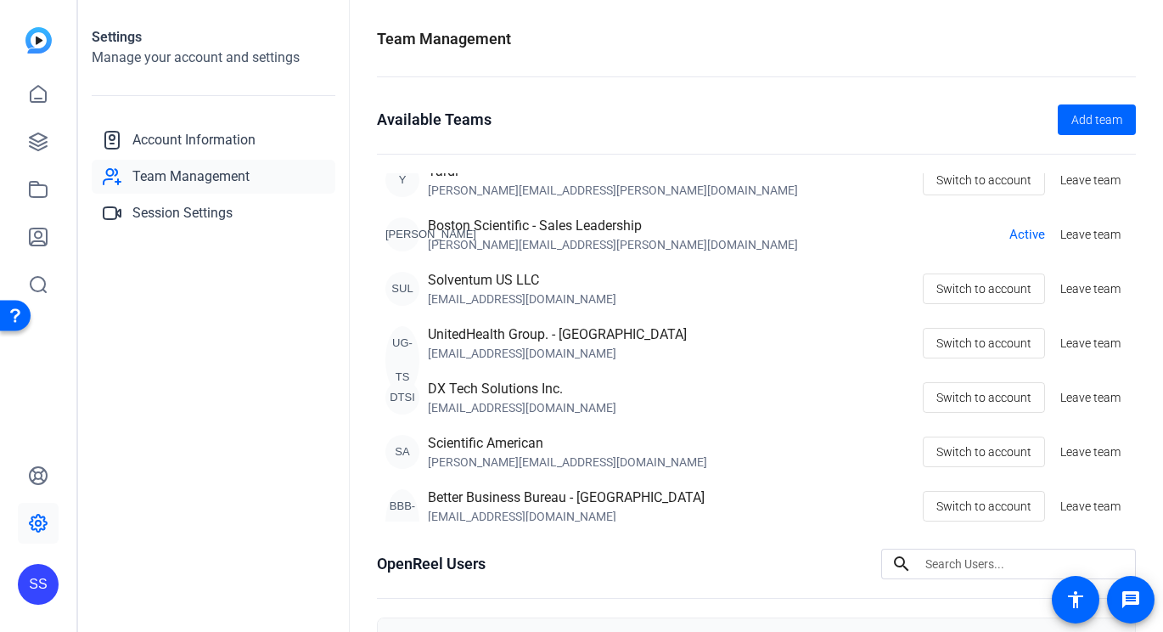
scroll to position [382, 0]
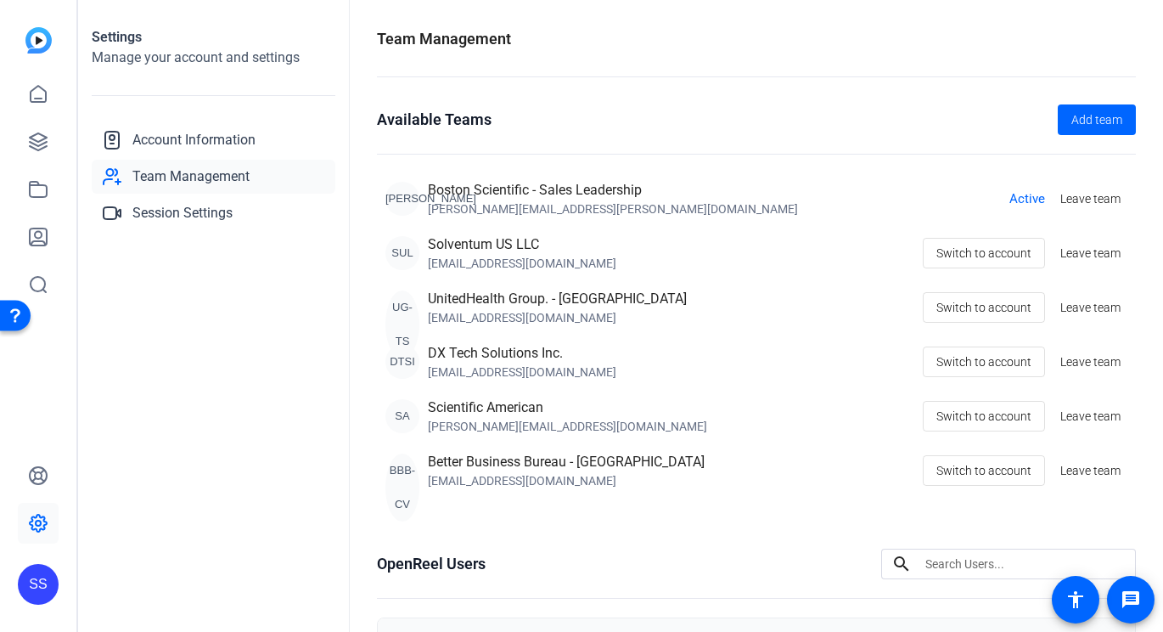
click at [49, 568] on div "SS" at bounding box center [38, 584] width 41 height 41
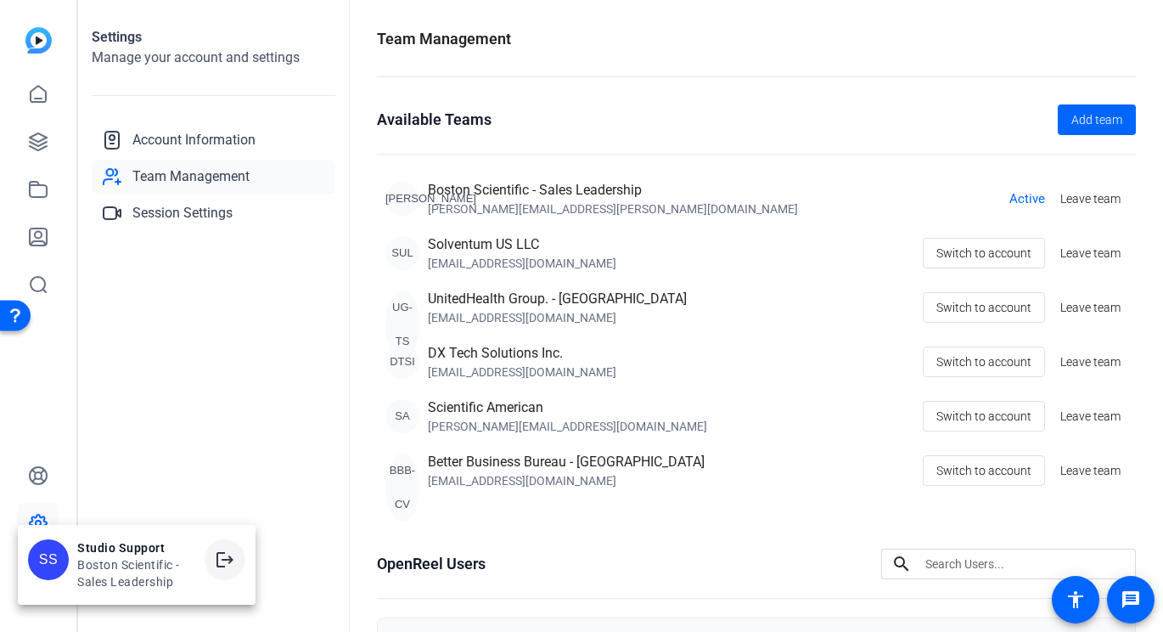
click at [222, 554] on mat-icon "logout" at bounding box center [225, 559] width 20 height 20
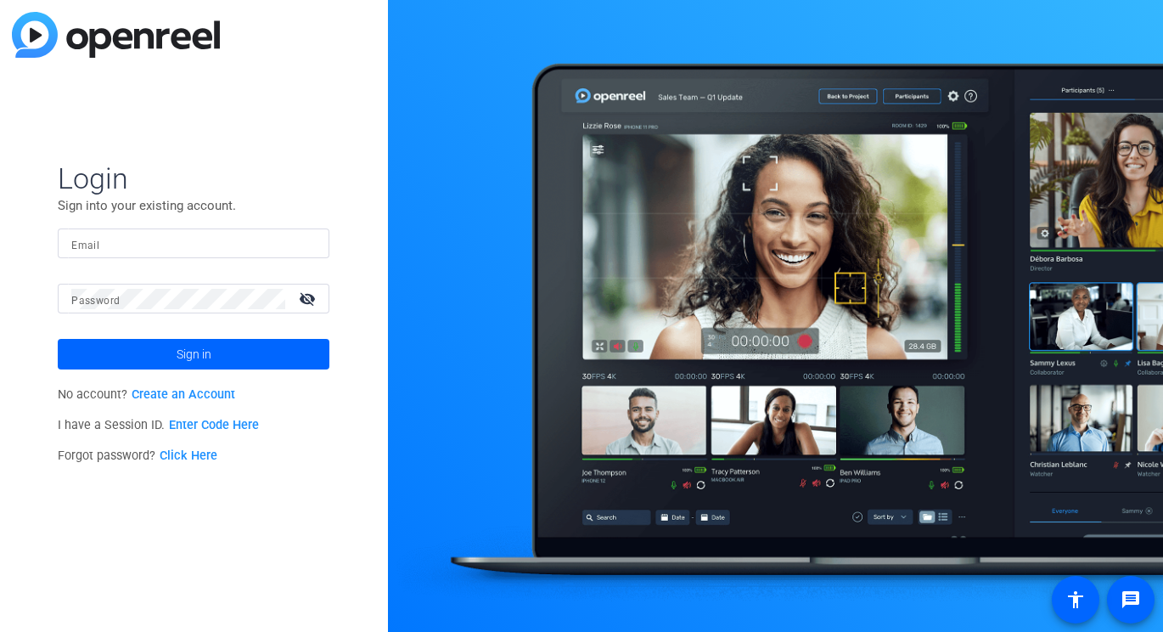
click at [263, 241] on input "Email" at bounding box center [193, 243] width 245 height 20
click at [303, 243] on img at bounding box center [301, 243] width 12 height 20
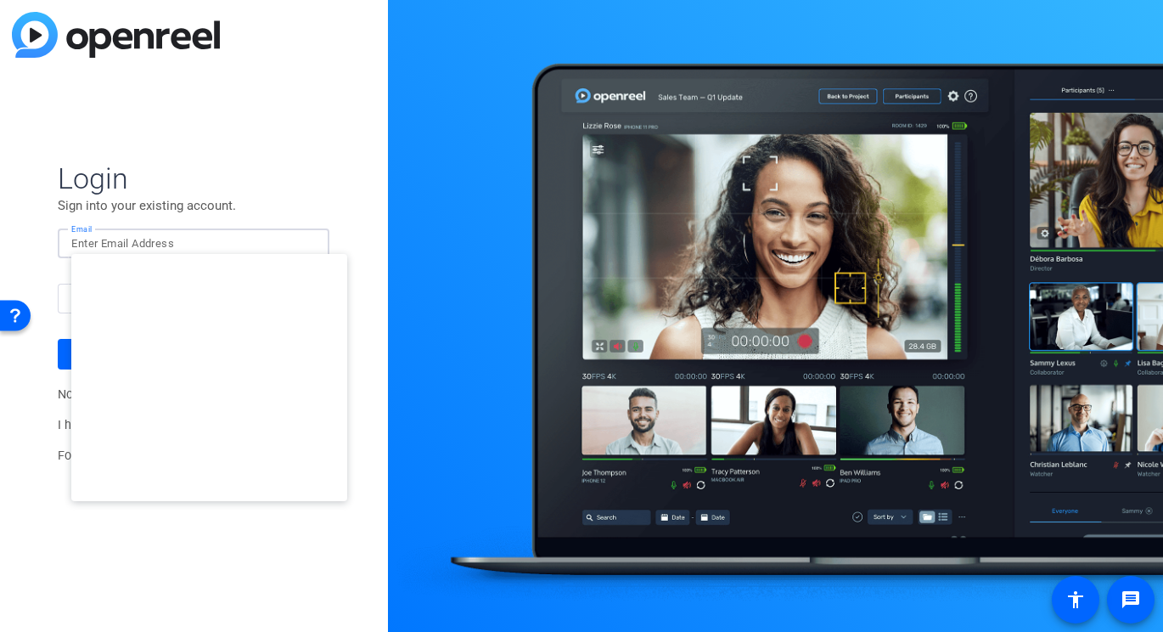
type input "[EMAIL_ADDRESS][DOMAIN_NAME]"
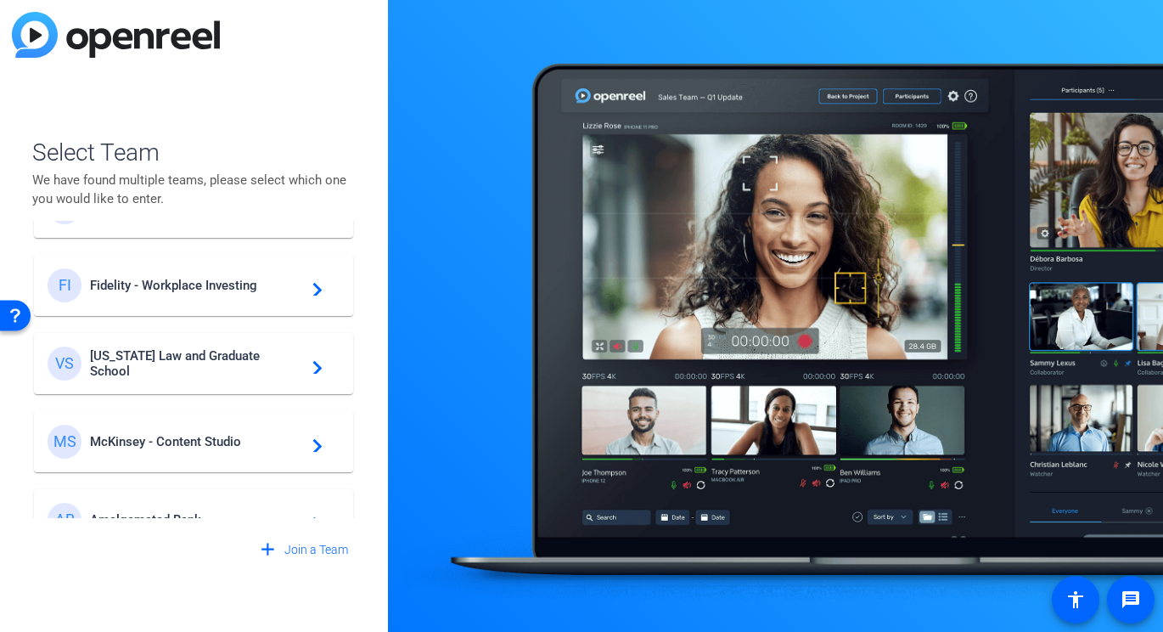
scroll to position [409, 0]
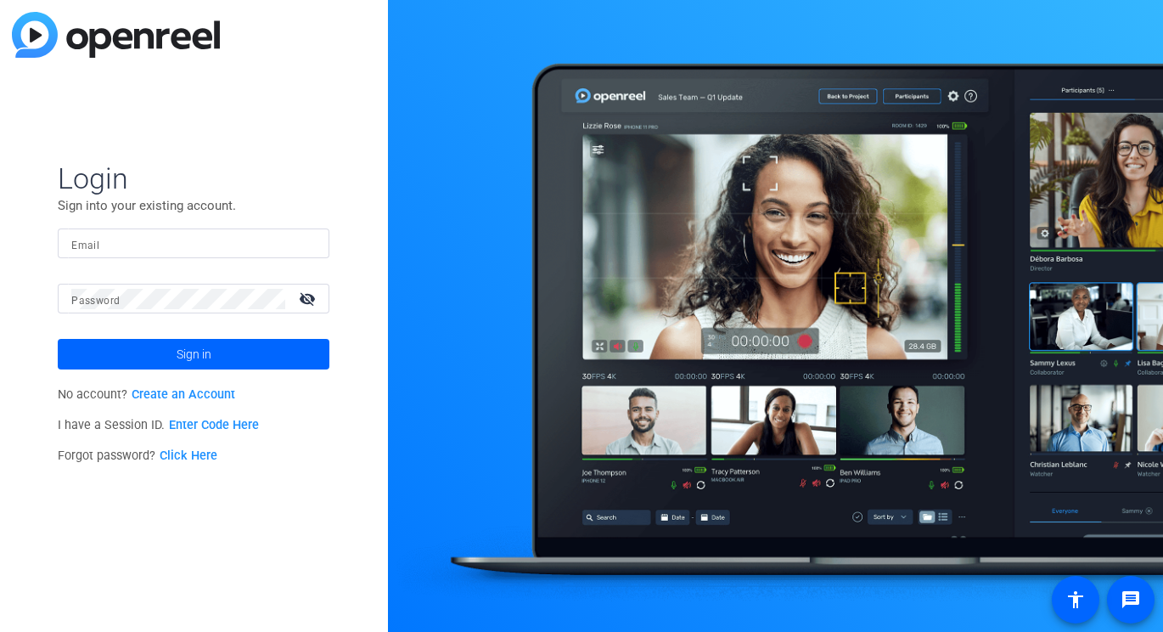
click at [281, 243] on input "Email" at bounding box center [193, 243] width 245 height 20
click at [308, 235] on div at bounding box center [305, 243] width 20 height 20
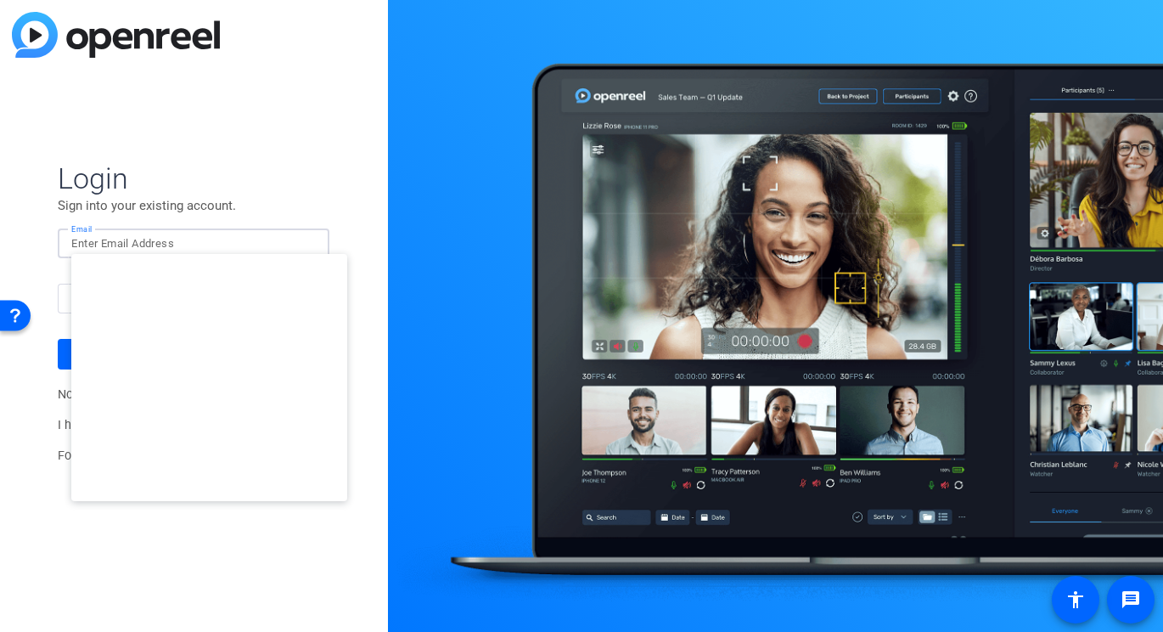
type input "[EMAIL_ADDRESS][DOMAIN_NAME]"
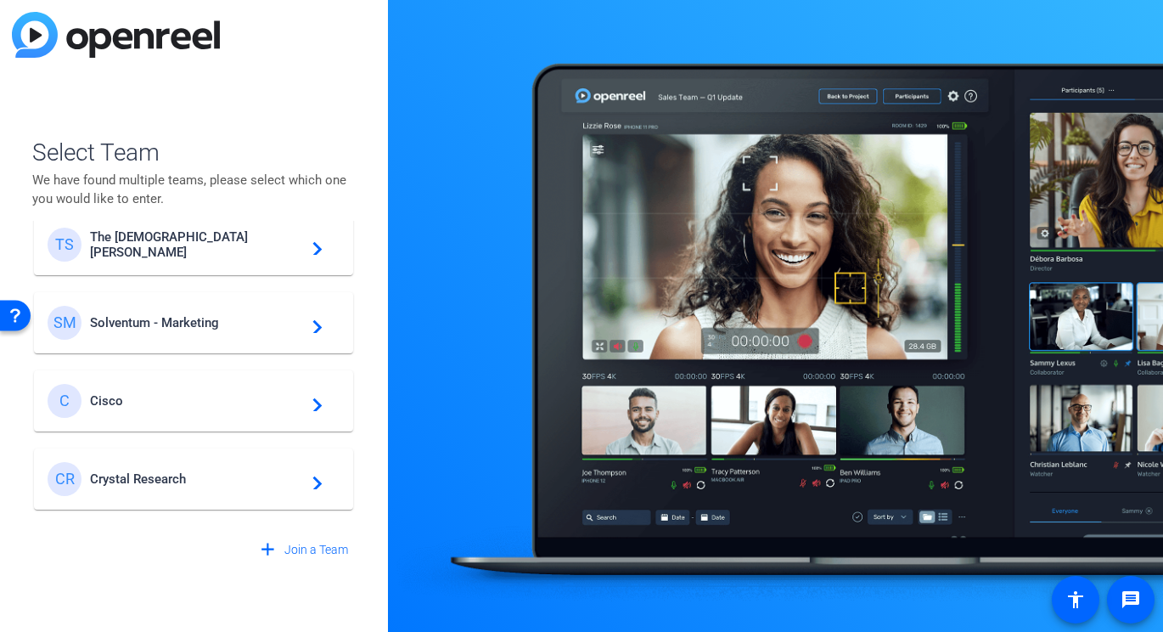
scroll to position [555, 0]
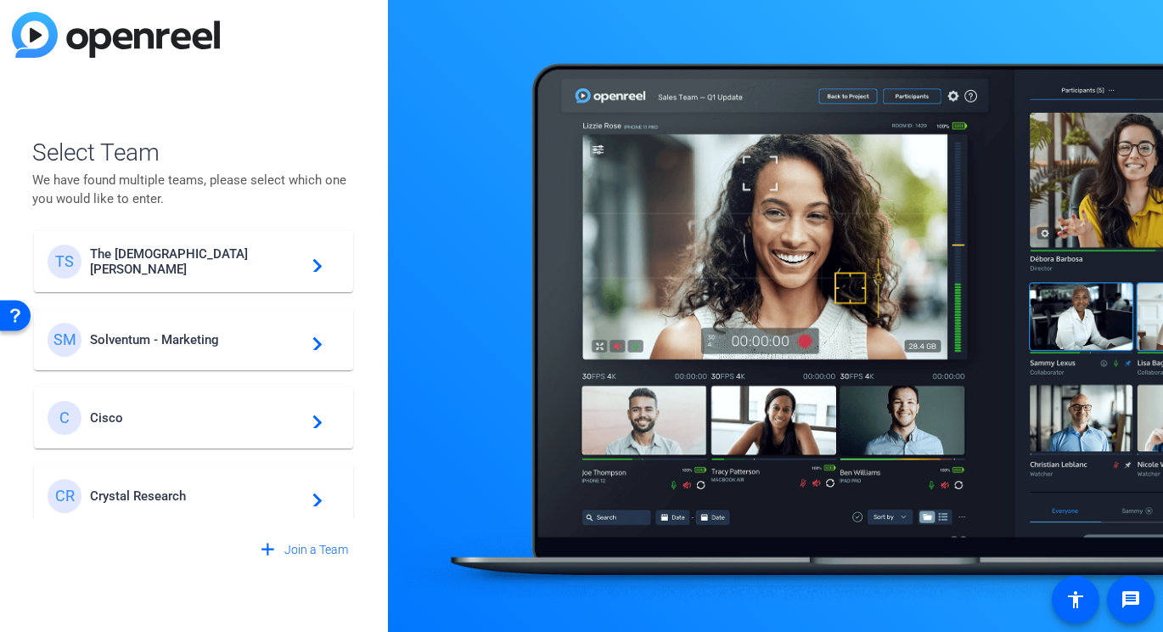
click at [253, 328] on div "SM Solventum - Marketing navigate_next" at bounding box center [194, 340] width 292 height 34
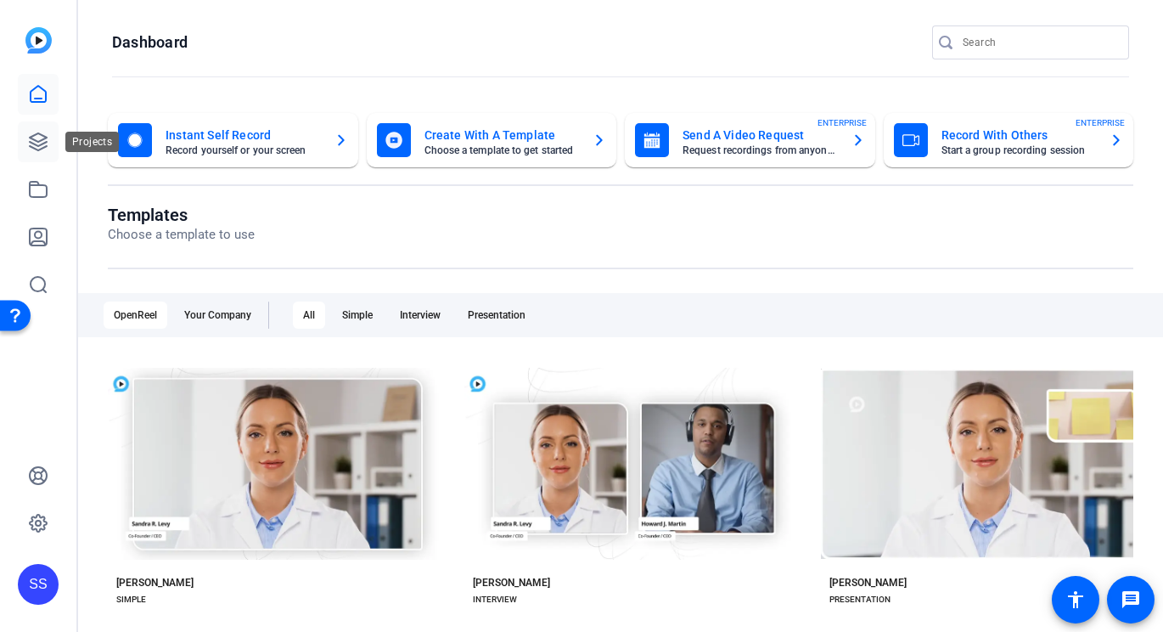
click at [43, 132] on icon at bounding box center [38, 142] width 20 height 20
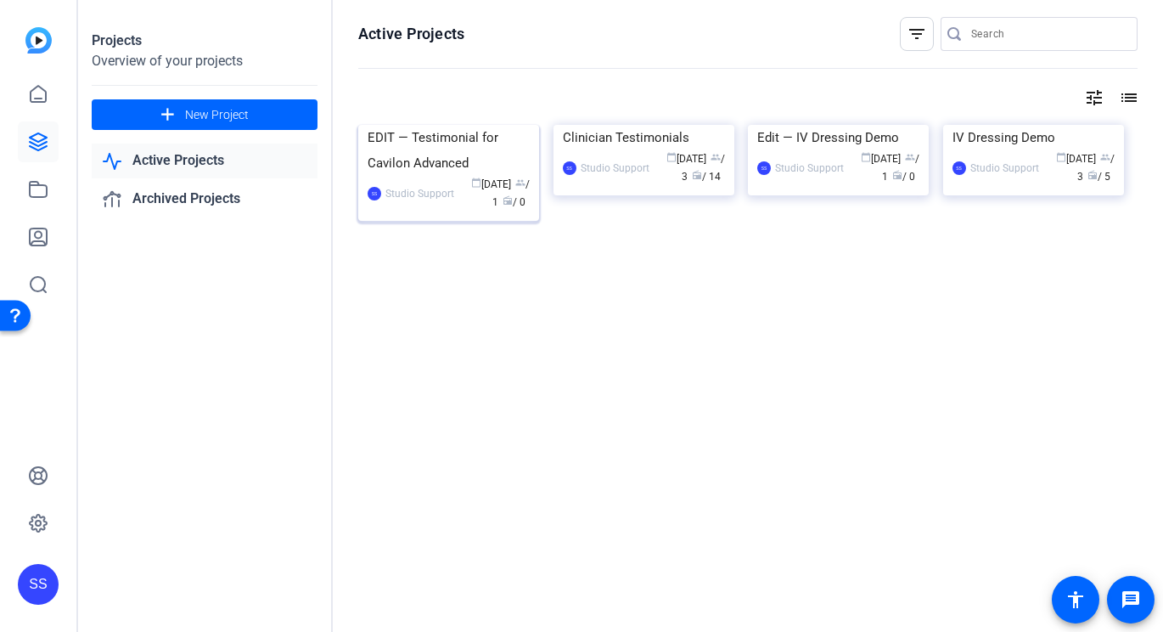
click at [485, 176] on div "EDIT — Testimonial for Cavilon Advanced" at bounding box center [449, 150] width 162 height 51
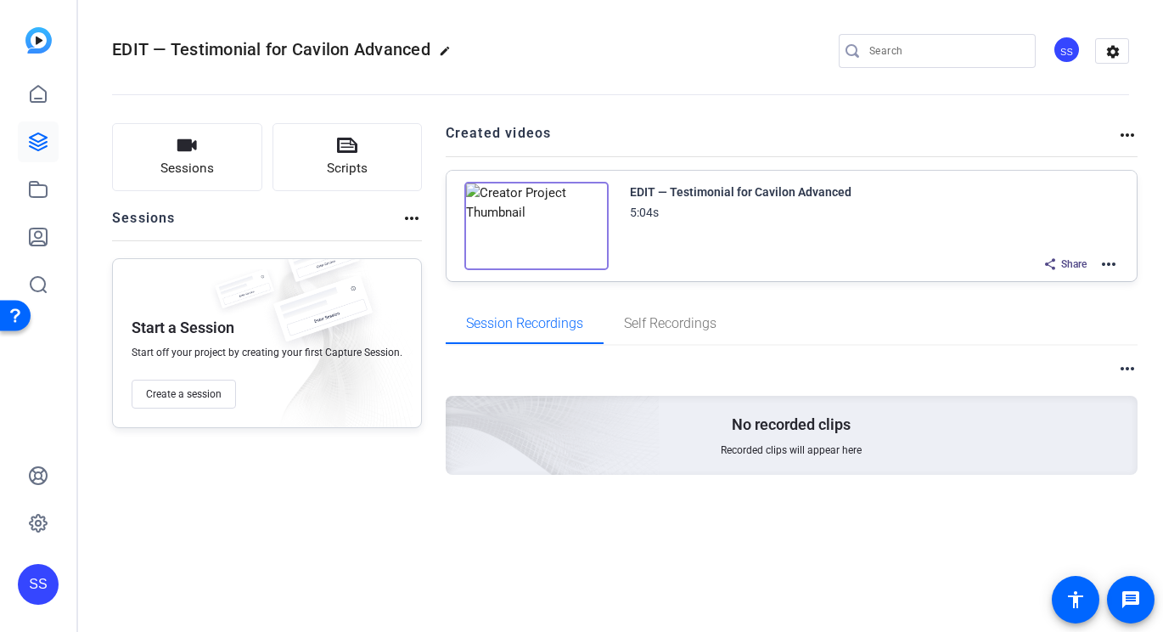
click at [1107, 267] on mat-icon "more_horiz" at bounding box center [1109, 264] width 20 height 20
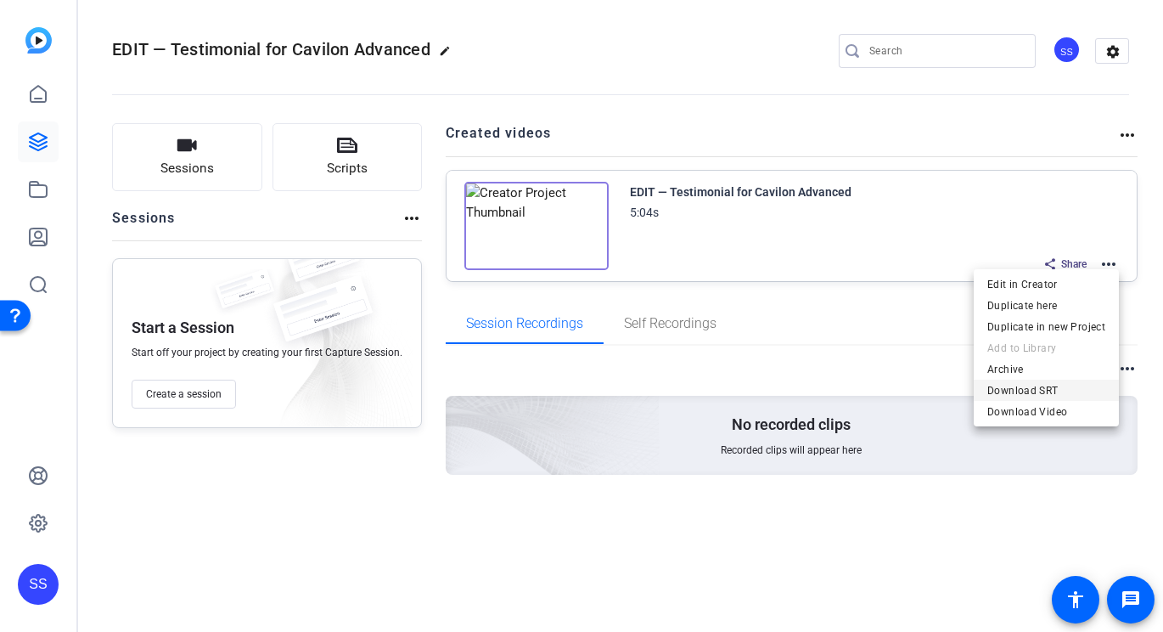
click at [1044, 392] on span "Download SRT" at bounding box center [1046, 390] width 118 height 20
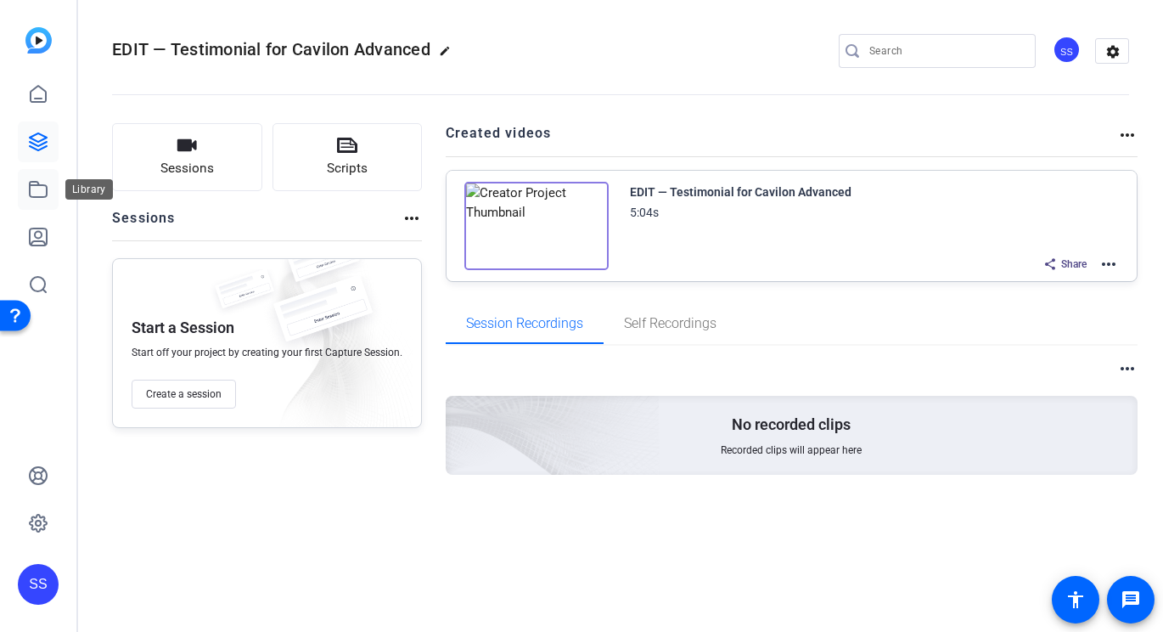
click at [40, 192] on icon at bounding box center [38, 189] width 20 height 20
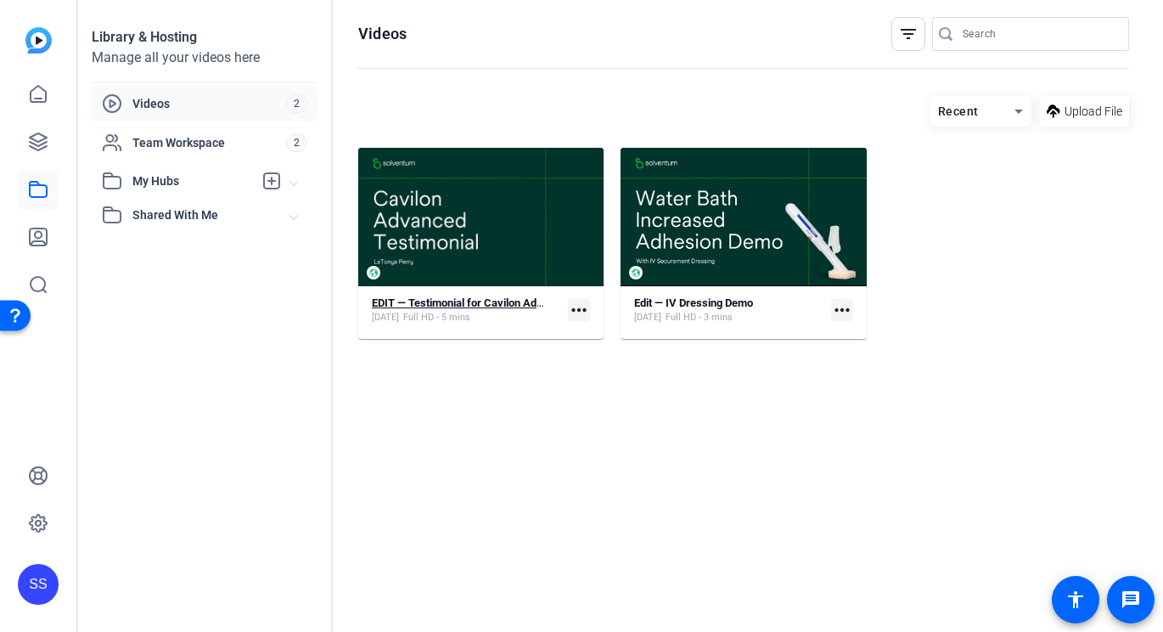
click at [463, 305] on strong "EDIT — Testimonial for Cavilon Advanced" at bounding box center [472, 302] width 200 height 13
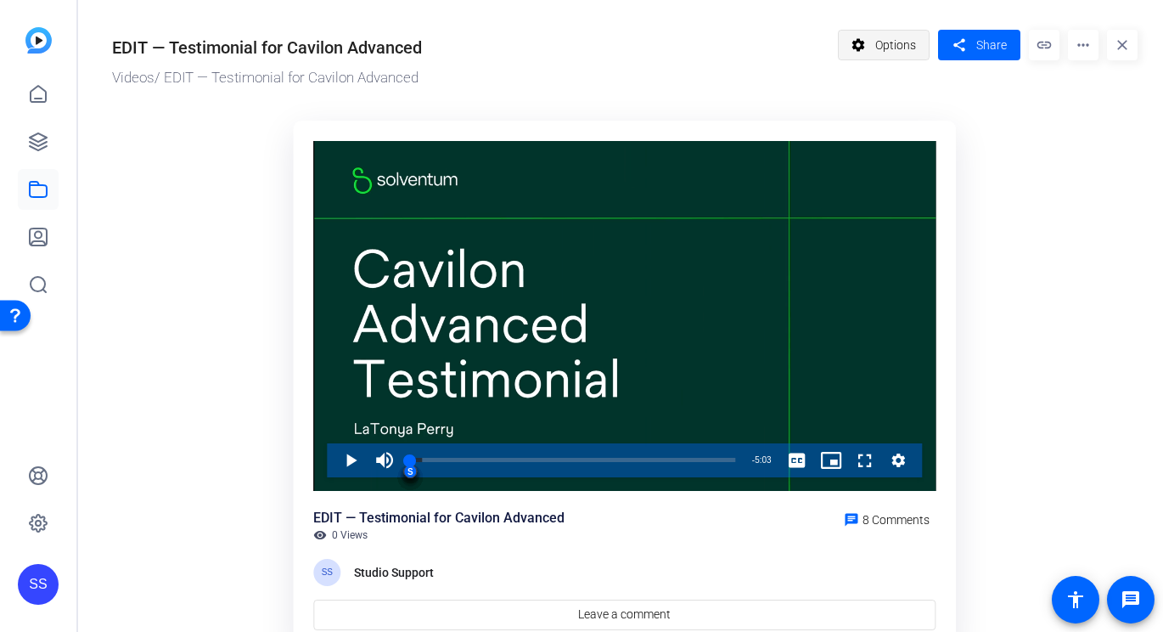
click at [854, 48] on mat-icon "settings" at bounding box center [858, 45] width 21 height 32
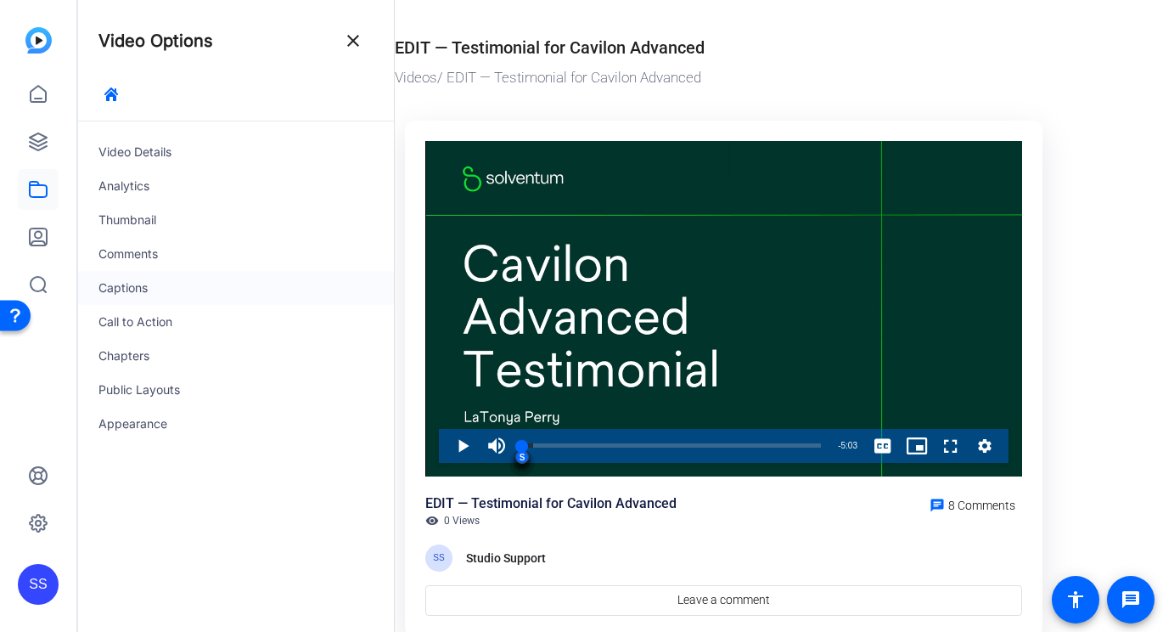
click at [260, 288] on div "Captions" at bounding box center [236, 288] width 316 height 34
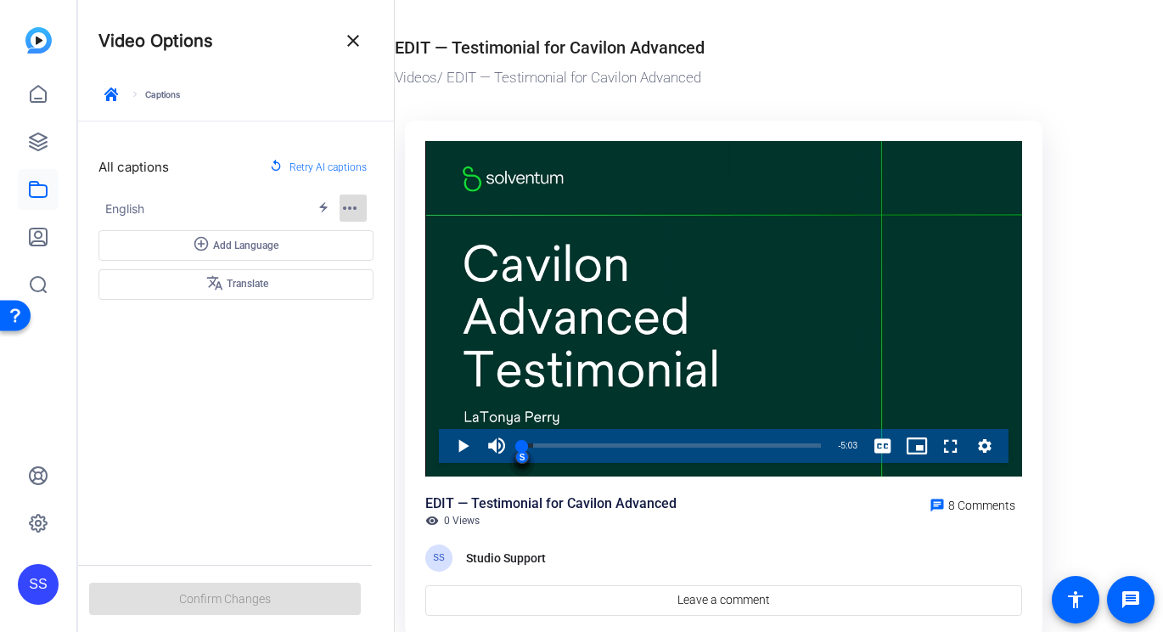
click at [356, 203] on mat-icon "more_horiz" at bounding box center [350, 208] width 20 height 20
click at [227, 499] on div at bounding box center [581, 316] width 1163 height 632
